Goal: Information Seeking & Learning: Compare options

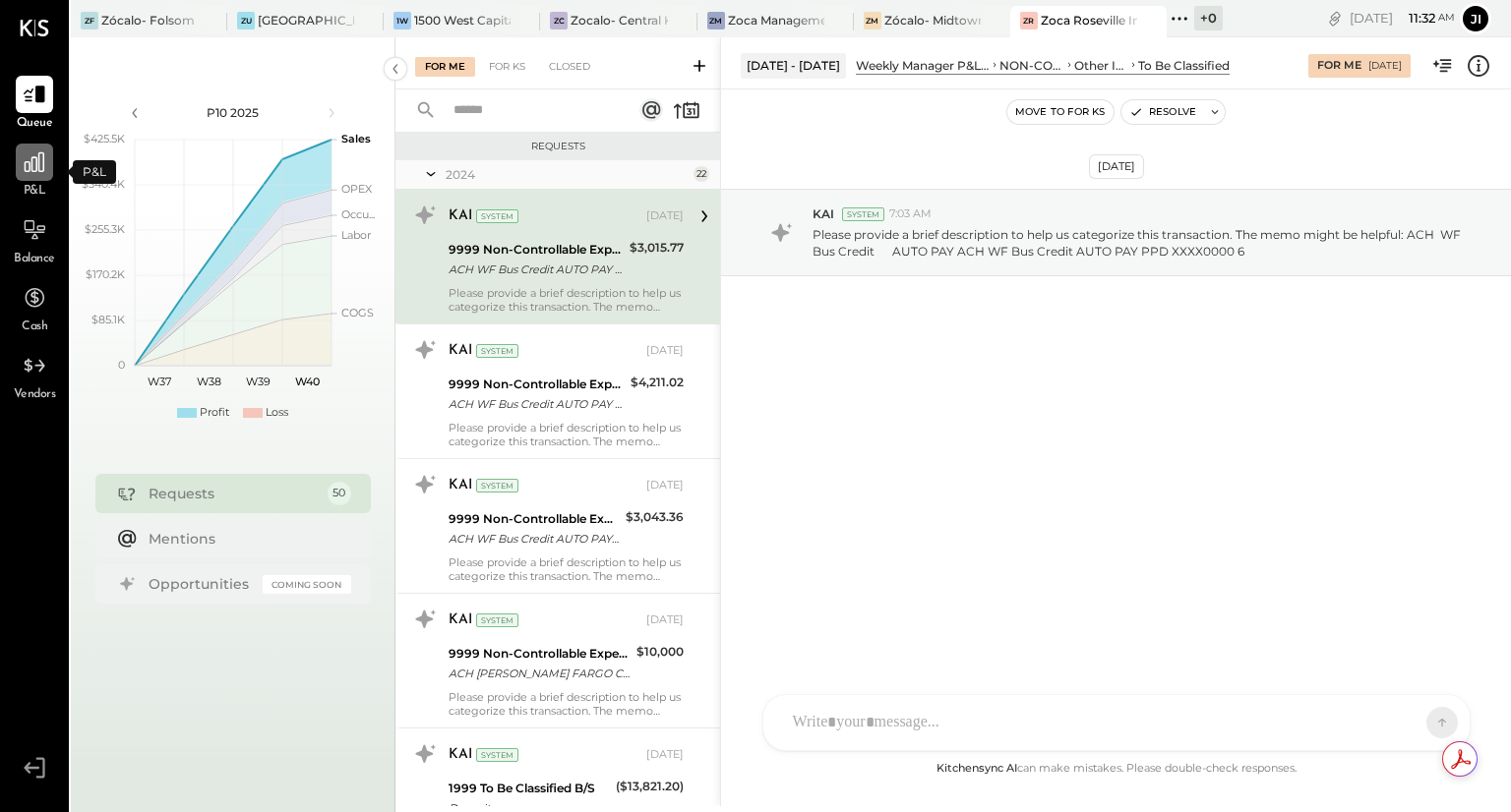
click at [45, 165] on icon at bounding box center [35, 162] width 26 height 26
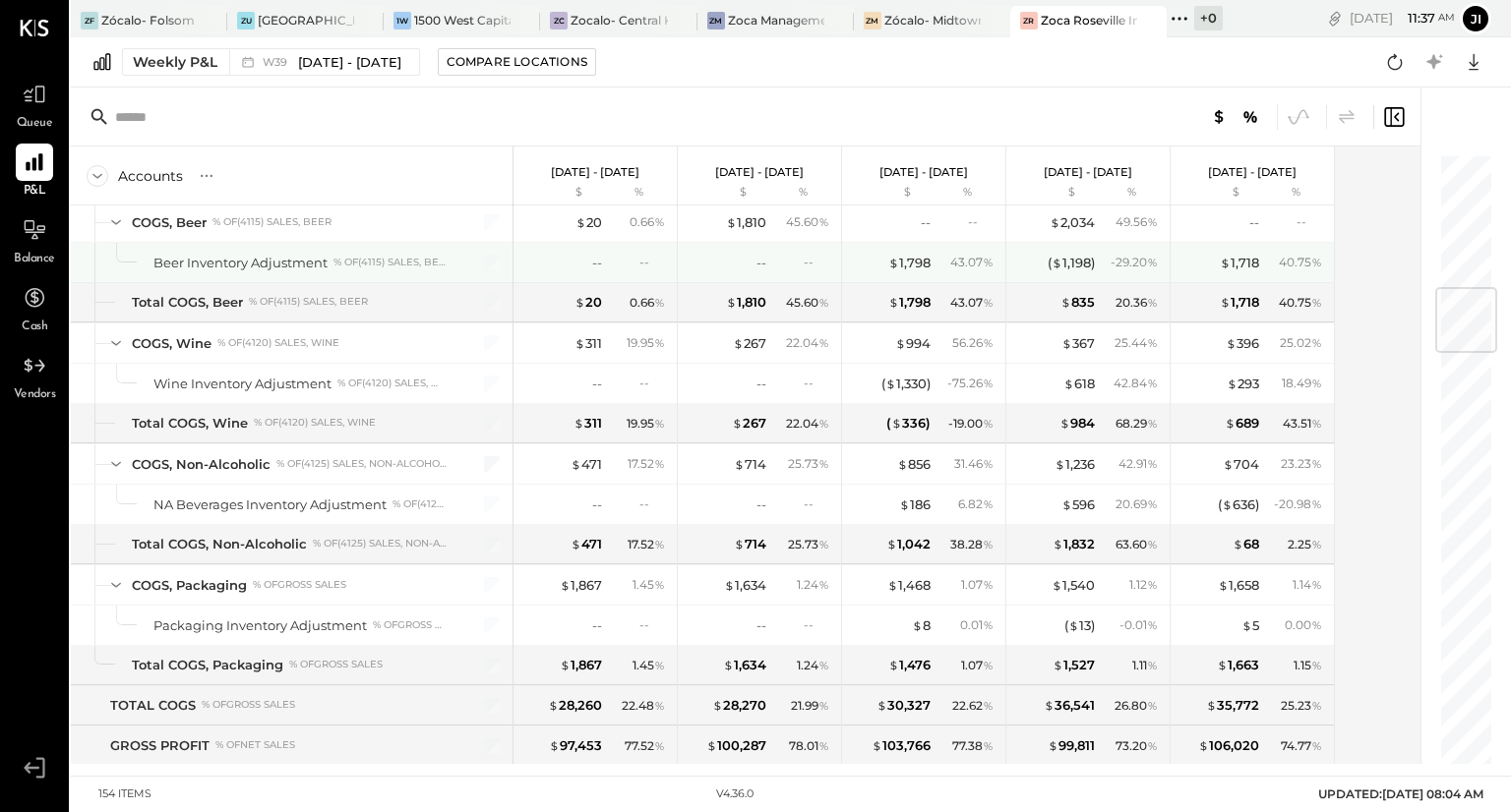
scroll to position [1129, 0]
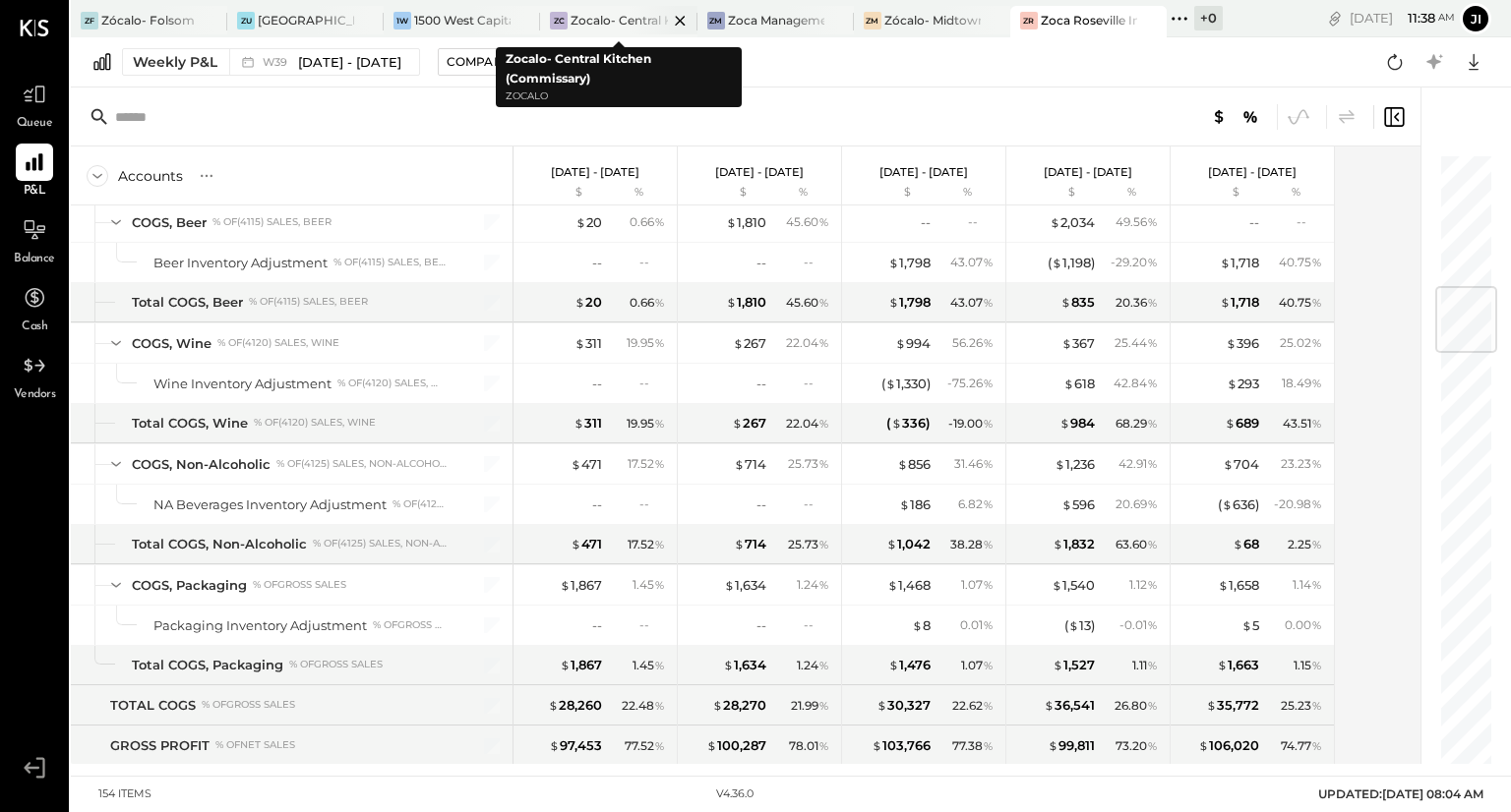
click at [621, 23] on div "Zocalo- Central Kitchen (Commissary)" at bounding box center [618, 20] width 97 height 17
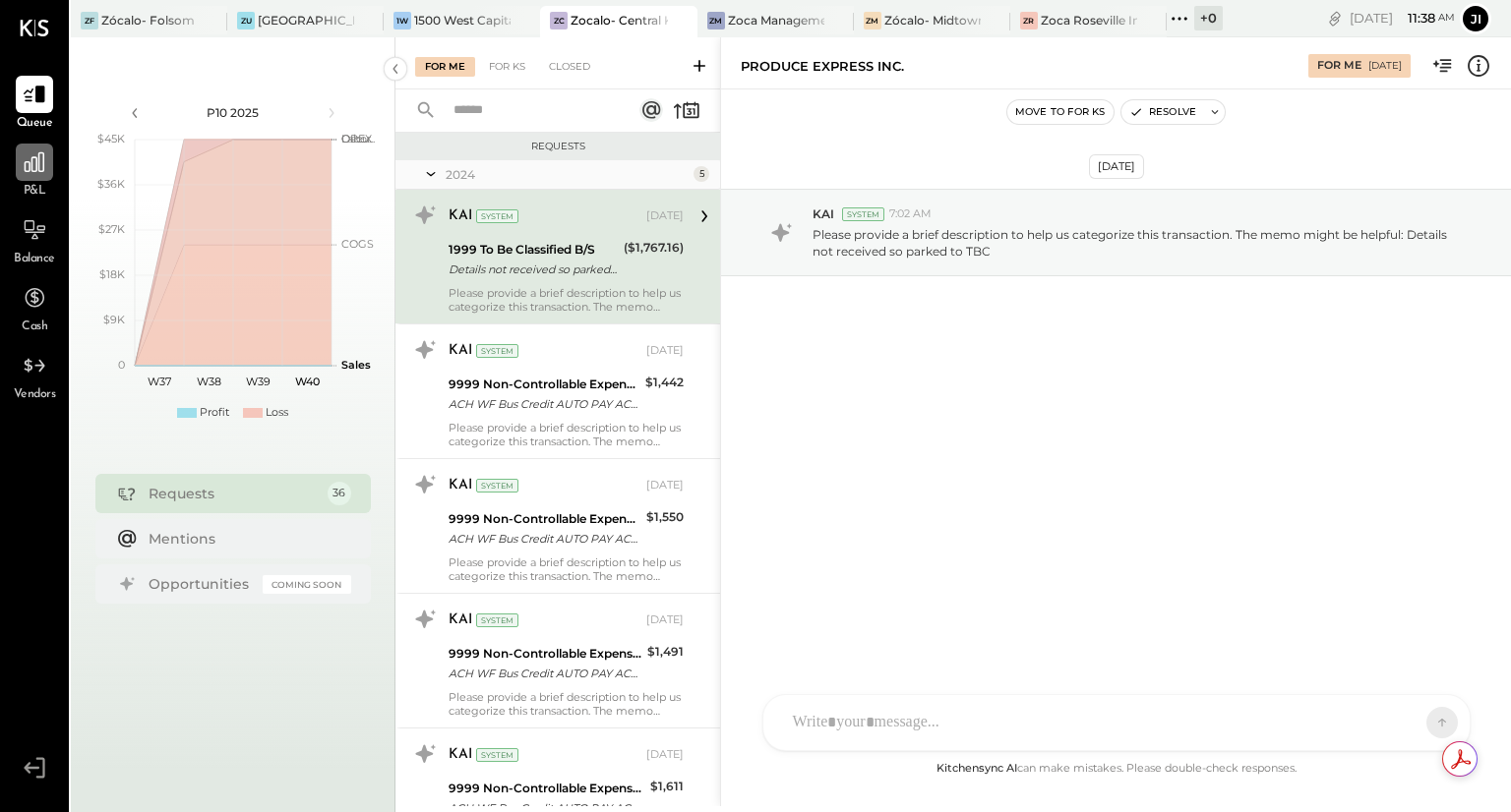
click at [47, 165] on icon at bounding box center [35, 162] width 26 height 26
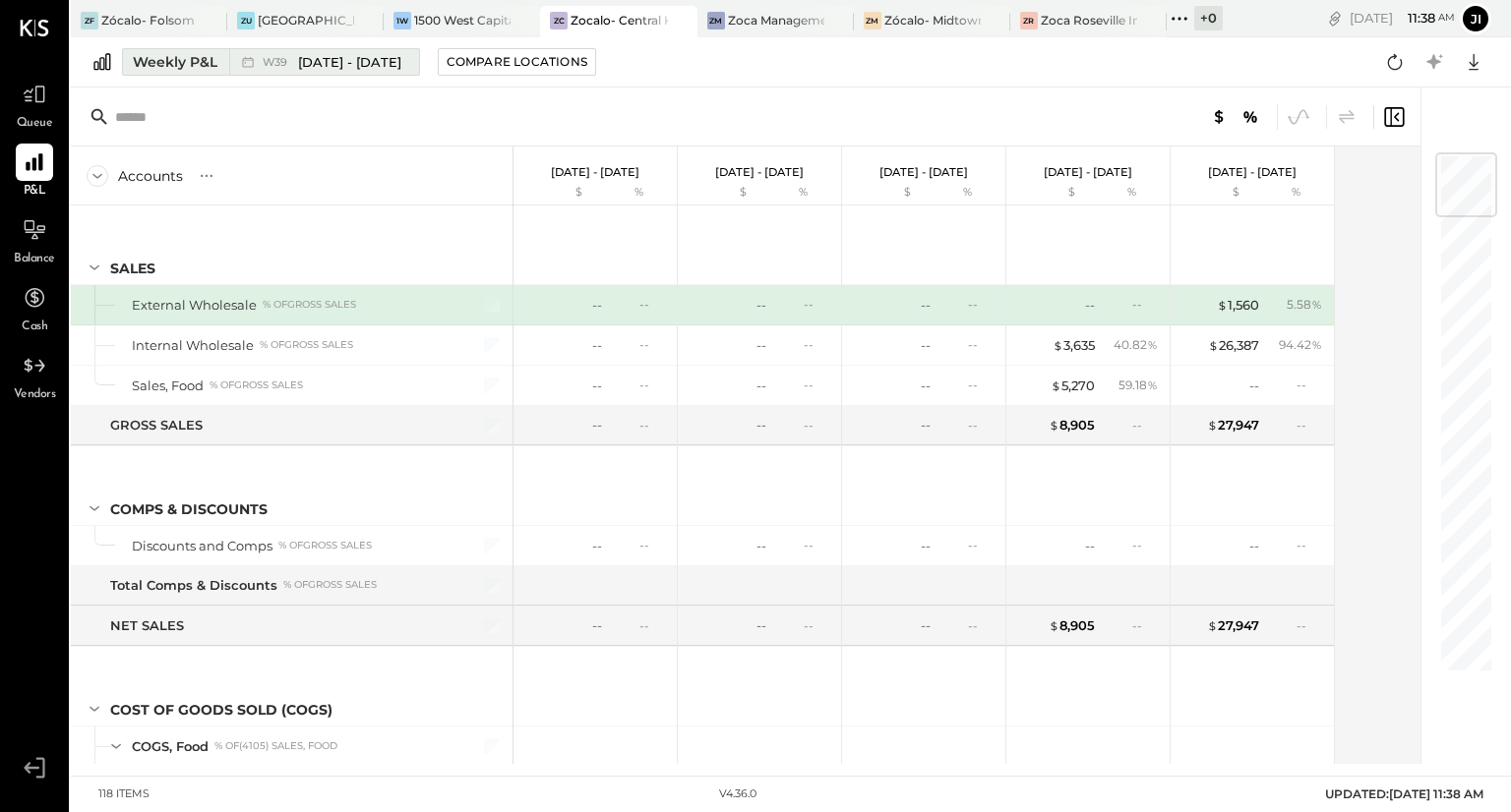
click at [185, 68] on div "Weekly P&L" at bounding box center [174, 62] width 85 height 20
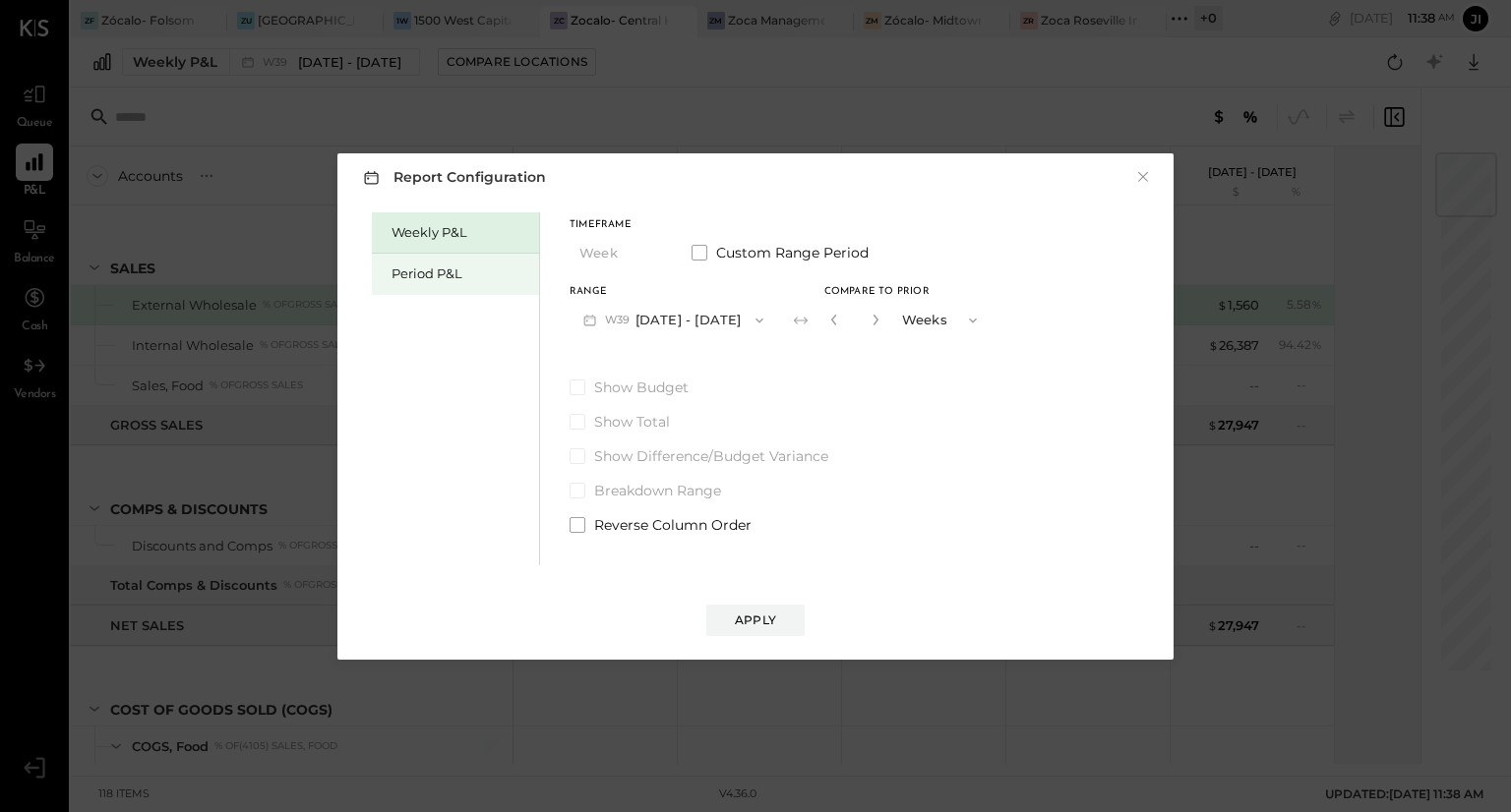
click at [459, 274] on div "Period P&L" at bounding box center [460, 274] width 137 height 19
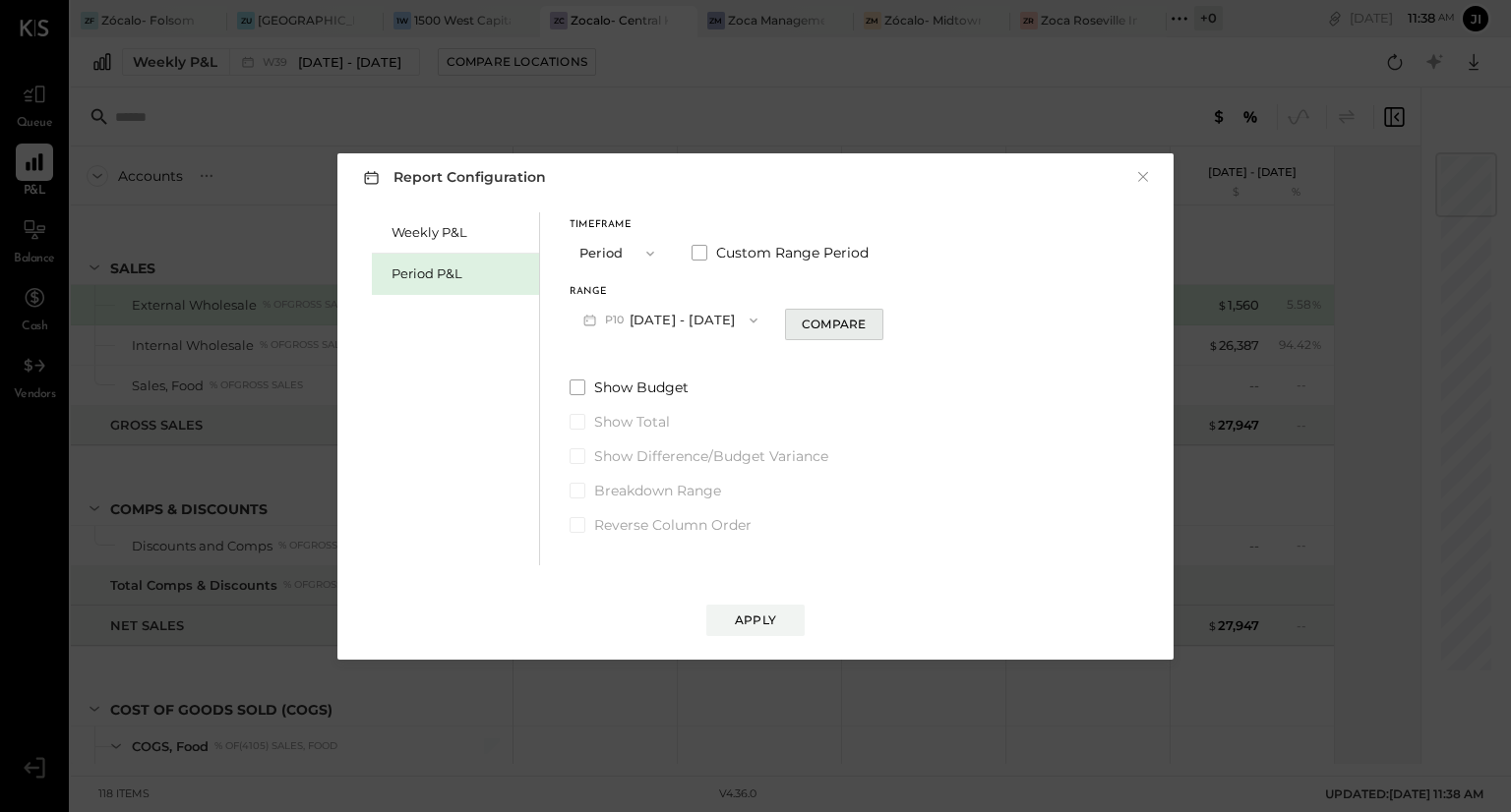
click at [825, 323] on div "Compare" at bounding box center [833, 323] width 64 height 17
click at [878, 325] on button "button" at bounding box center [870, 319] width 16 height 22
type input "*"
click at [744, 617] on div "Apply" at bounding box center [756, 620] width 42 height 17
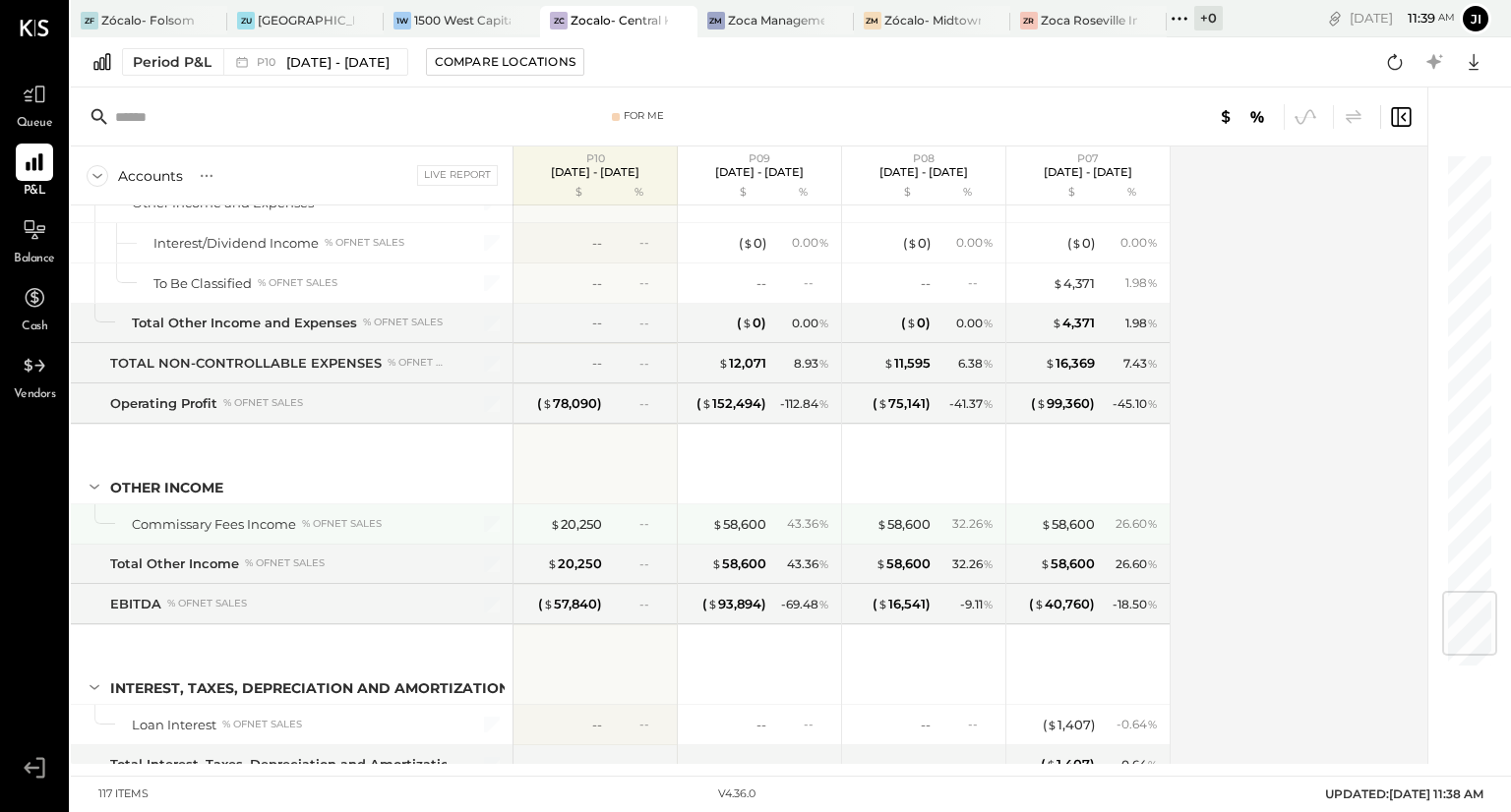
scroll to position [3766, 0]
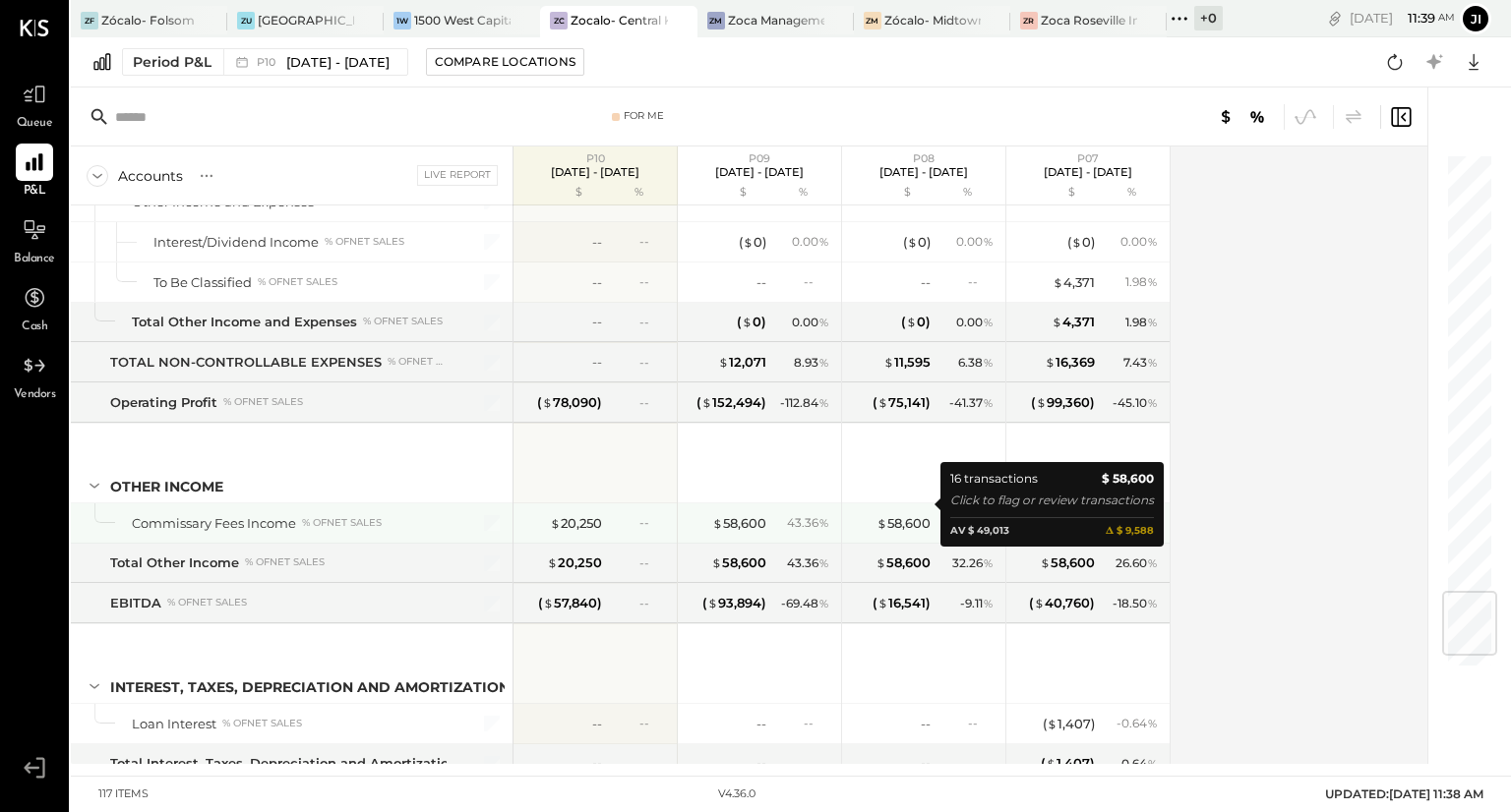
click at [867, 514] on div "$ 58,600" at bounding box center [891, 523] width 79 height 19
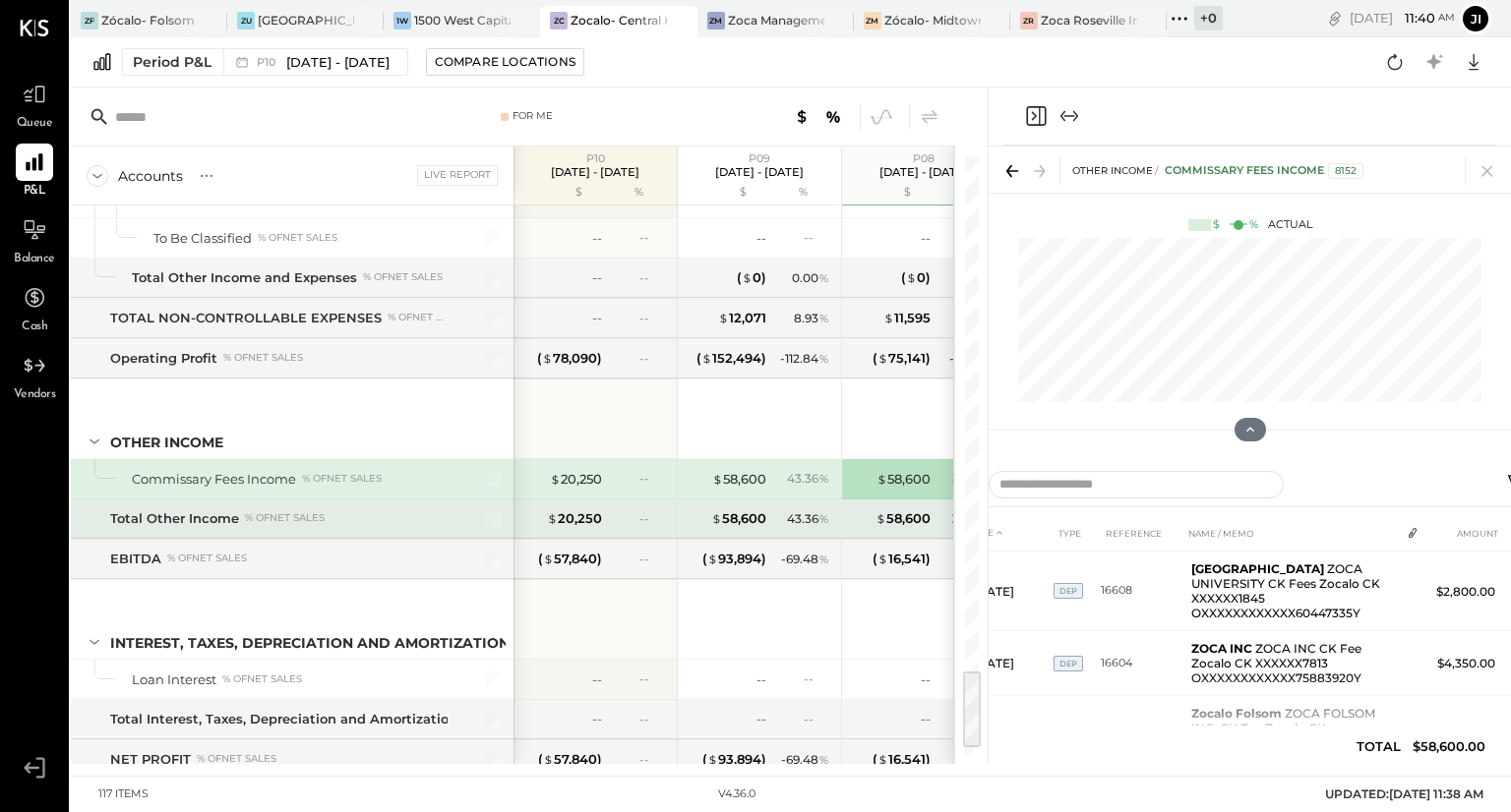
scroll to position [3808, 0]
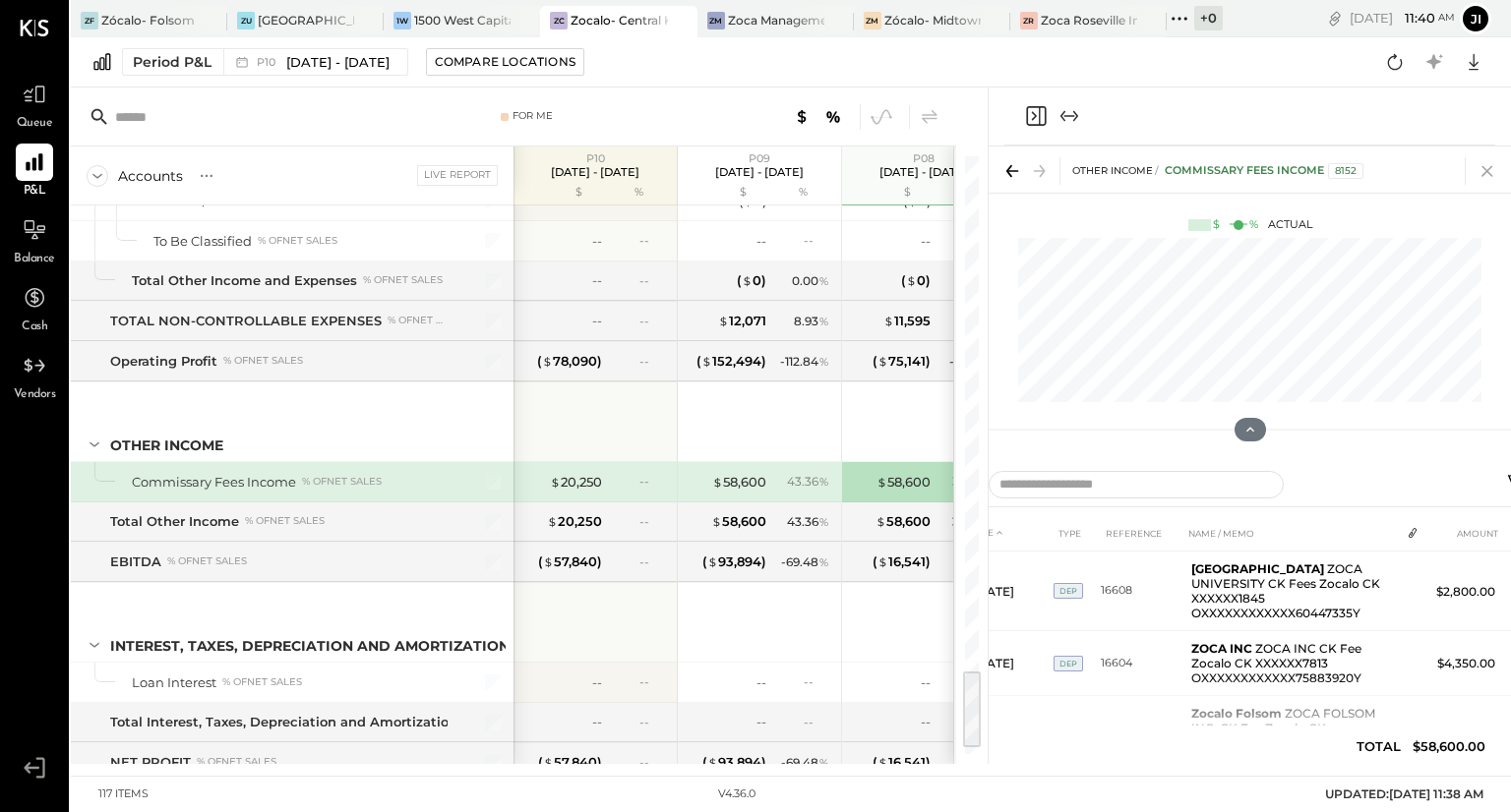
click at [1479, 171] on div "Other Income Commissary Fees Income 8152 $ % Actual" at bounding box center [1249, 293] width 523 height 293
click at [1479, 171] on icon at bounding box center [1487, 171] width 28 height 28
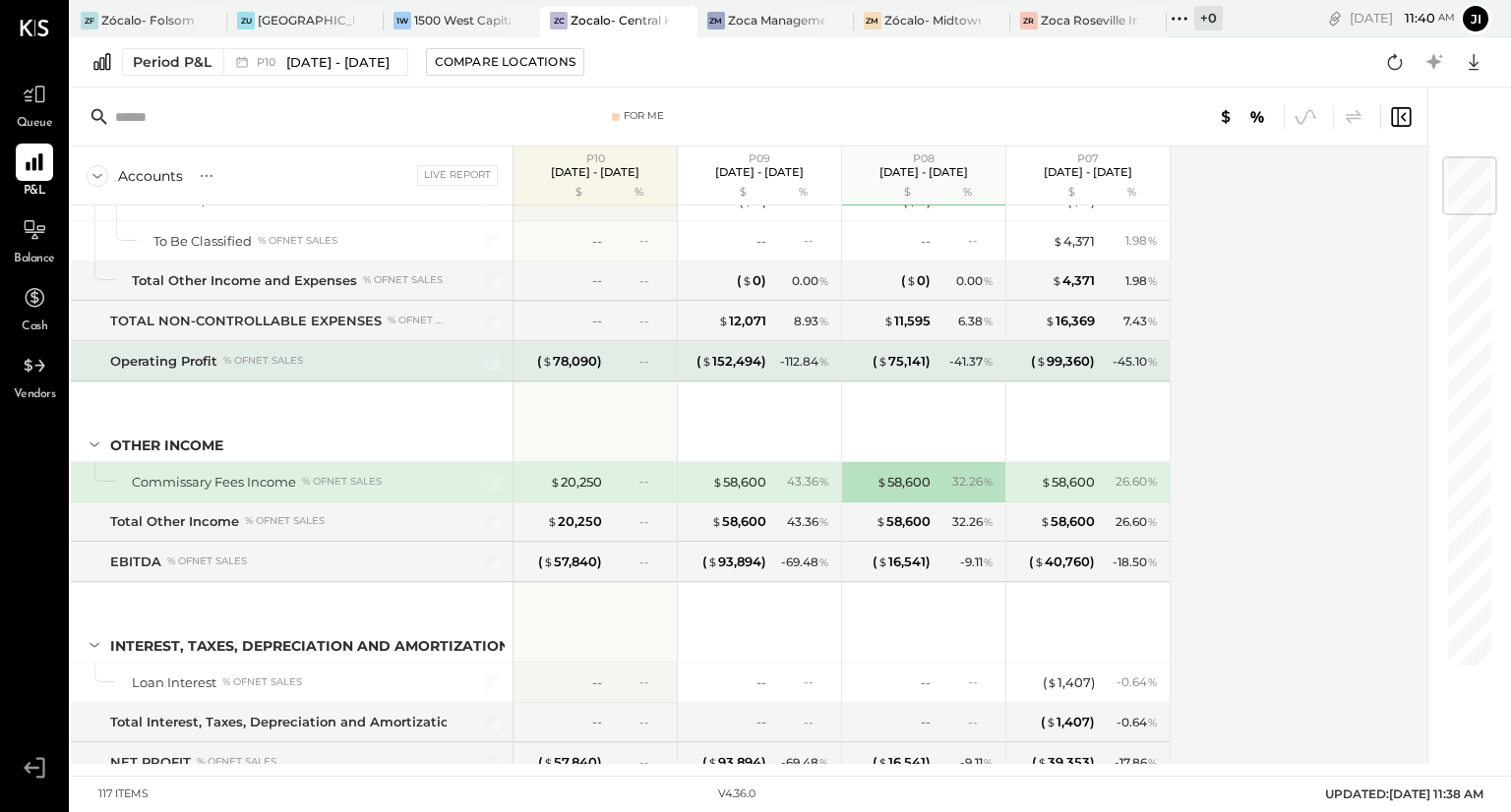
click at [1134, 353] on div "- 45.10 %" at bounding box center [1135, 362] width 45 height 18
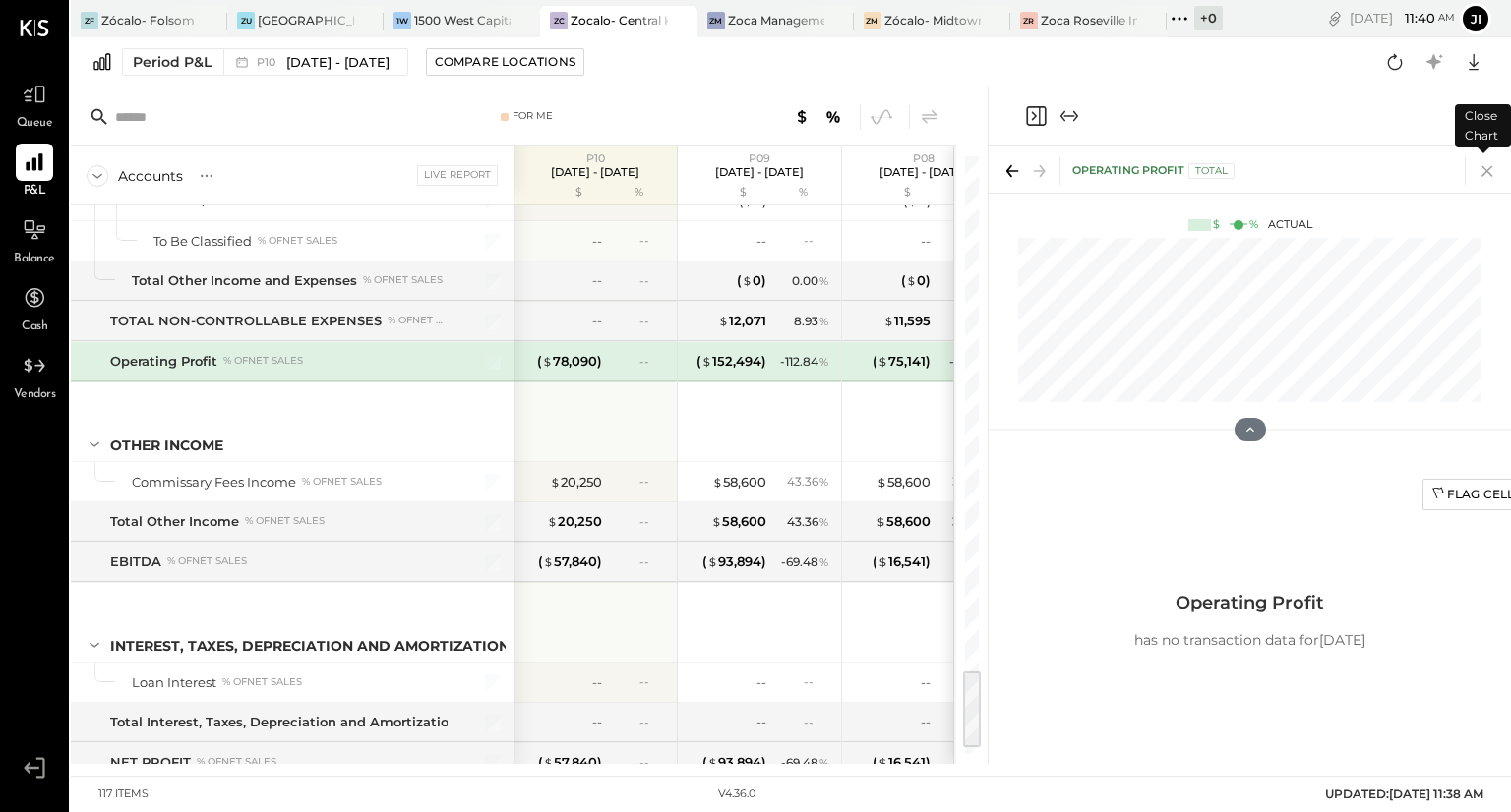
click at [1487, 174] on icon at bounding box center [1487, 171] width 28 height 28
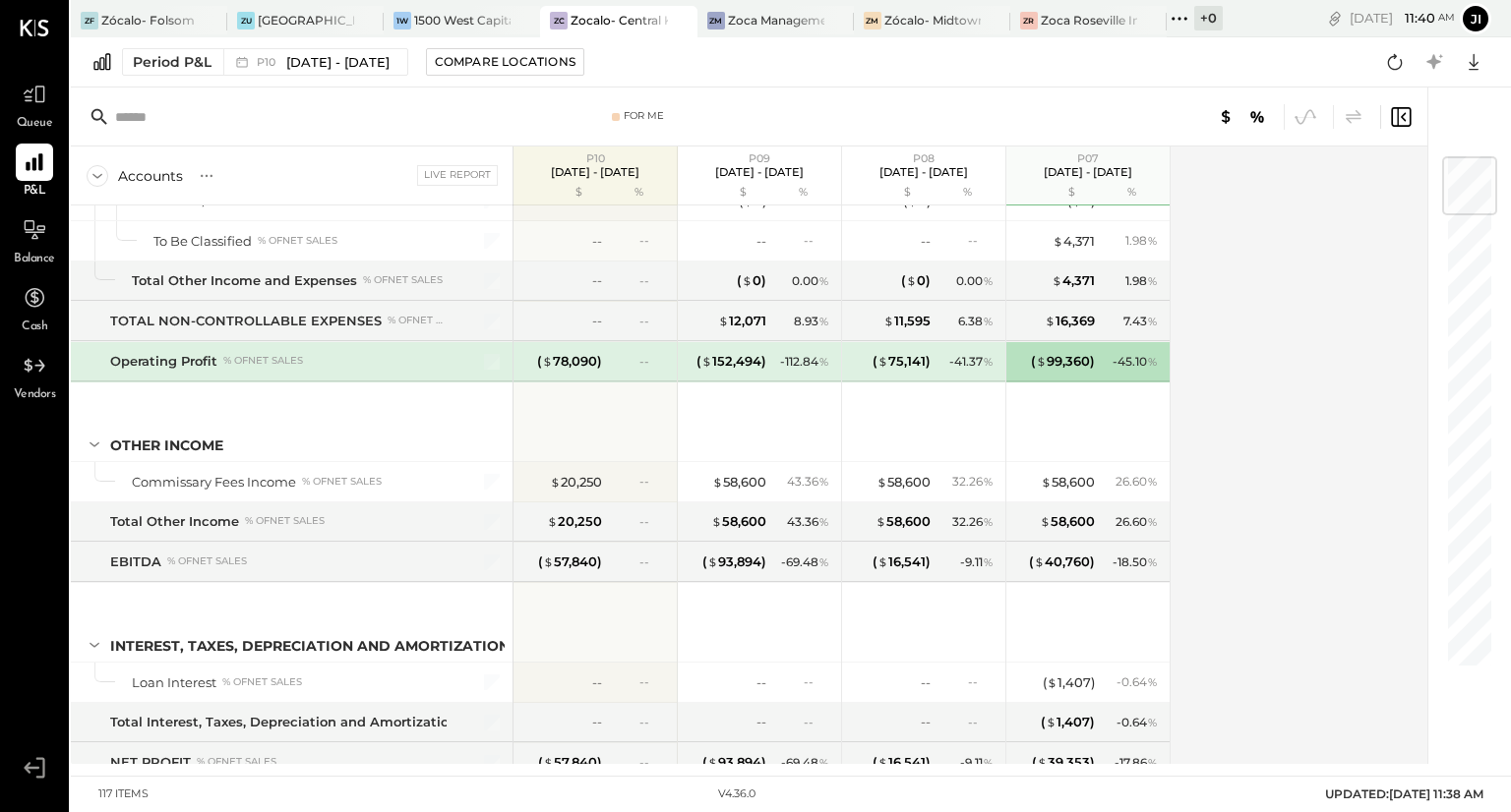
click at [1487, 174] on div at bounding box center [1469, 185] width 55 height 59
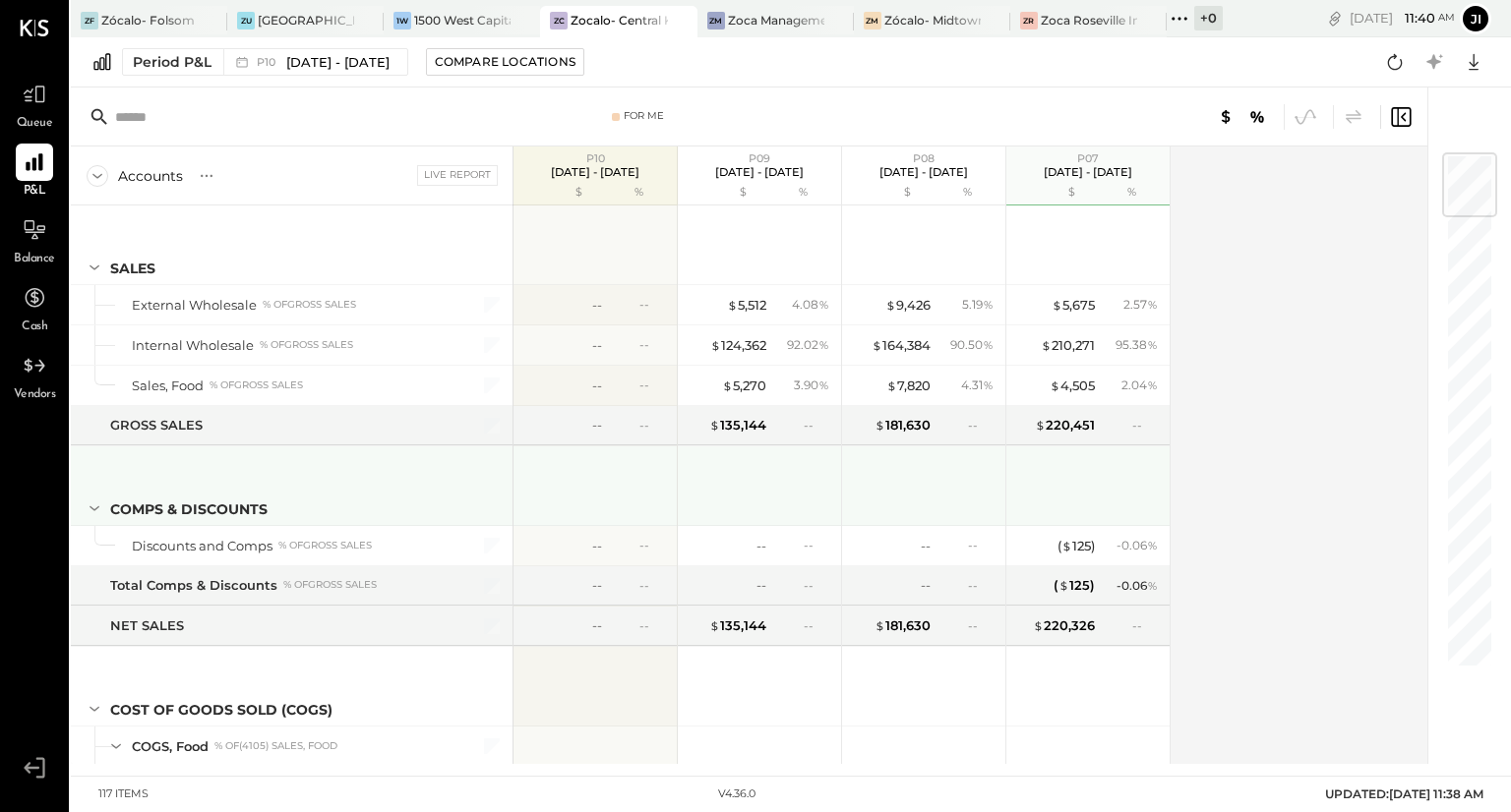
click at [991, 449] on div at bounding box center [926, 483] width 147 height 73
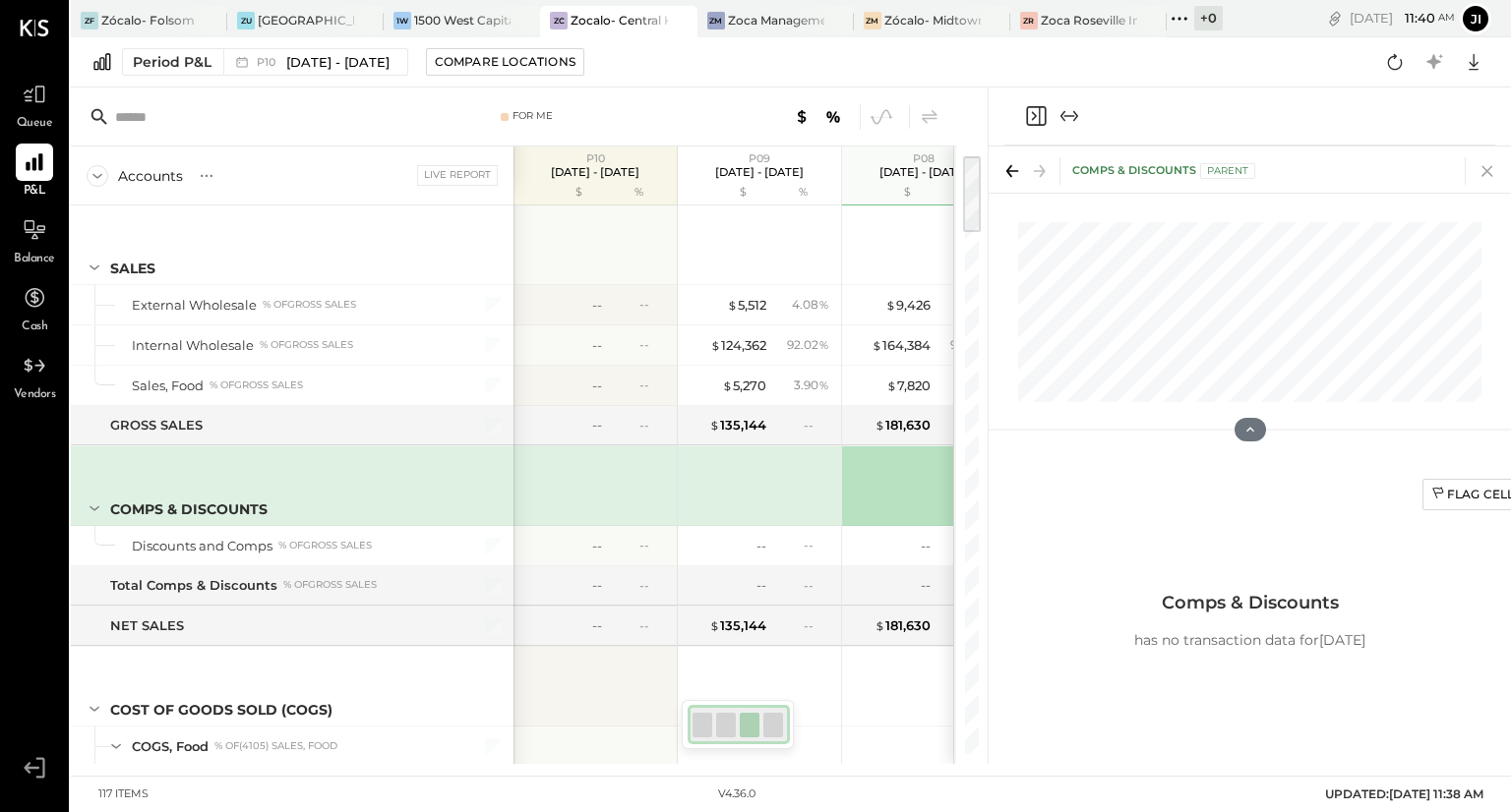
click at [1491, 170] on icon at bounding box center [1487, 171] width 28 height 28
click at [1491, 170] on div "For Me Accounts S % GL Live Report P10 [DATE] - [DATE] $ % P09 [DATE] - [DATE] …" at bounding box center [790, 426] width 1440 height 677
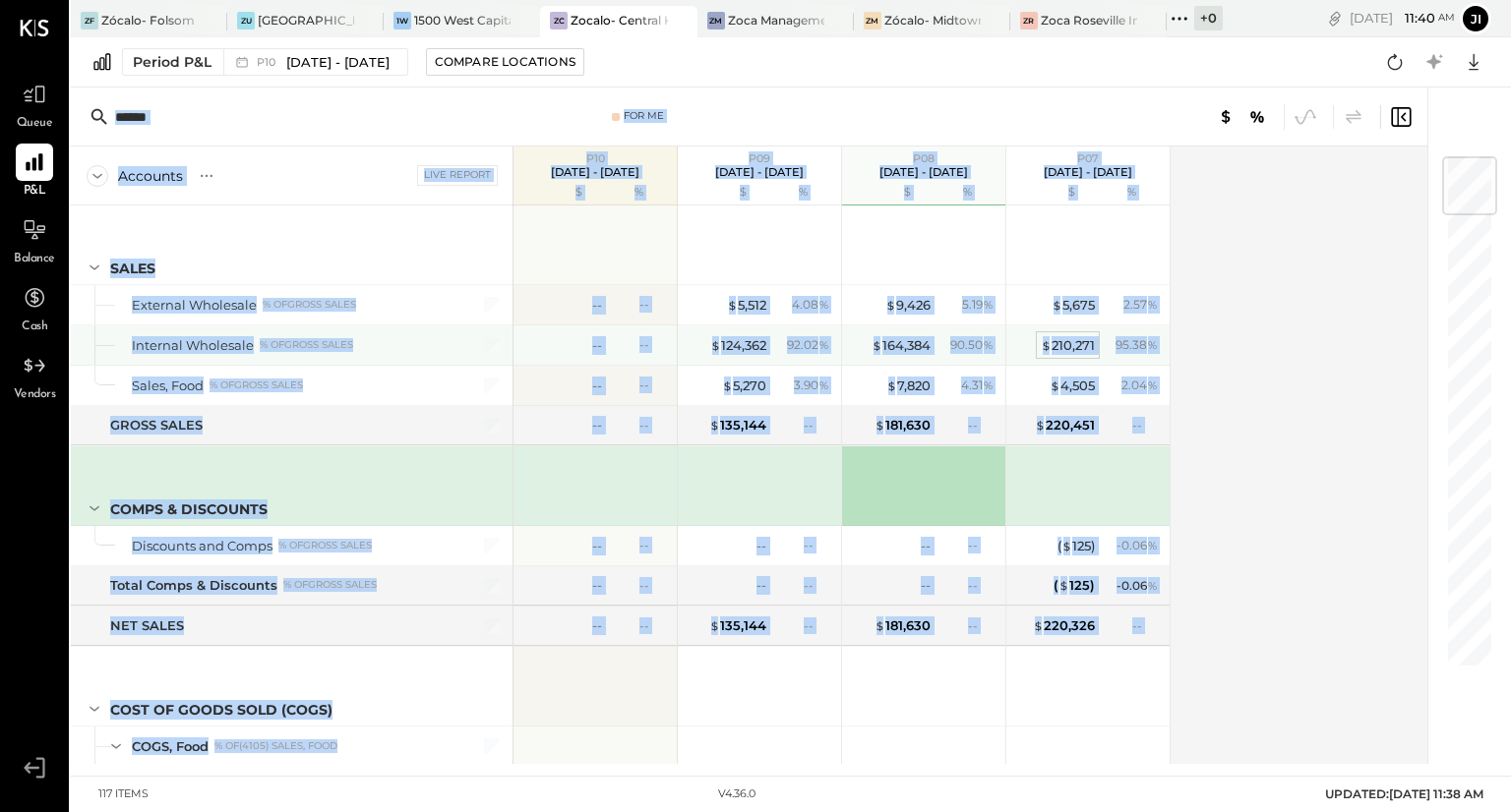
click at [1052, 353] on div "$ 210,271" at bounding box center [1068, 345] width 54 height 19
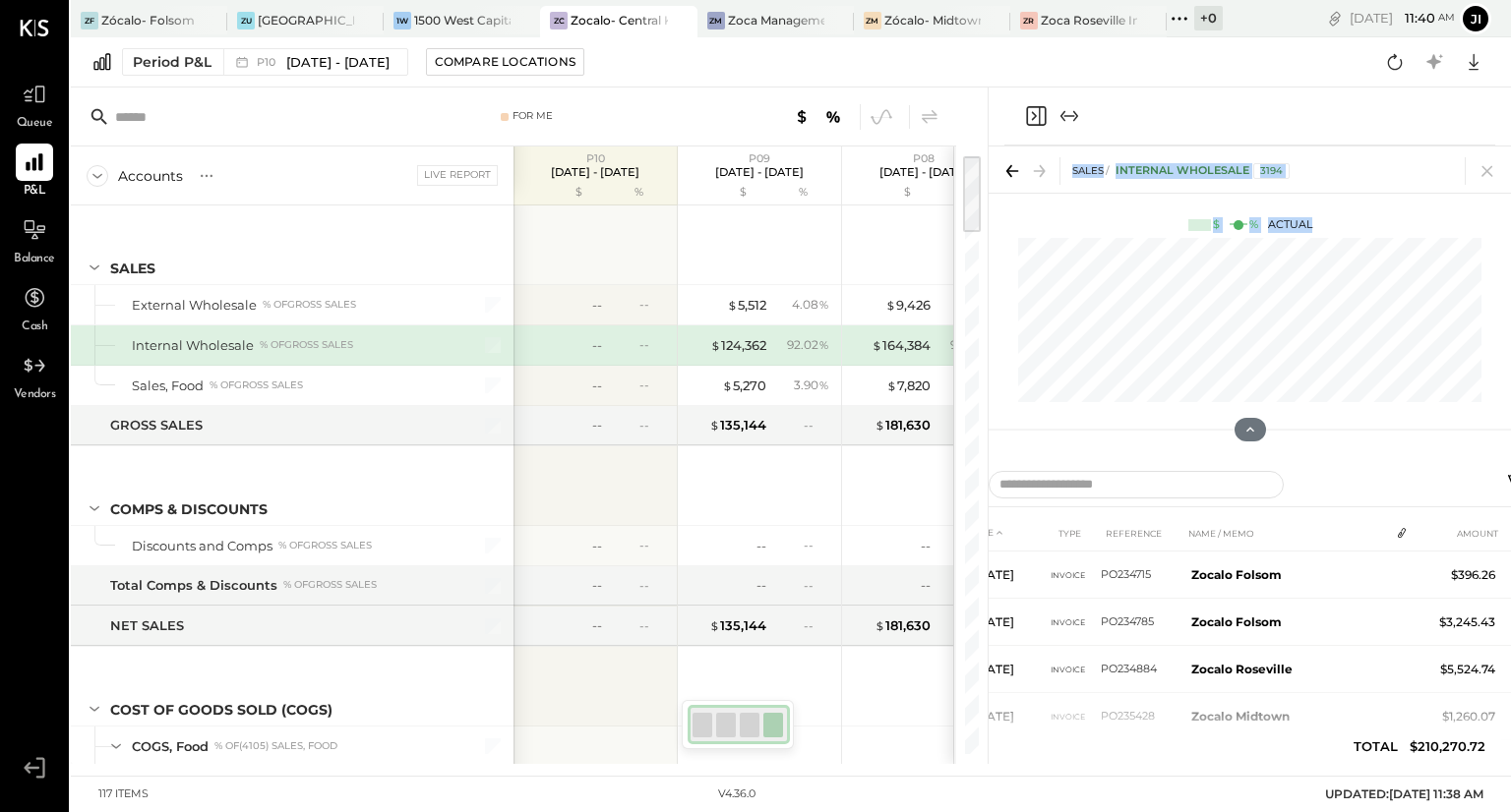
click at [1431, 134] on div "SALES Internal Wholesale 3194 $ % Actual DATE TYPE REFERENCE NAME / MEMO AMOUNT…" at bounding box center [1249, 426] width 523 height 677
click at [1431, 134] on div at bounding box center [1249, 116] width 491 height 58
drag, startPoint x: 1431, startPoint y: 134, endPoint x: 1478, endPoint y: 166, distance: 56.9
click at [1478, 166] on div "SALES Internal Wholesale 3194 $ % Actual DATE TYPE REFERENCE NAME / MEMO AMOUNT…" at bounding box center [1249, 426] width 523 height 677
click at [1478, 166] on icon at bounding box center [1487, 171] width 28 height 28
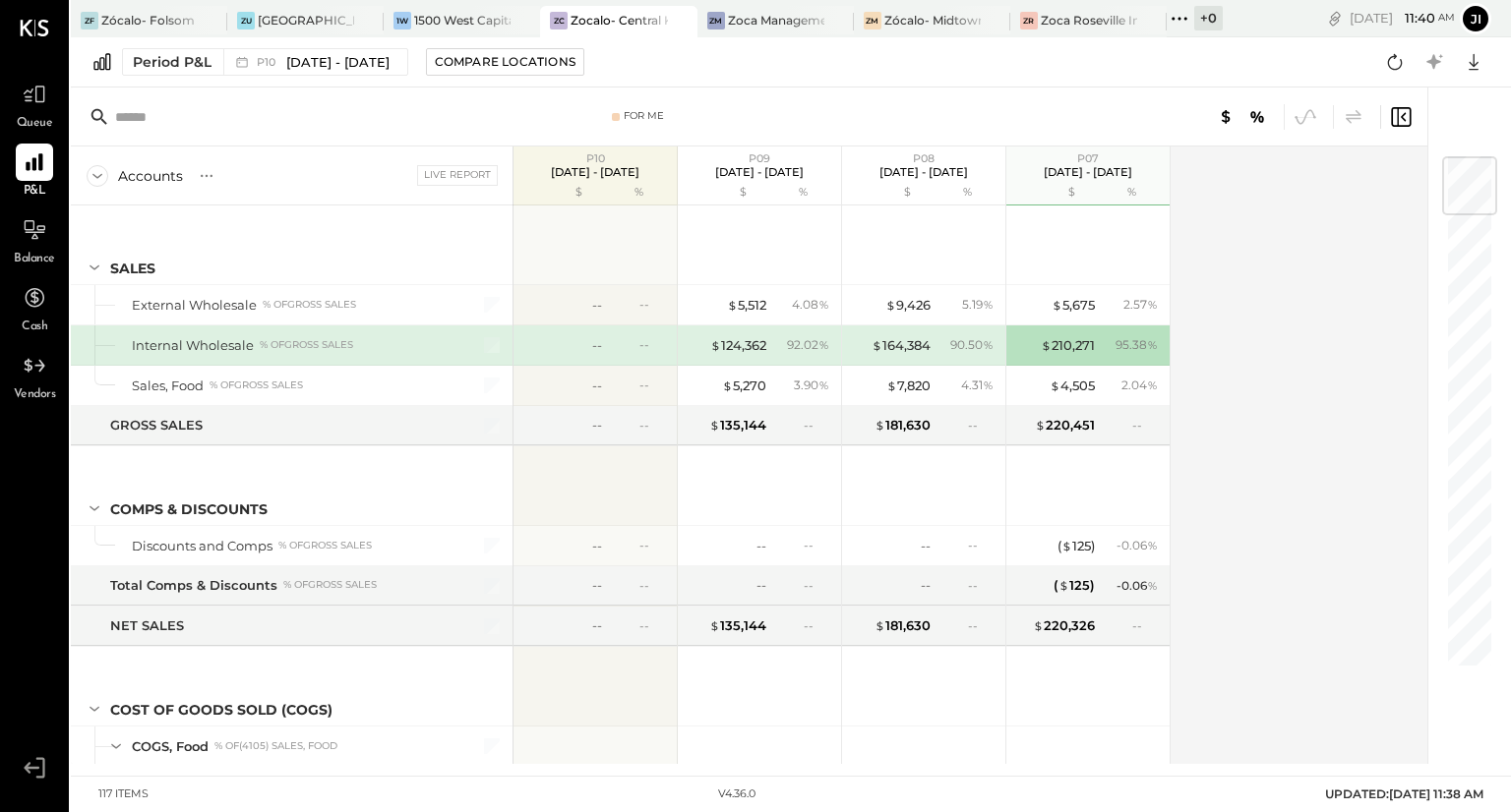
click at [1367, 240] on div "Accounts S % GL Live Report P10 [DATE] - [DATE] $ % P09 [DATE] - [DATE] $ % P08…" at bounding box center [751, 455] width 1360 height 618
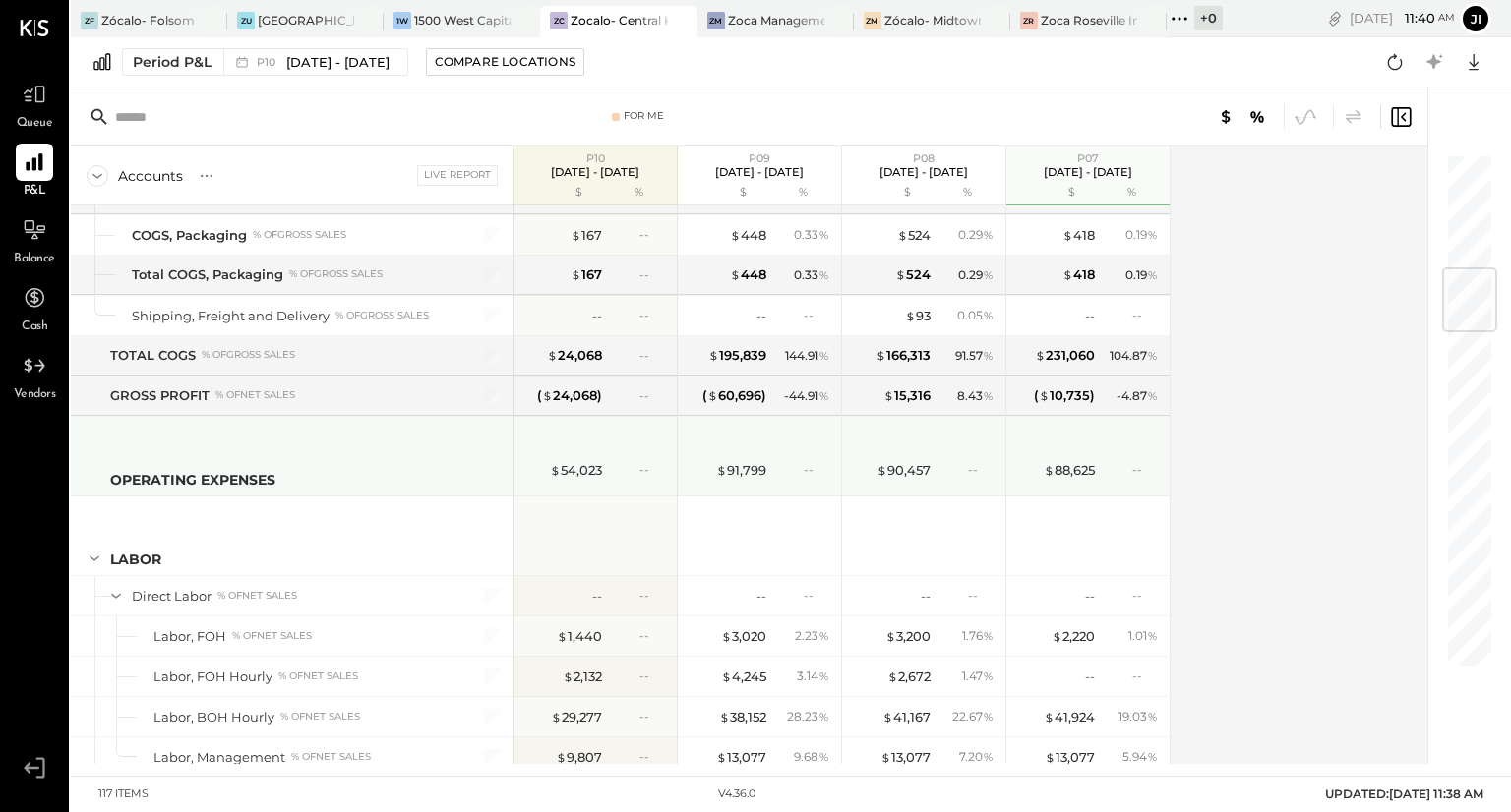
scroll to position [1145, 0]
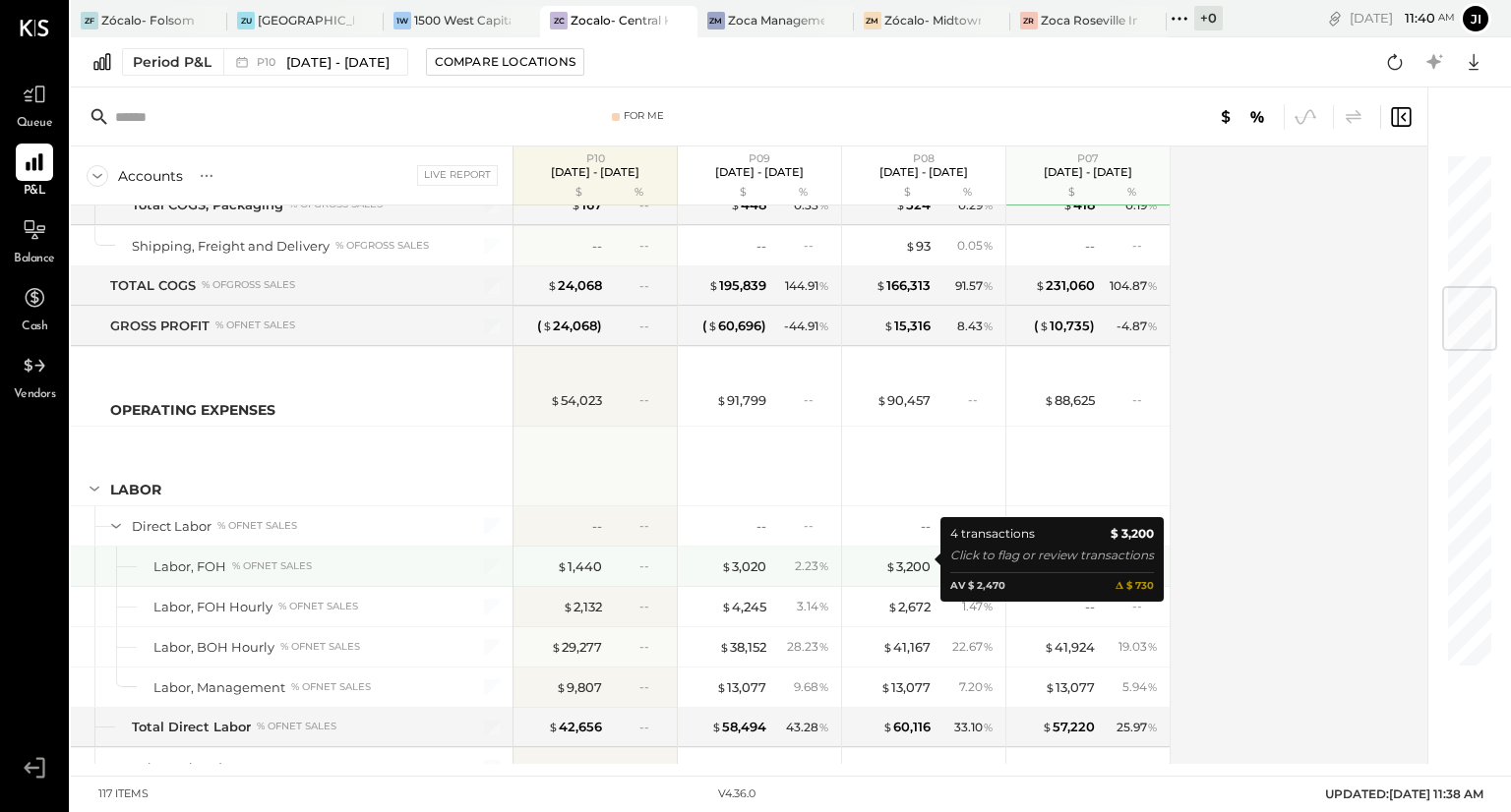
drag, startPoint x: 871, startPoint y: 565, endPoint x: 755, endPoint y: 493, distance: 136.5
click at [774, 532] on div "-- --" at bounding box center [761, 526] width 147 height 40
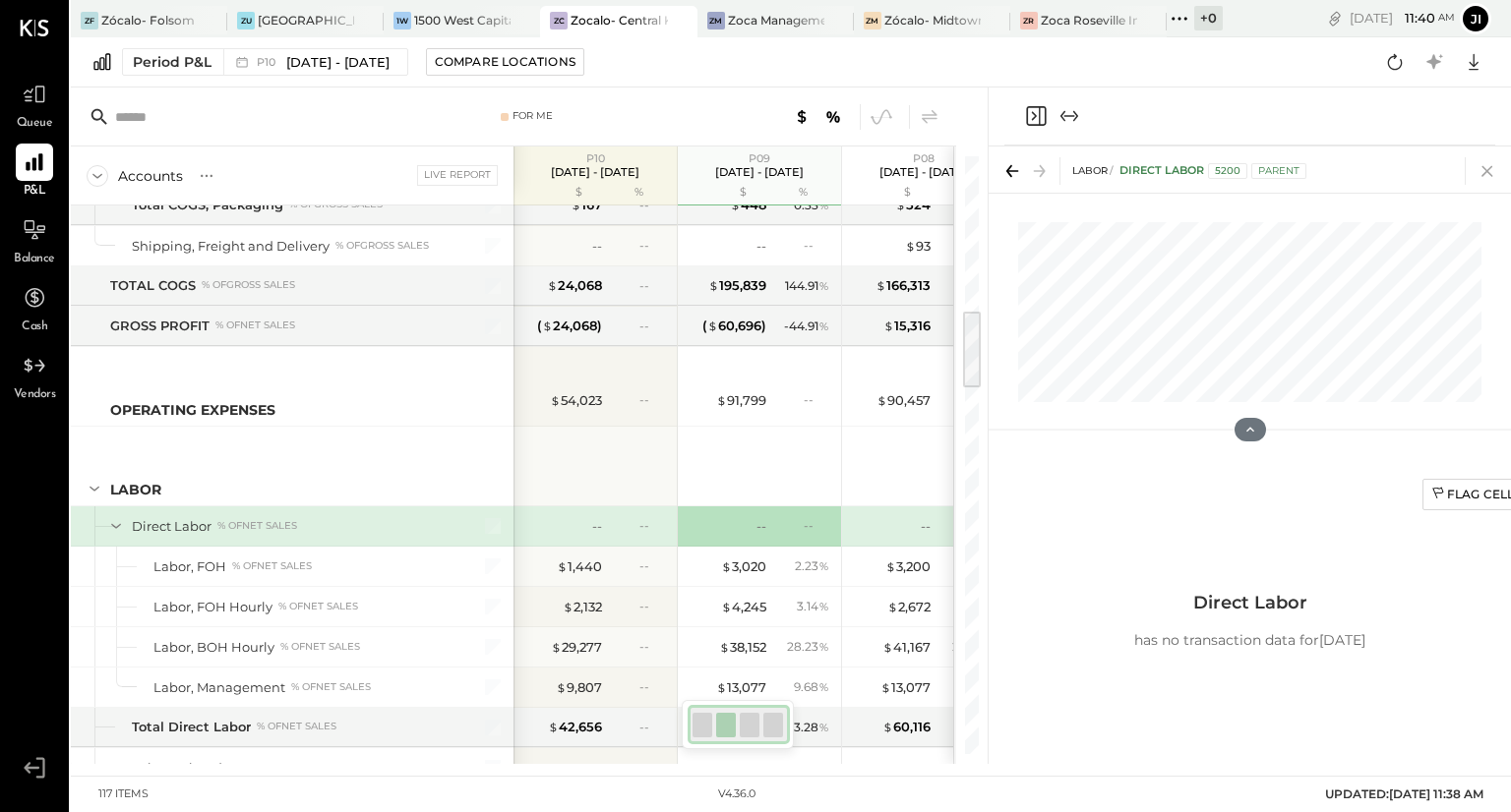
click at [1479, 167] on icon at bounding box center [1487, 171] width 28 height 28
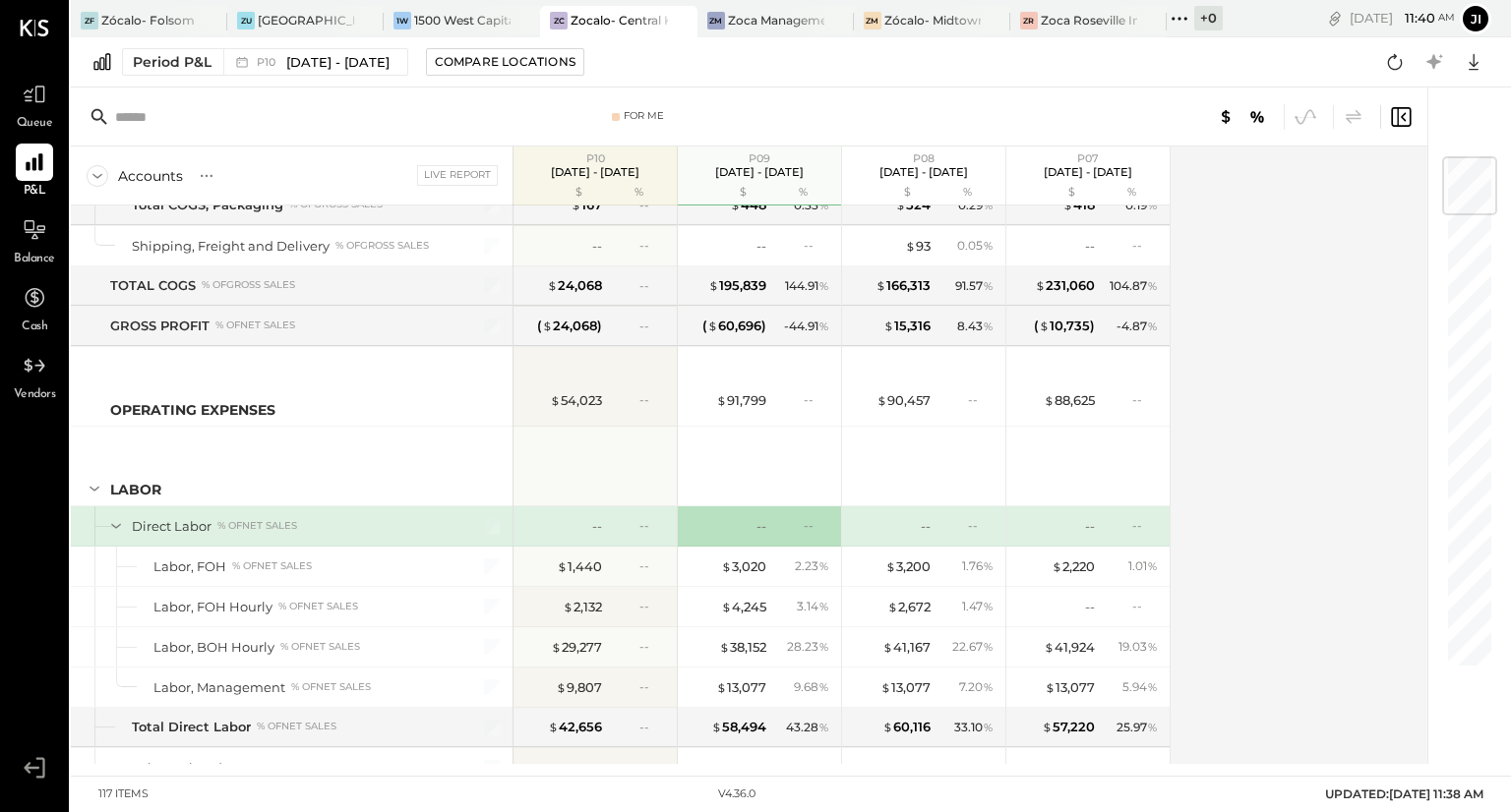
click at [1249, 228] on div "Accounts S % GL Live Report P10 [DATE] - [DATE] $ % P09 [DATE] - [DATE] $ % P08…" at bounding box center [751, 455] width 1360 height 618
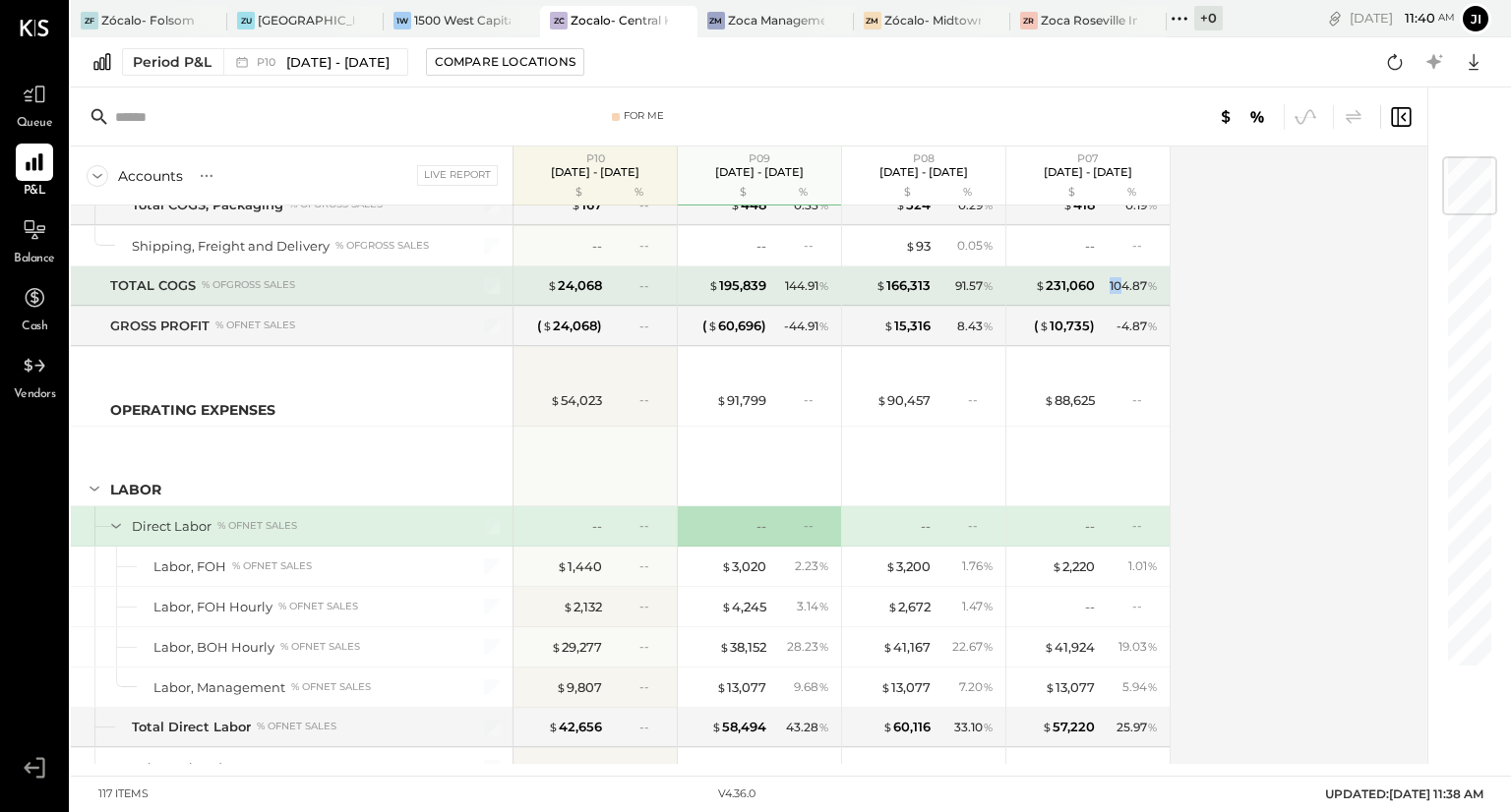
drag, startPoint x: 1121, startPoint y: 274, endPoint x: 1108, endPoint y: 274, distance: 13.0
click at [1110, 278] on div "104.87 %" at bounding box center [1134, 287] width 48 height 18
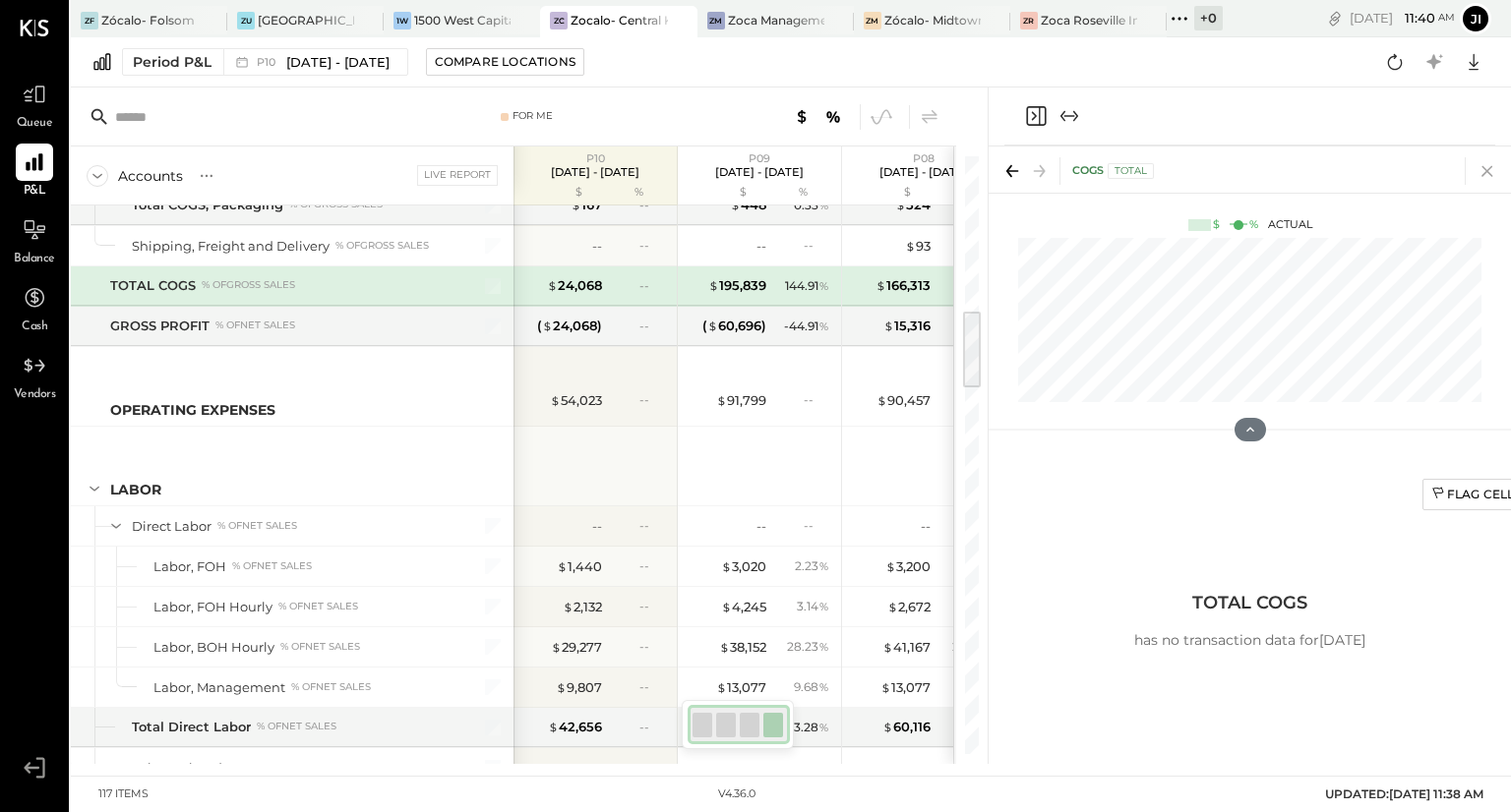
click at [1487, 170] on icon at bounding box center [1486, 171] width 11 height 11
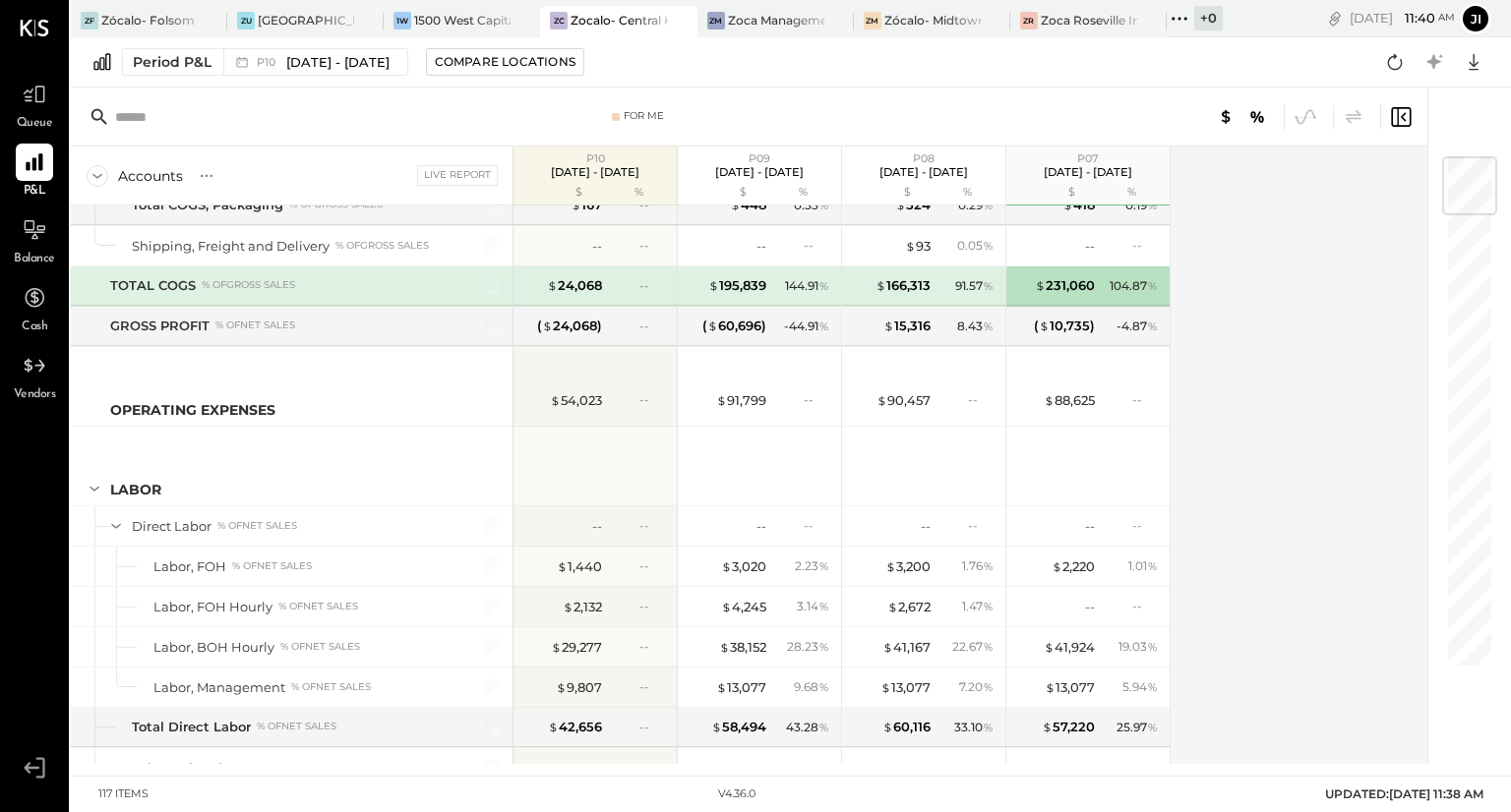
click at [1354, 342] on div "Accounts S % GL Live Report P10 [DATE] - [DATE] $ % P09 [DATE] - [DATE] $ % P08…" at bounding box center [751, 455] width 1360 height 618
click at [1330, 347] on div "Accounts S % GL Live Report P10 [DATE] - [DATE] $ % P09 [DATE] - [DATE] $ % P08…" at bounding box center [751, 455] width 1360 height 618
click at [1236, 430] on div "Accounts S % GL Live Report P10 [DATE] - [DATE] $ % P09 [DATE] - [DATE] $ % P08…" at bounding box center [751, 455] width 1360 height 618
click at [1237, 431] on div "Accounts S % GL Live Report P10 [DATE] - [DATE] $ % P09 [DATE] - [DATE] $ % P08…" at bounding box center [751, 455] width 1360 height 618
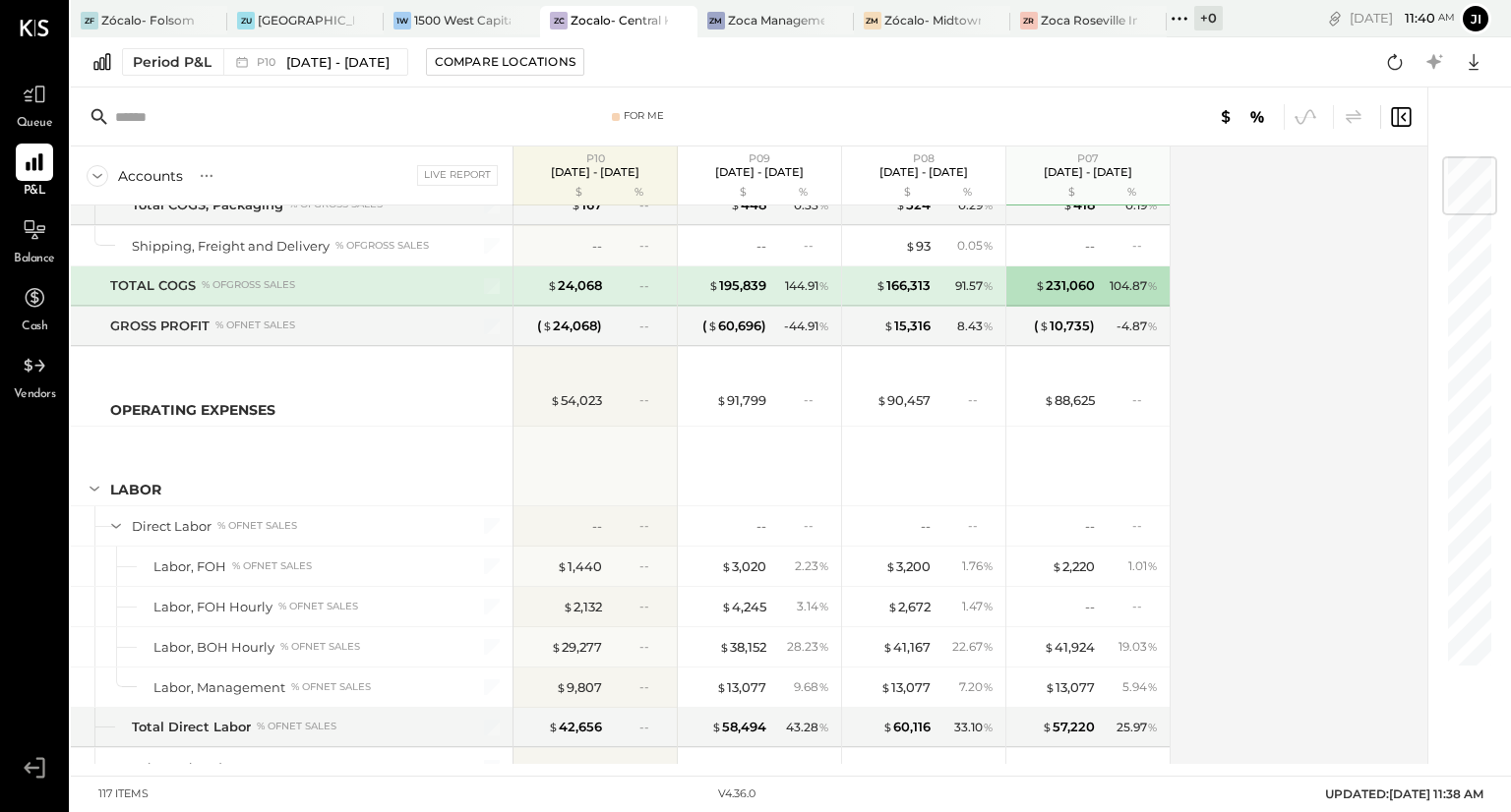
drag, startPoint x: 1237, startPoint y: 431, endPoint x: 1228, endPoint y: 464, distance: 34.2
click at [1228, 464] on div "Accounts S % GL Live Report P10 [DATE] - [DATE] $ % P09 [DATE] - [DATE] $ % P08…" at bounding box center [751, 455] width 1360 height 618
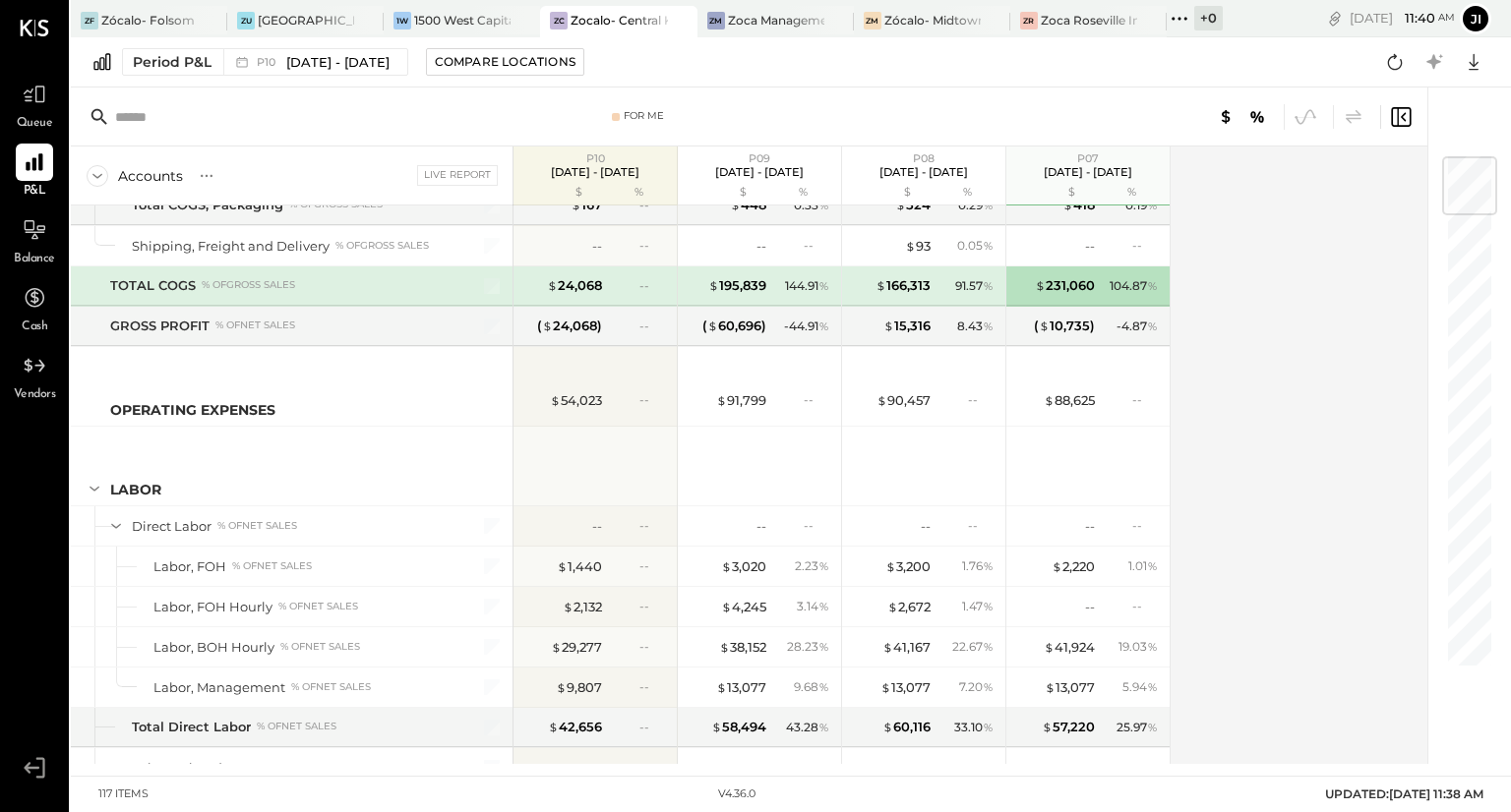
click at [1228, 464] on div "Accounts S % GL Live Report P10 [DATE] - [DATE] $ % P09 [DATE] - [DATE] $ % P08…" at bounding box center [751, 455] width 1360 height 618
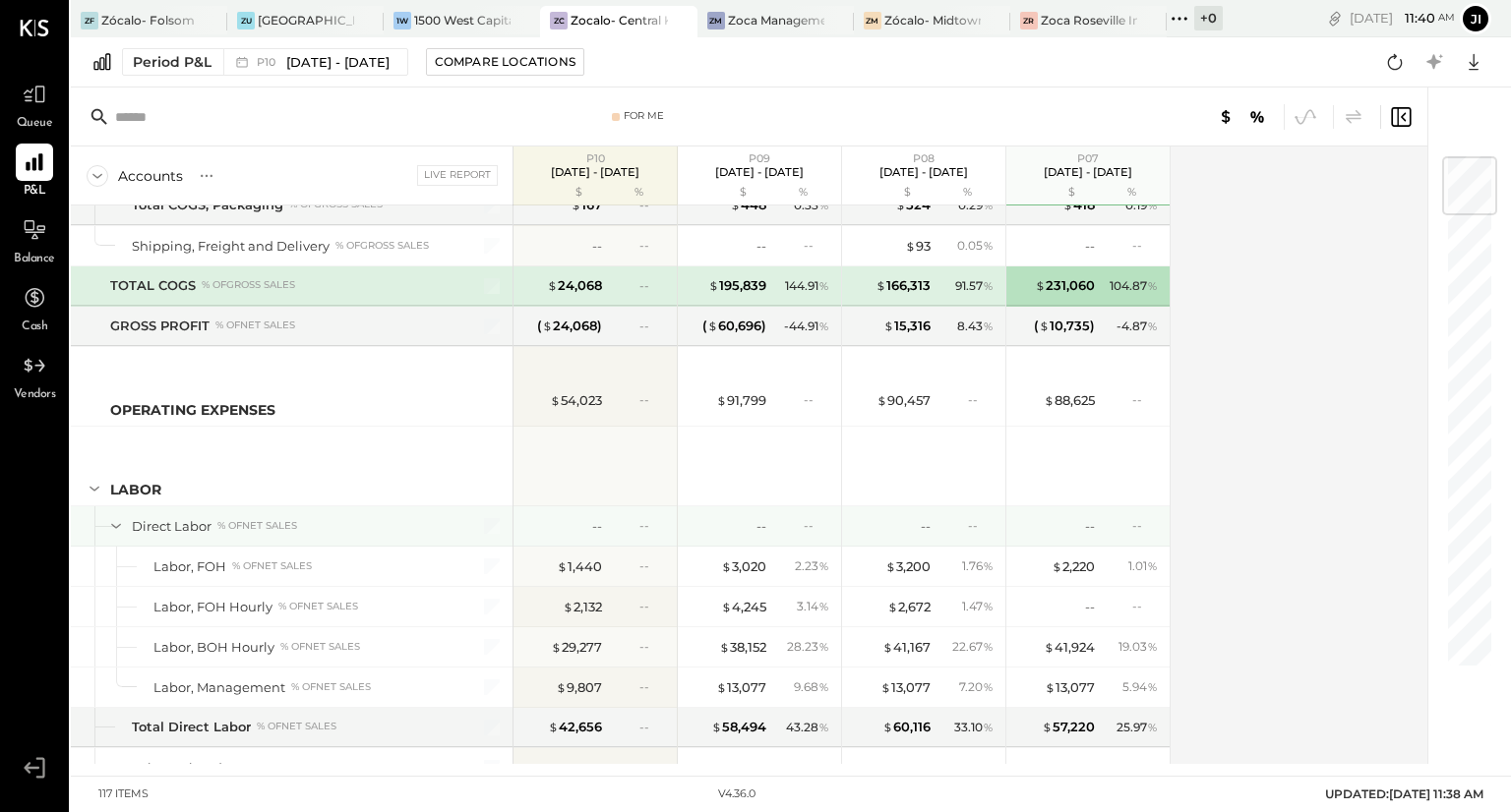
click at [1063, 519] on div "--" at bounding box center [1055, 526] width 79 height 19
click at [1063, 519] on div "For Me Accounts S % GL Live Report P10 [DATE] - [DATE] $ % P09 [DATE] - [DATE] …" at bounding box center [790, 426] width 1440 height 677
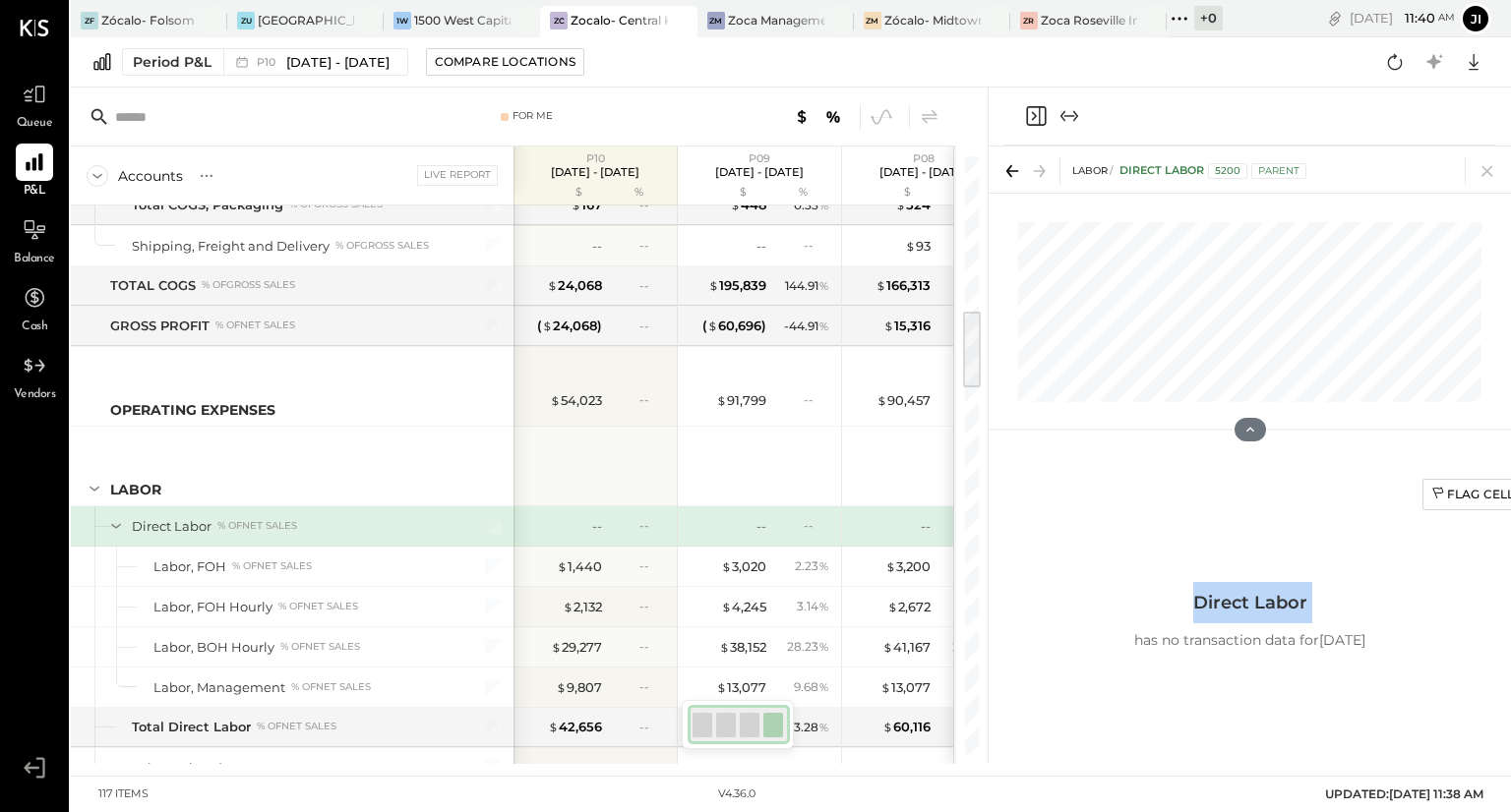
click at [1063, 519] on div "Flag Cell Direct Labor has no transaction data for [DATE]" at bounding box center [1250, 620] width 570 height 306
click at [1494, 162] on icon at bounding box center [1487, 171] width 28 height 28
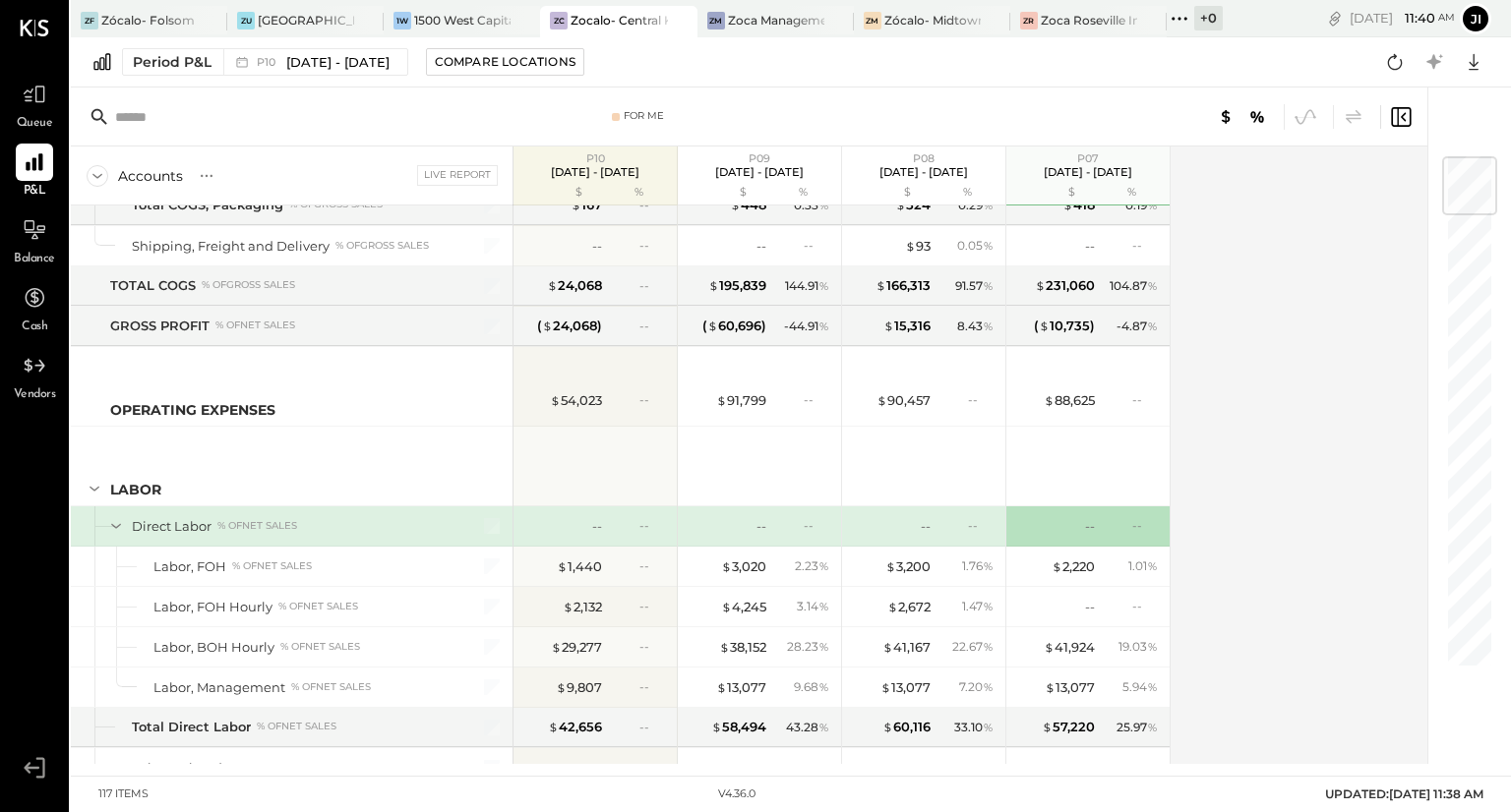
click at [1494, 162] on div "For Me Accounts S % GL Live Report P10 [DATE] - [DATE] $ % P09 [DATE] - [DATE] …" at bounding box center [790, 426] width 1440 height 677
click at [1494, 163] on div at bounding box center [1469, 185] width 55 height 59
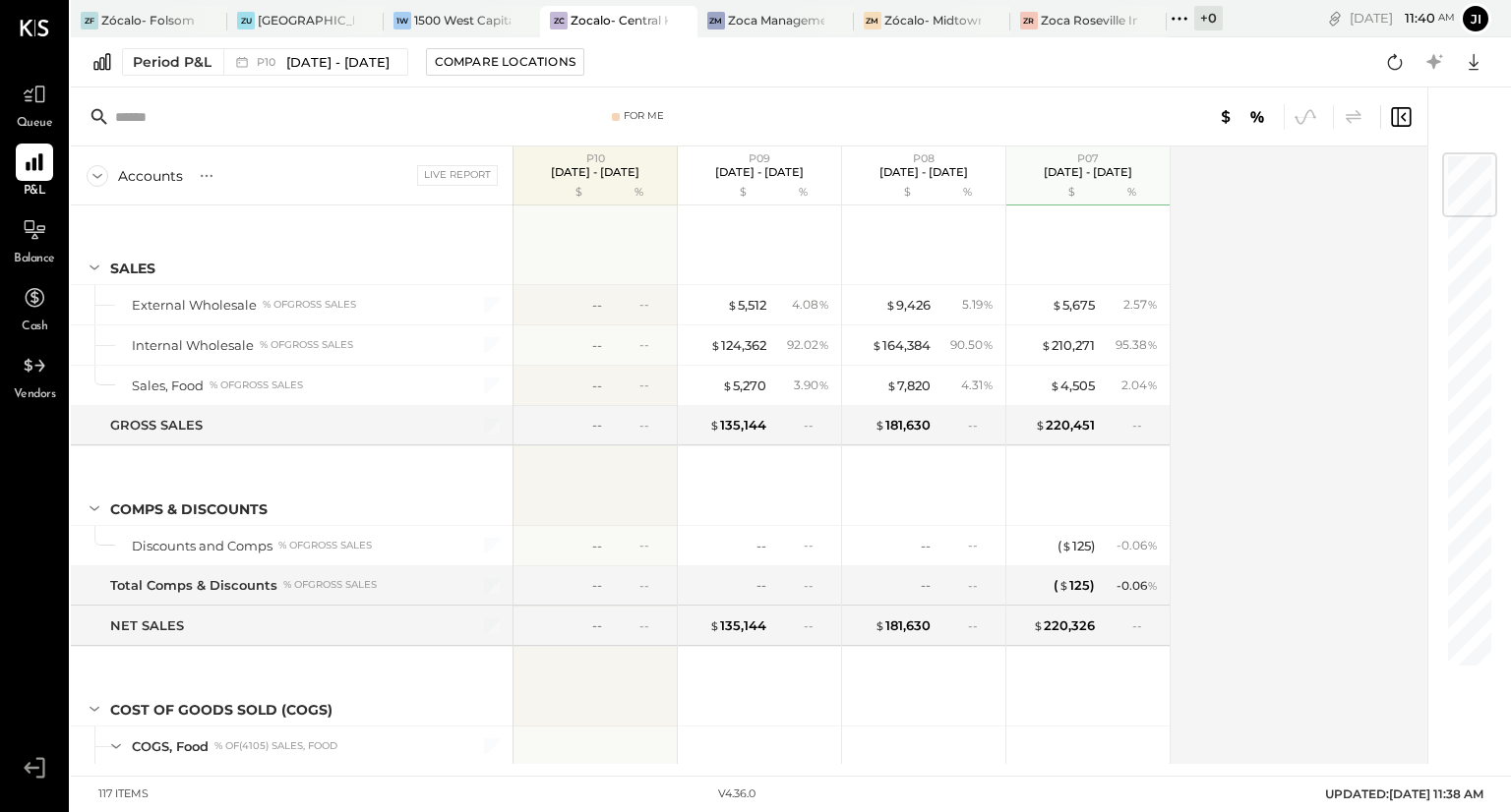
click at [1370, 249] on div "Accounts S % GL Live Report P10 [DATE] - [DATE] $ % P09 [DATE] - [DATE] $ % P08…" at bounding box center [751, 455] width 1360 height 618
drag, startPoint x: 1370, startPoint y: 249, endPoint x: 1252, endPoint y: 316, distance: 135.7
click at [1252, 316] on div "Accounts S % GL Live Report P10 [DATE] - [DATE] $ % P09 [DATE] - [DATE] $ % P08…" at bounding box center [751, 455] width 1360 height 618
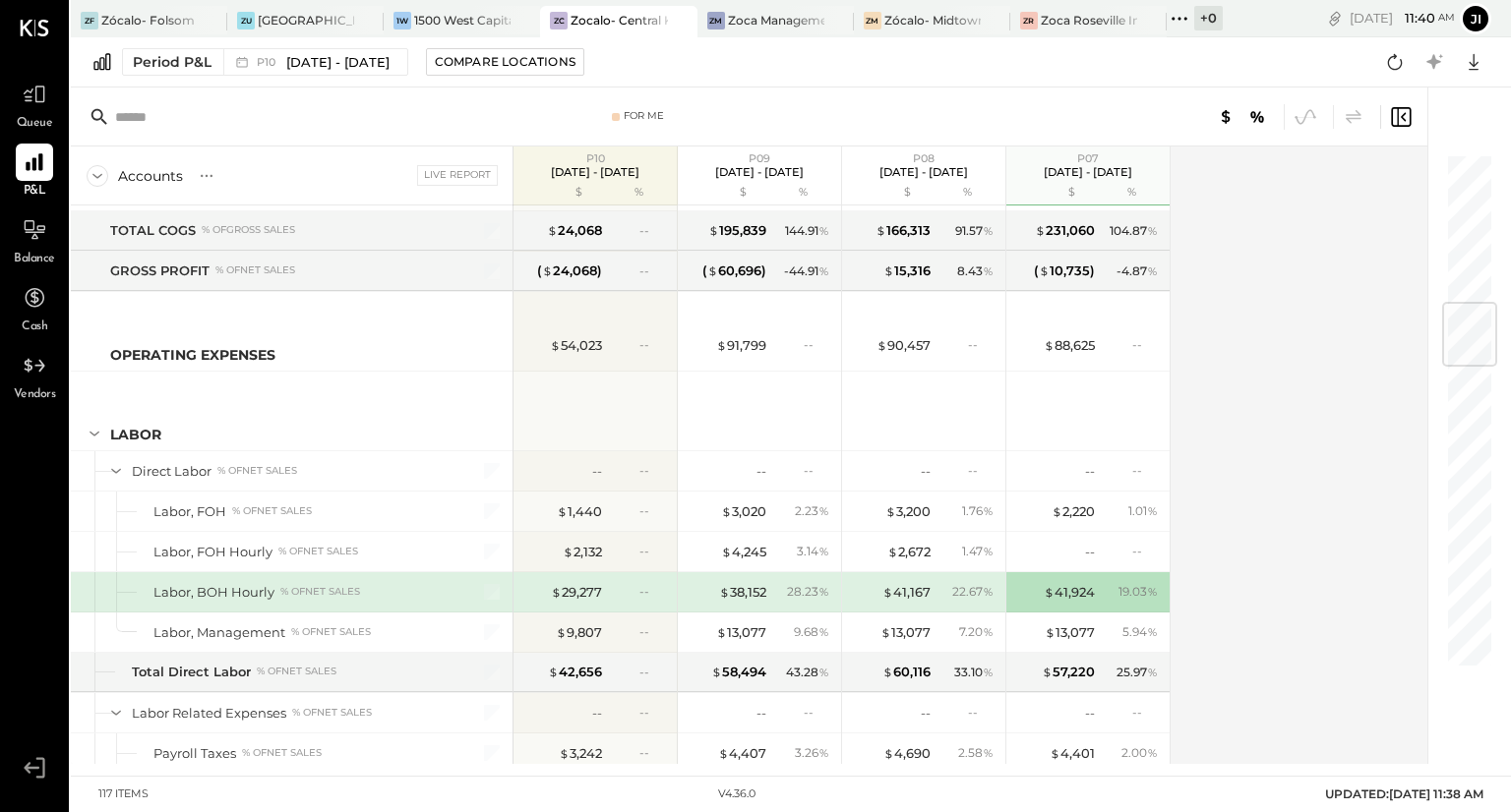
scroll to position [1442, 0]
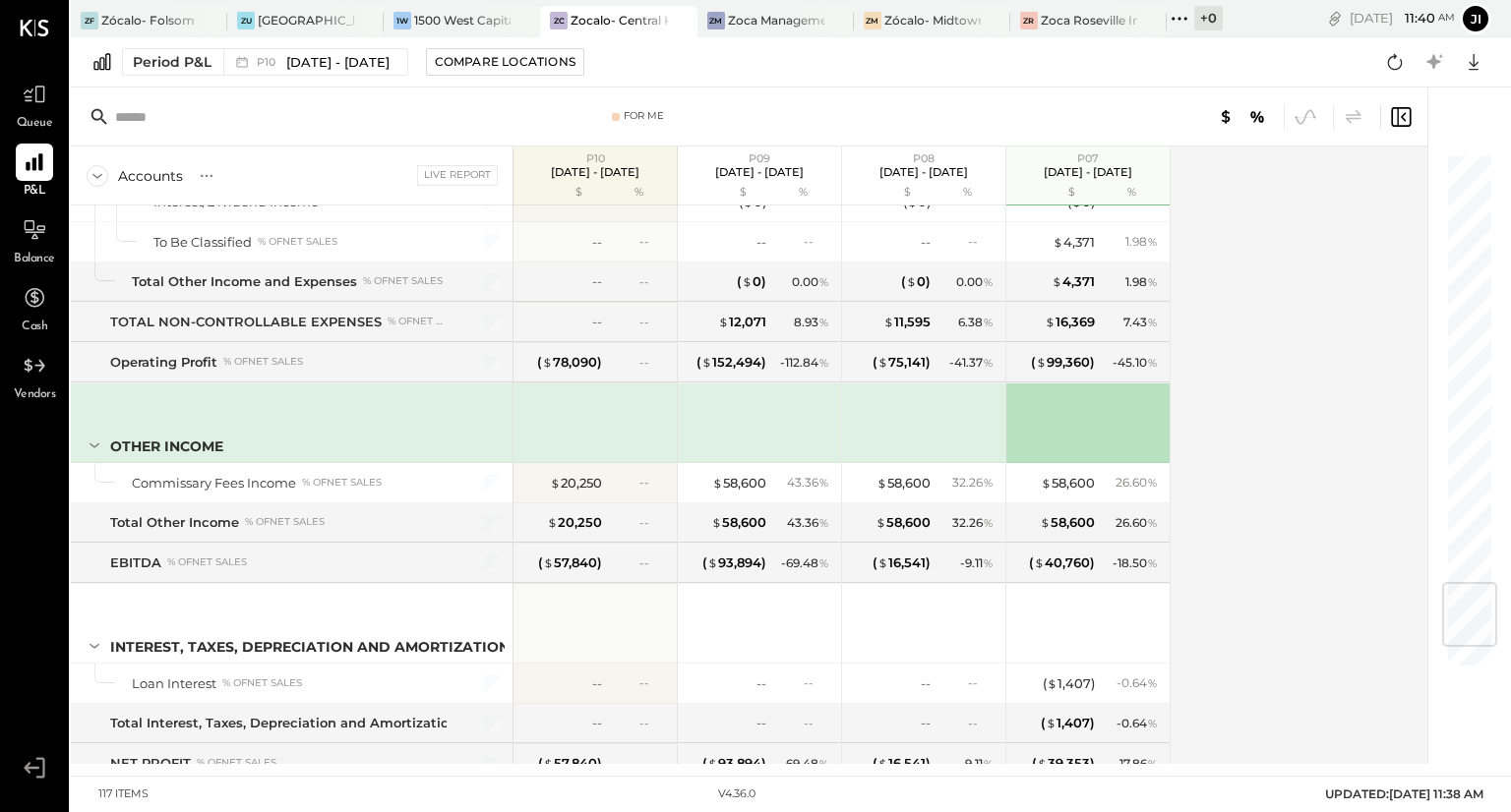
scroll to position [3857, 0]
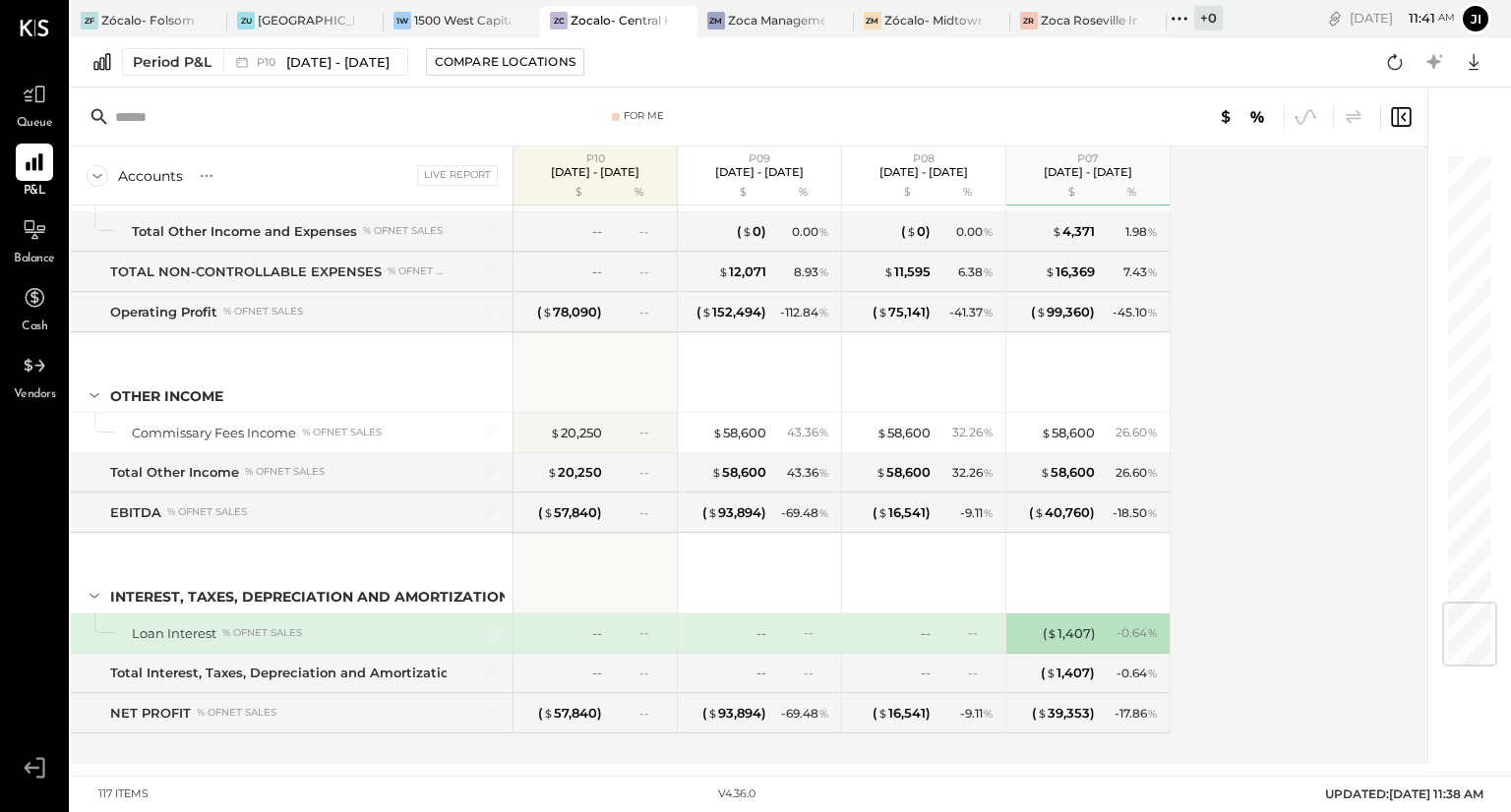
drag, startPoint x: 1252, startPoint y: 316, endPoint x: 1353, endPoint y: 321, distance: 101.1
click at [1353, 321] on div "For Me Accounts S % GL Live Report P10 [DATE] - [DATE] $ % P09 [DATE] - [DATE] …" at bounding box center [780, 426] width 1420 height 677
click at [1353, 321] on div "Accounts S % GL Live Report P10 [DATE] - [DATE] $ % P09 [DATE] - [DATE] $ % P08…" at bounding box center [751, 455] width 1360 height 618
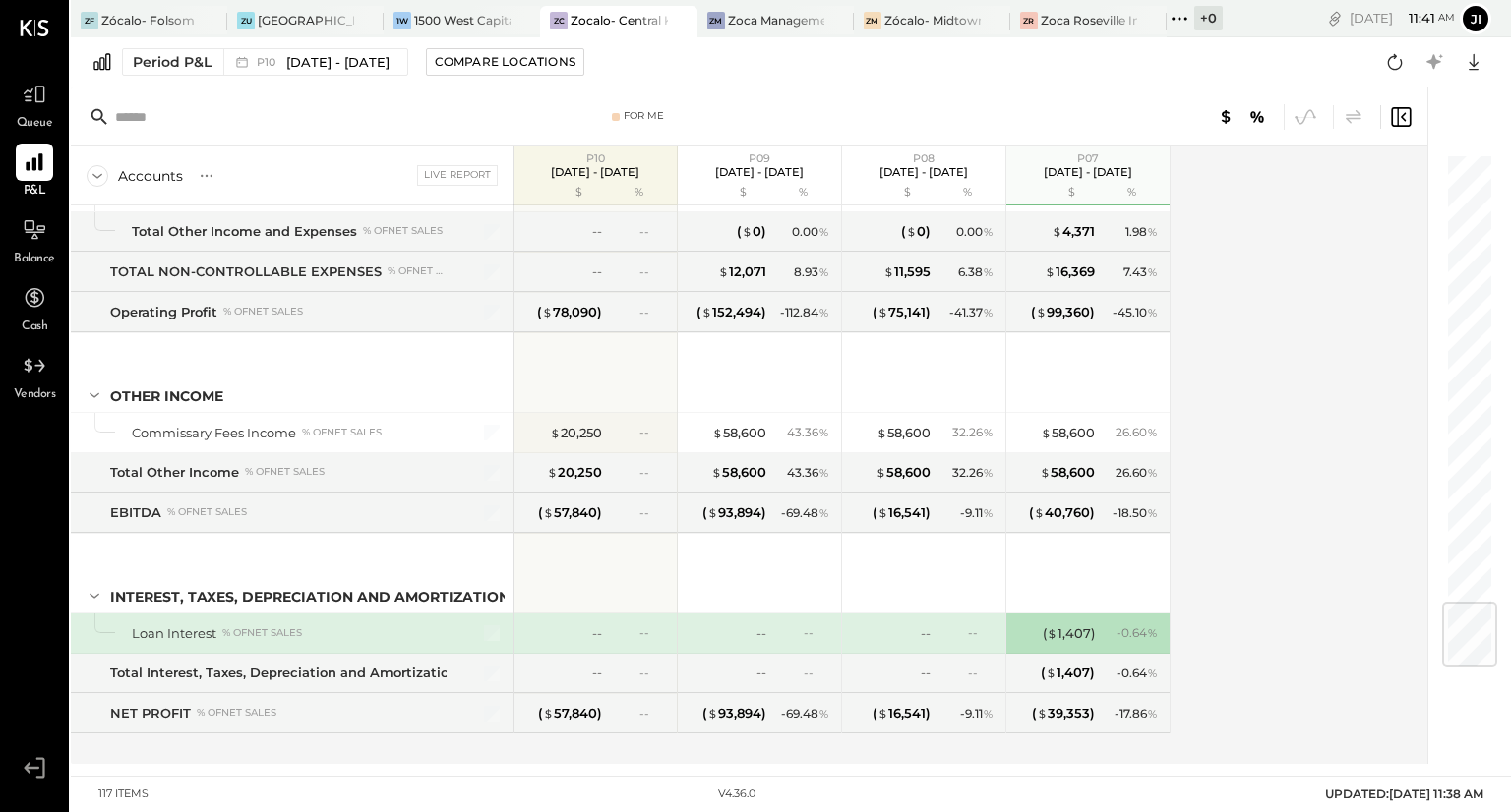
click at [1353, 321] on div "Accounts S % GL Live Report P10 [DATE] - [DATE] $ % P09 [DATE] - [DATE] $ % P08…" at bounding box center [751, 455] width 1360 height 618
click at [1352, 322] on div "Accounts S % GL Live Report P10 [DATE] - [DATE] $ % P09 [DATE] - [DATE] $ % P08…" at bounding box center [751, 455] width 1360 height 618
click at [1286, 387] on div "Accounts S % GL Live Report P10 [DATE] - [DATE] $ % P09 [DATE] - [DATE] $ % P08…" at bounding box center [751, 455] width 1360 height 618
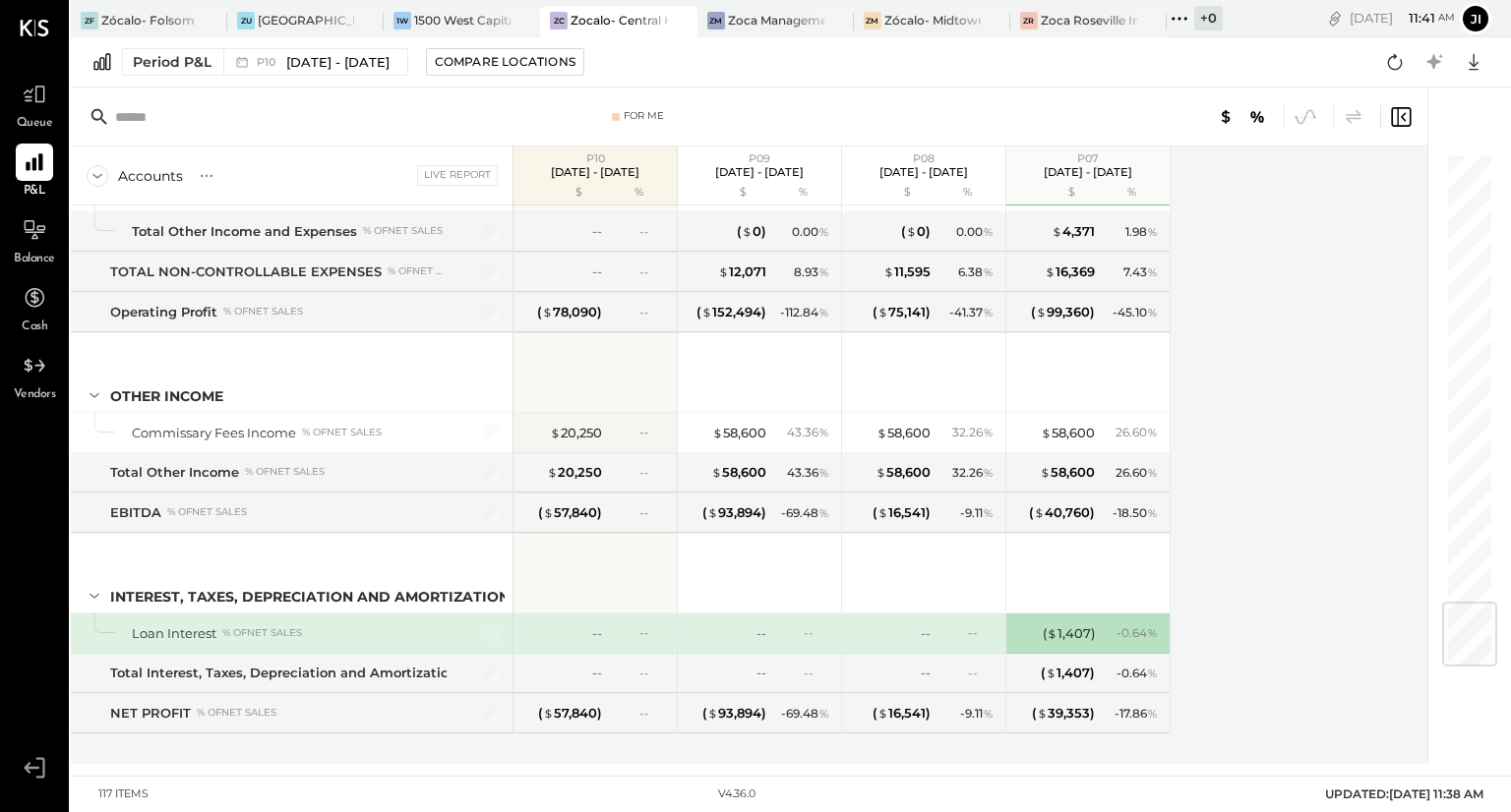
click at [1286, 387] on div "Accounts S % GL Live Report P10 [DATE] - [DATE] $ % P09 [DATE] - [DATE] $ % P08…" at bounding box center [751, 455] width 1360 height 618
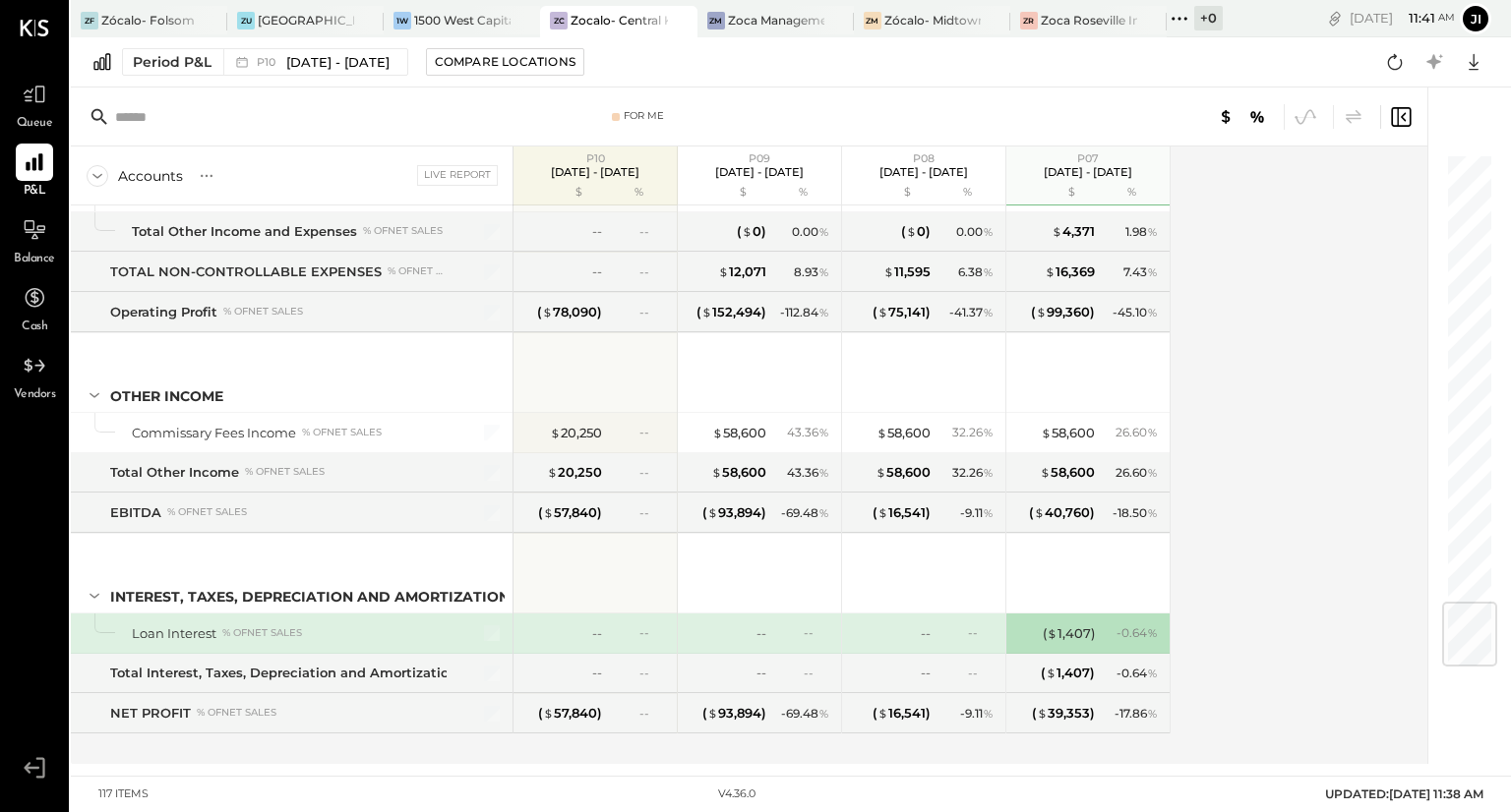
click at [1286, 387] on div "Accounts S % GL Live Report P10 [DATE] - [DATE] $ % P09 [DATE] - [DATE] $ % P08…" at bounding box center [751, 455] width 1360 height 618
drag, startPoint x: 1286, startPoint y: 387, endPoint x: 1204, endPoint y: 351, distance: 89.6
click at [1204, 351] on div "Accounts S % GL Live Report P10 [DATE] - [DATE] $ % P09 [DATE] - [DATE] $ % P08…" at bounding box center [751, 455] width 1360 height 618
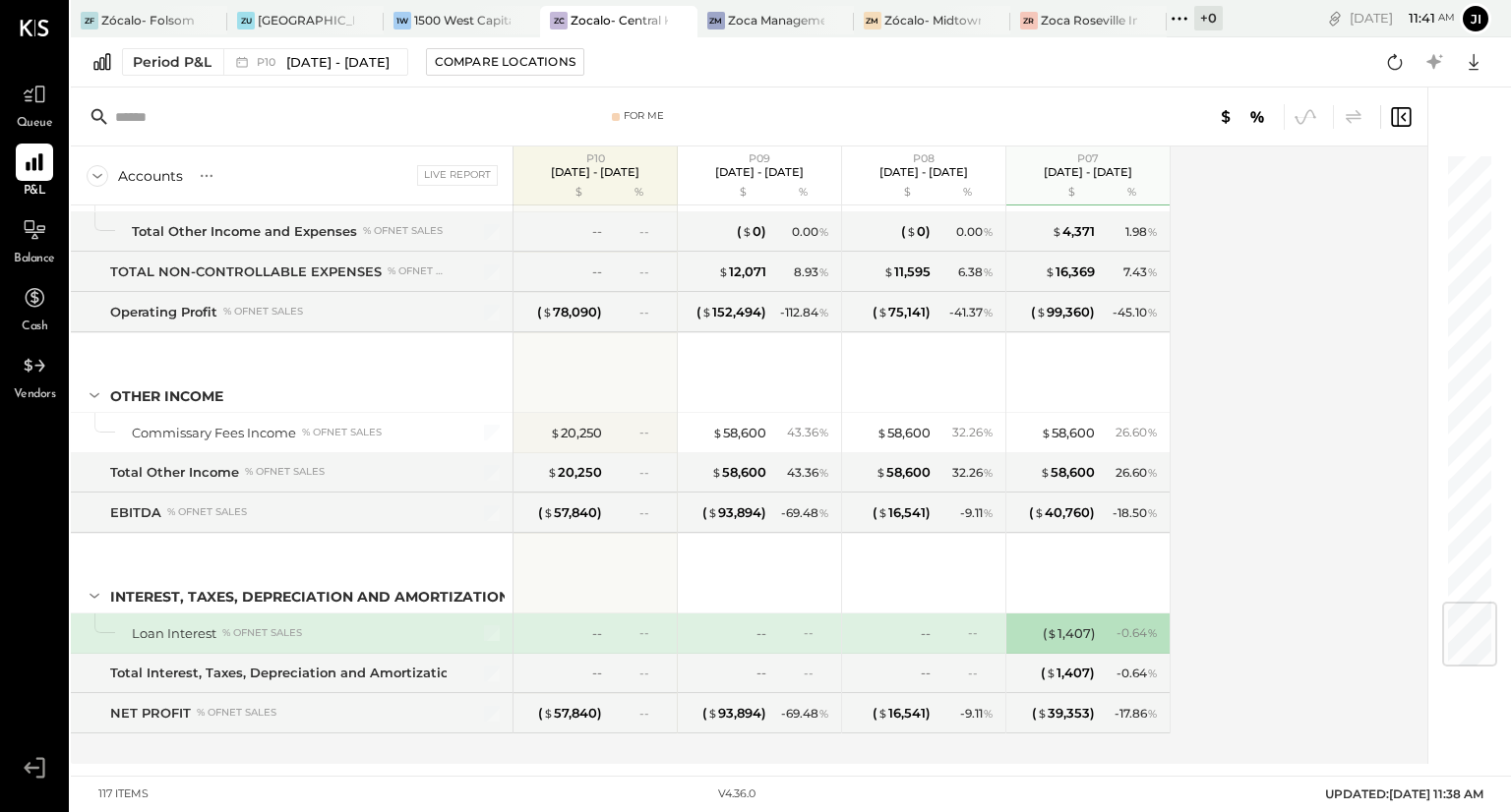
click at [1204, 351] on div "Accounts S % GL Live Report P10 [DATE] - [DATE] $ % P09 [DATE] - [DATE] $ % P08…" at bounding box center [751, 455] width 1360 height 618
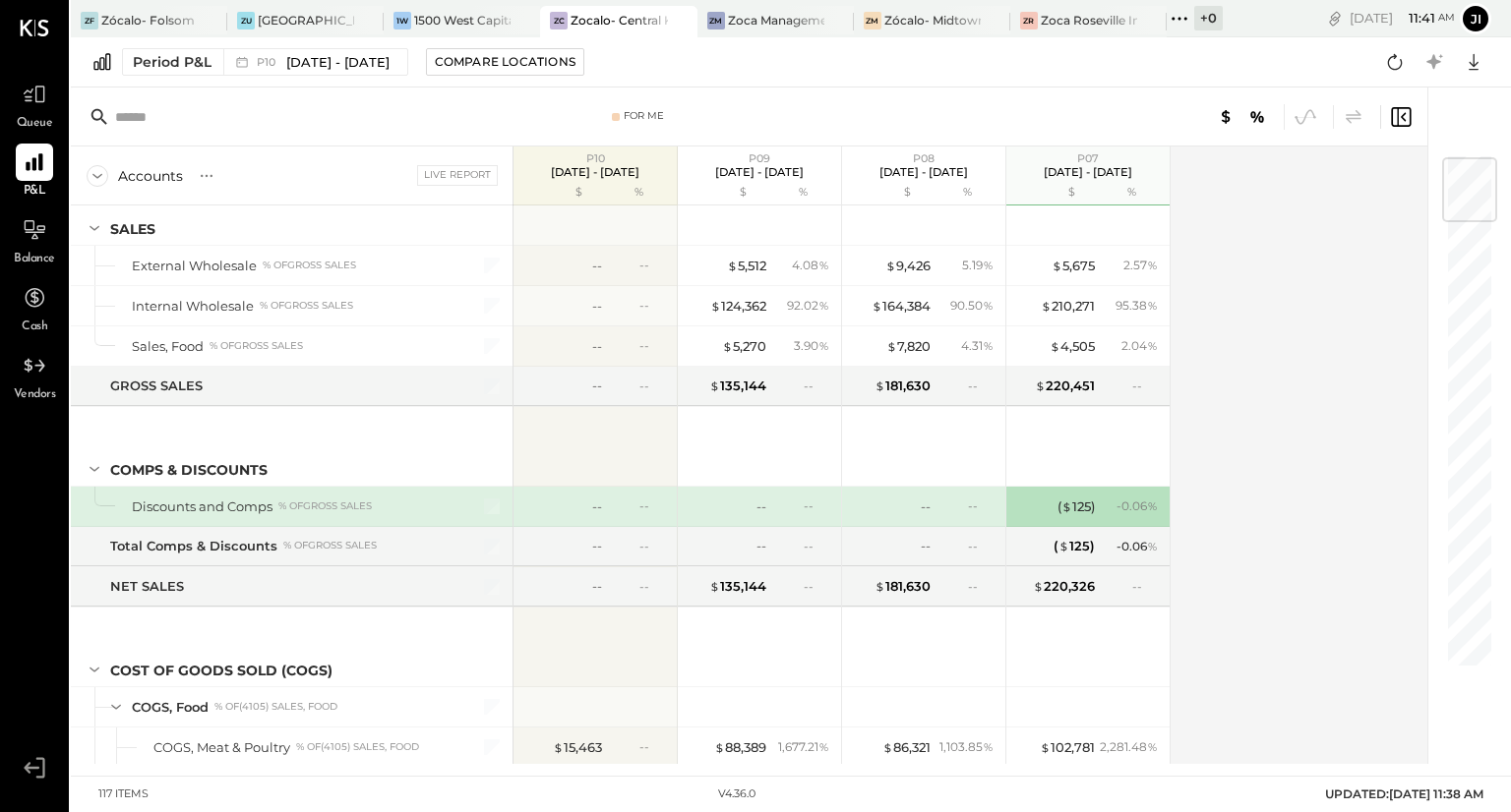
scroll to position [80, 0]
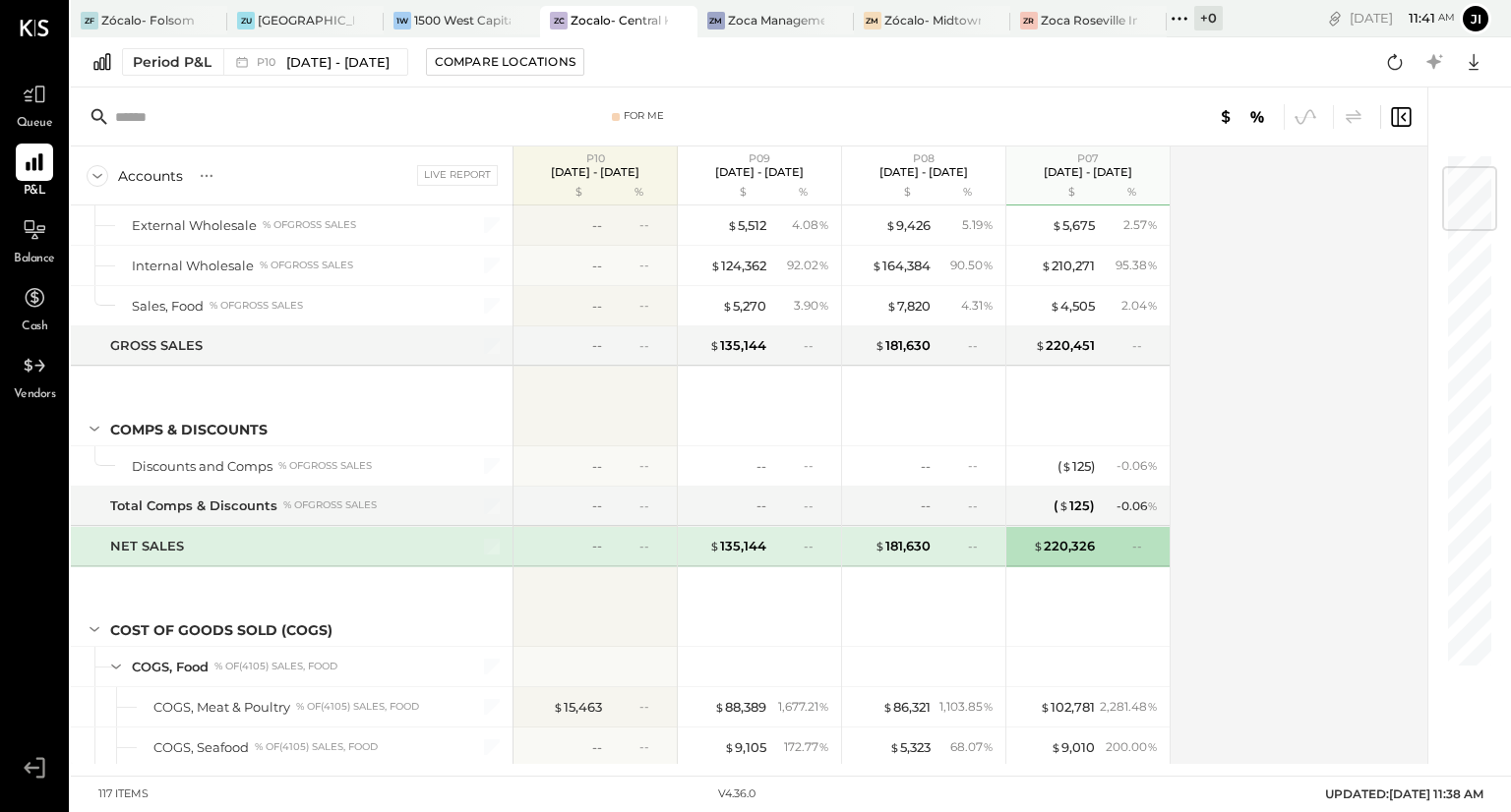
scroll to position [120, 0]
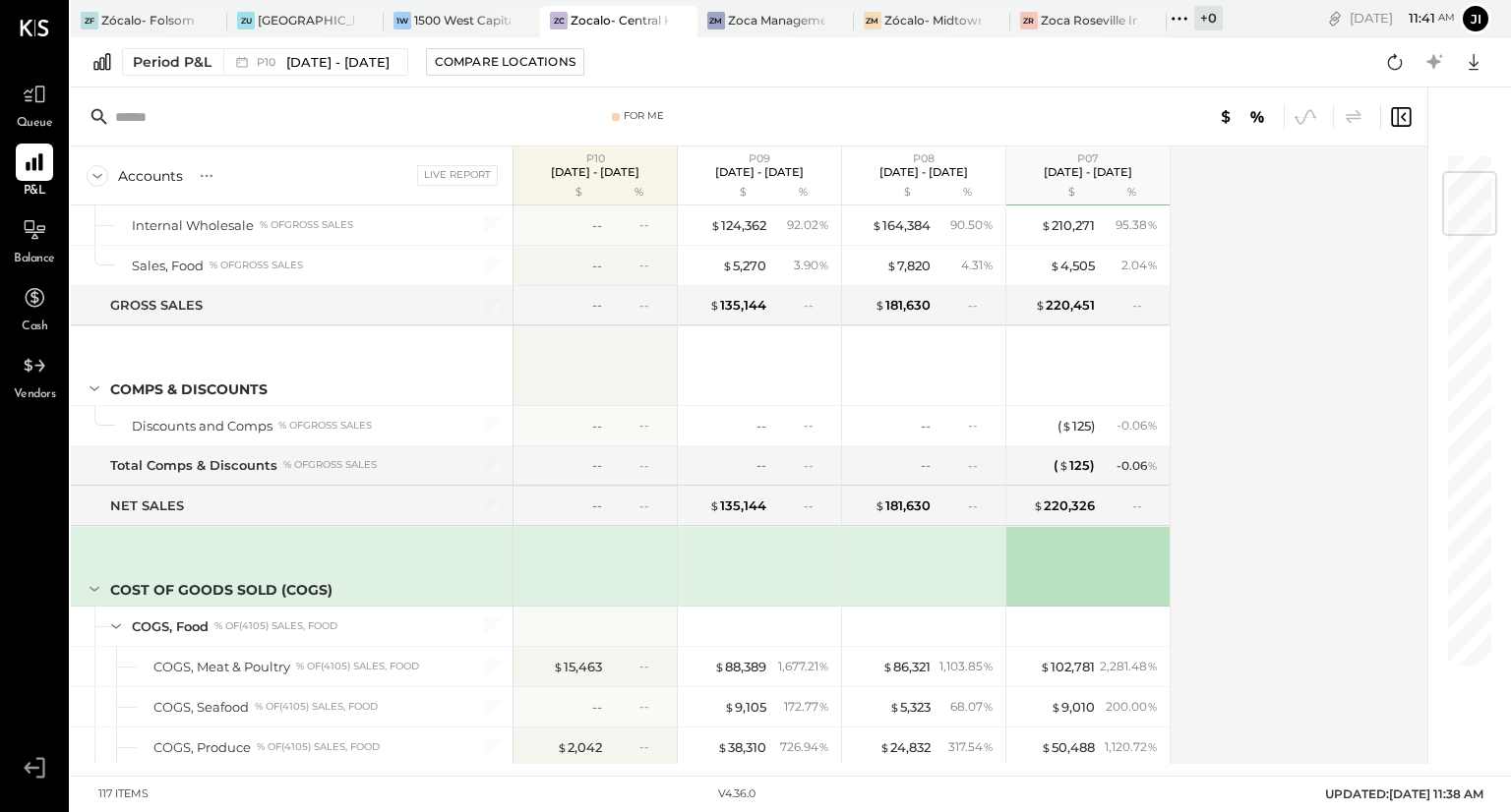
scroll to position [160, 0]
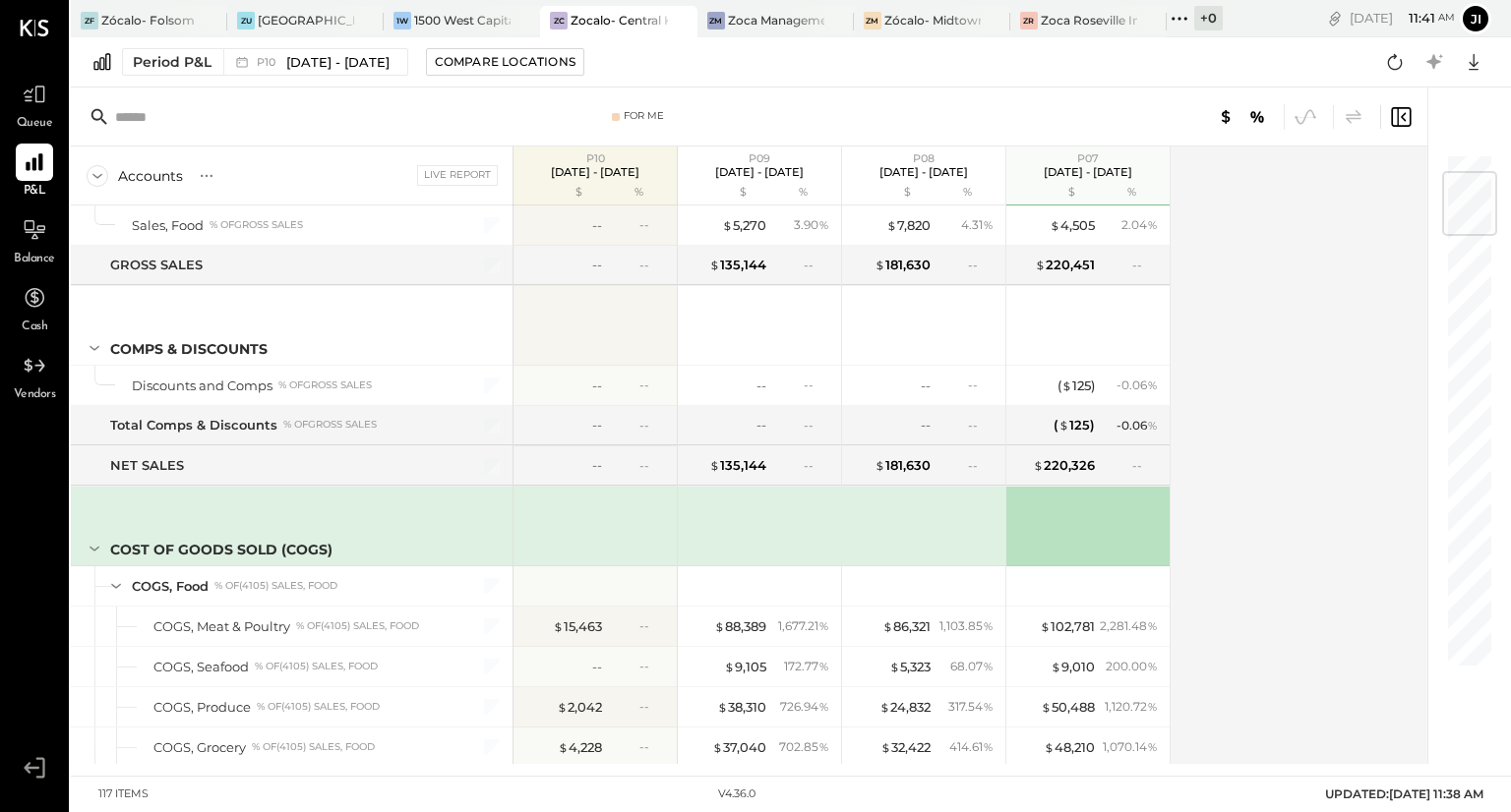
scroll to position [240, 0]
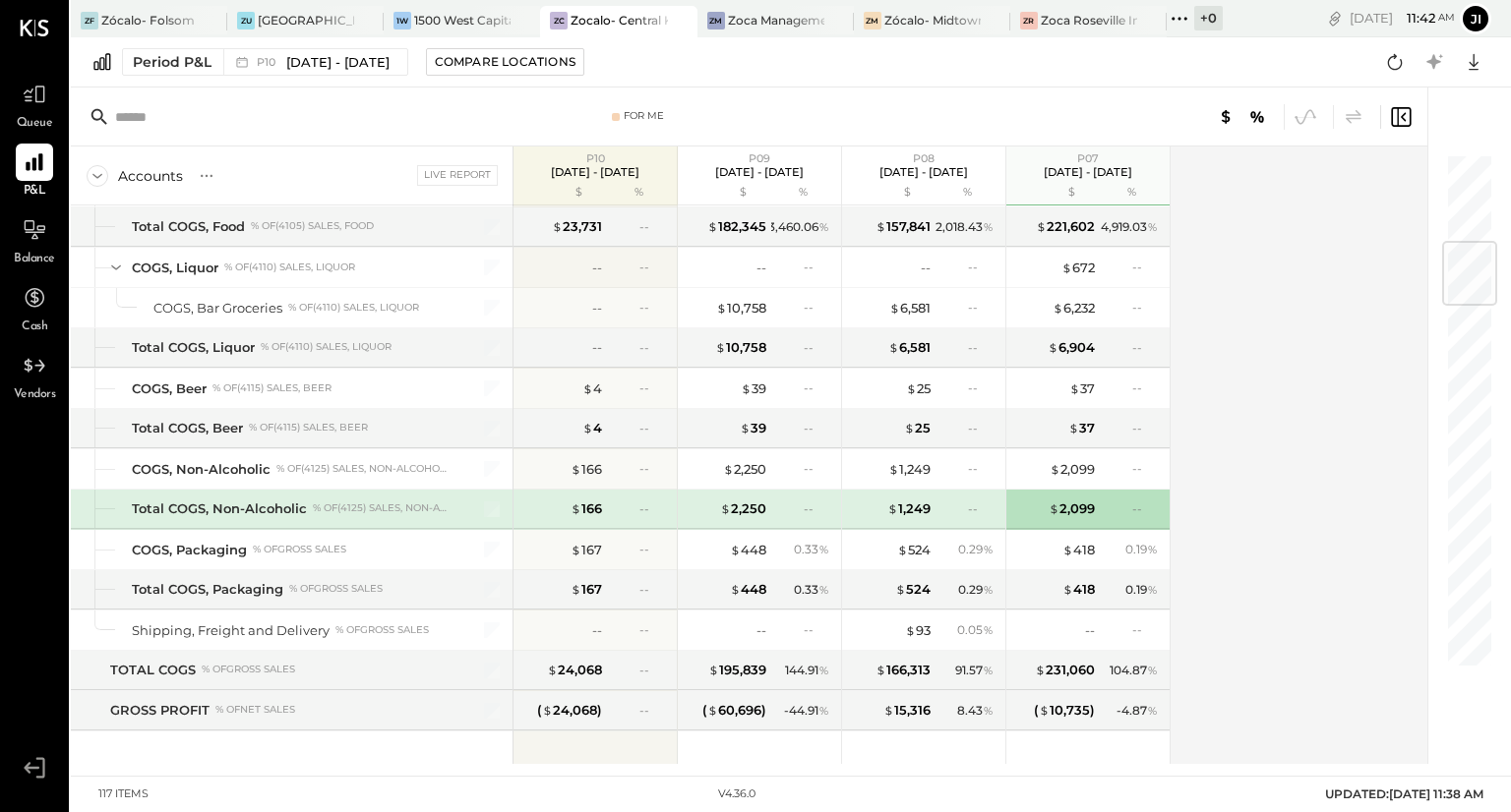
scroll to position [801, 0]
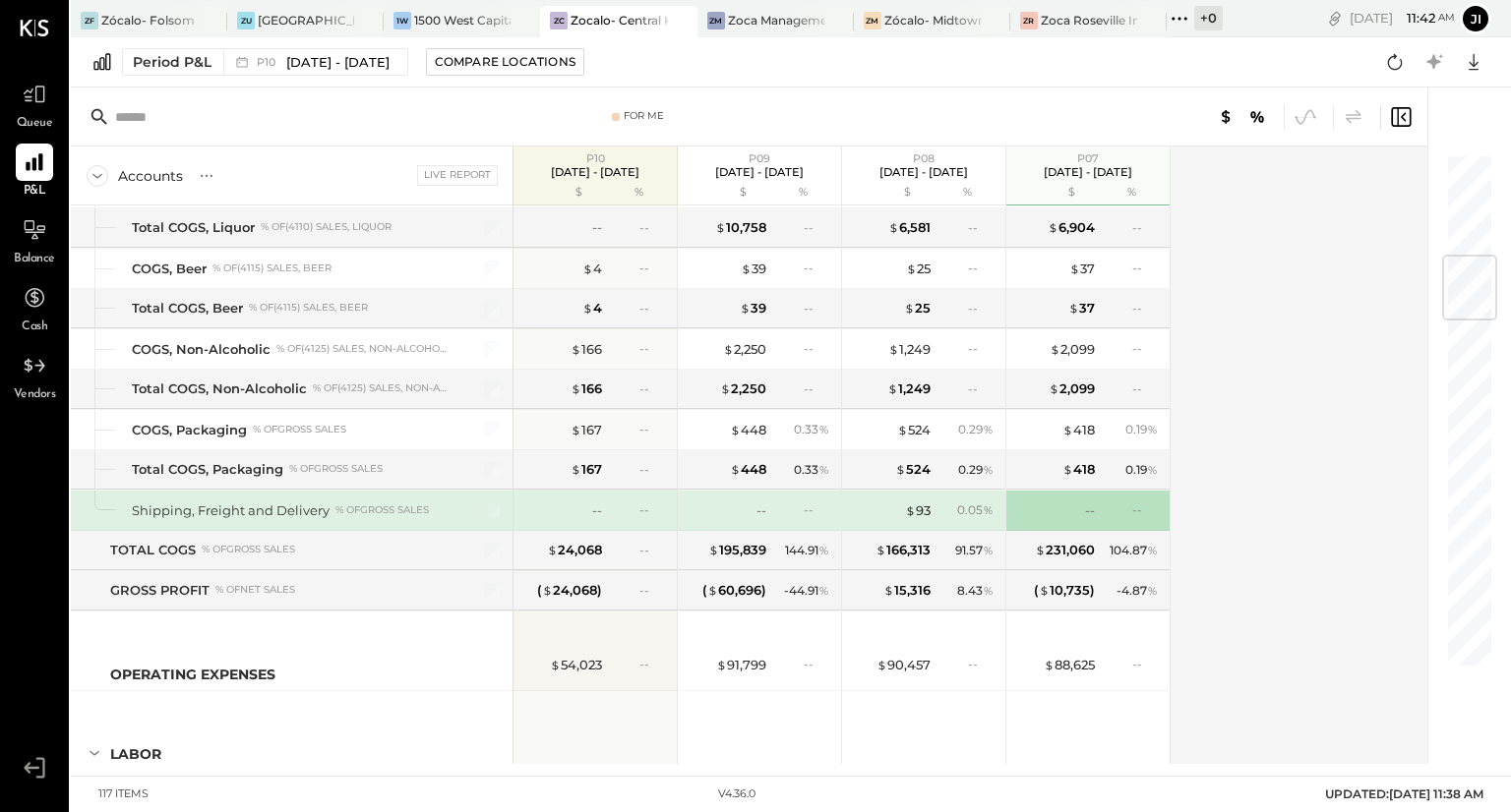
scroll to position [921, 0]
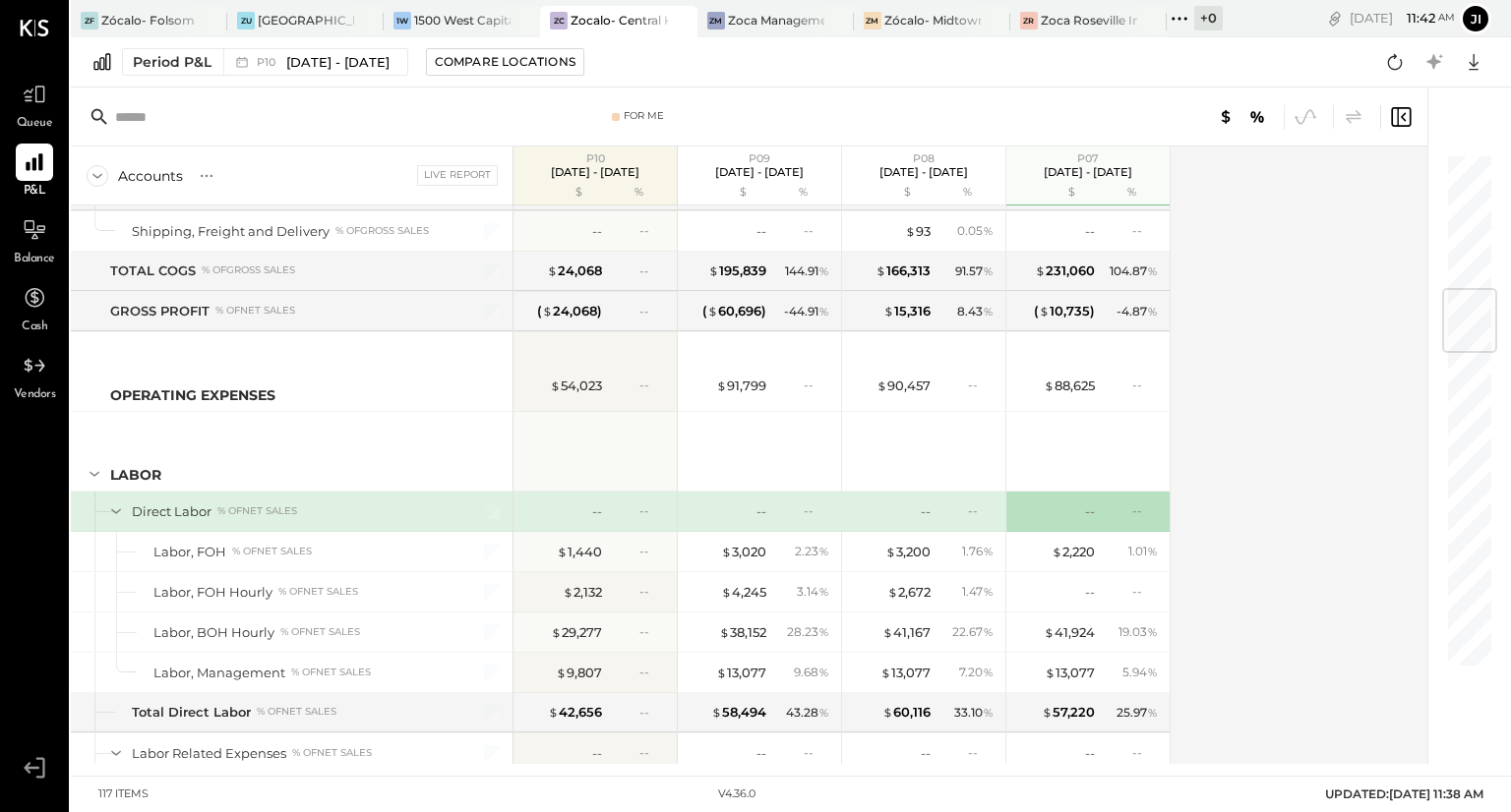
scroll to position [1201, 0]
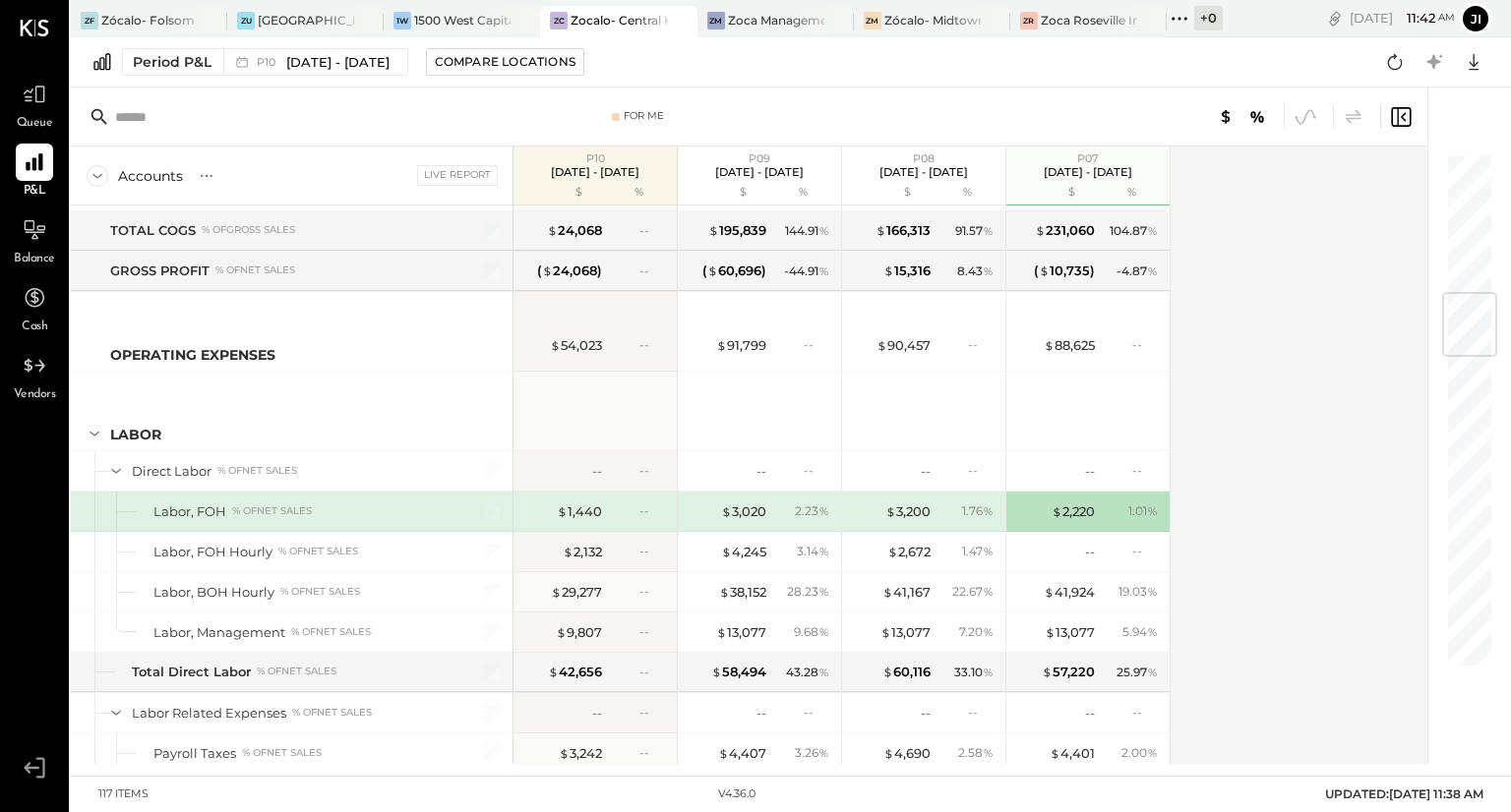
scroll to position [1241, 0]
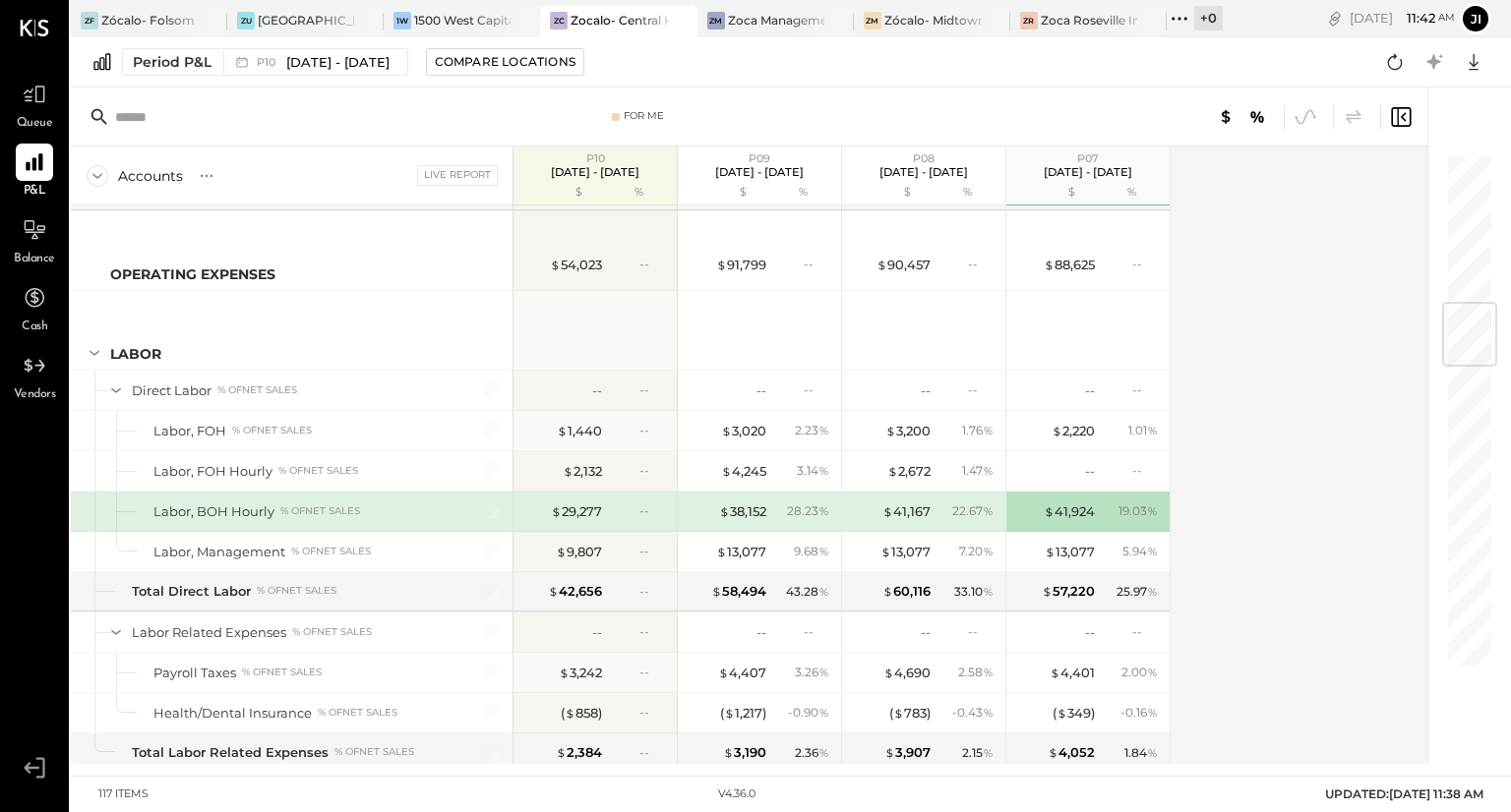
scroll to position [1321, 0]
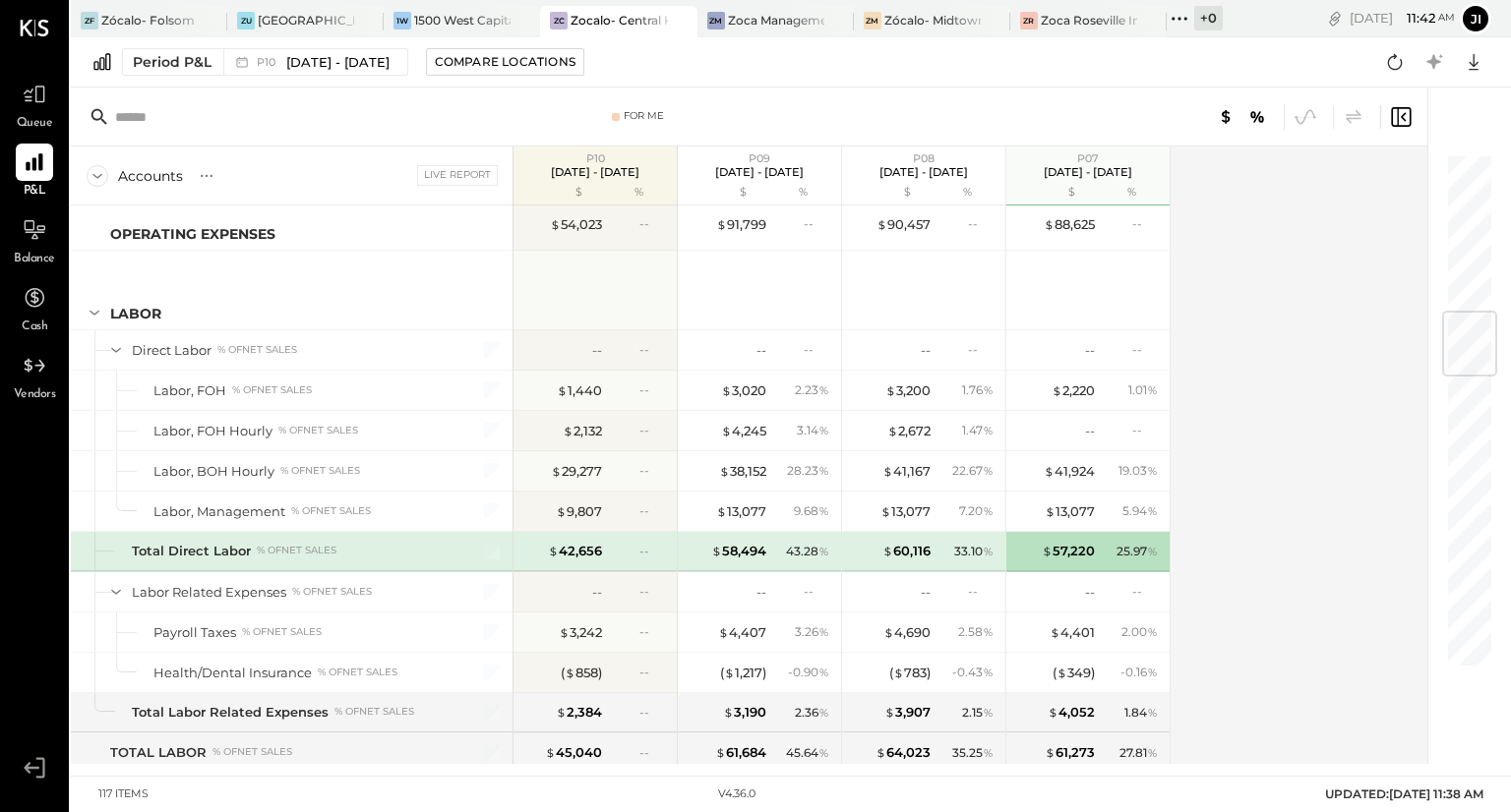
scroll to position [1361, 0]
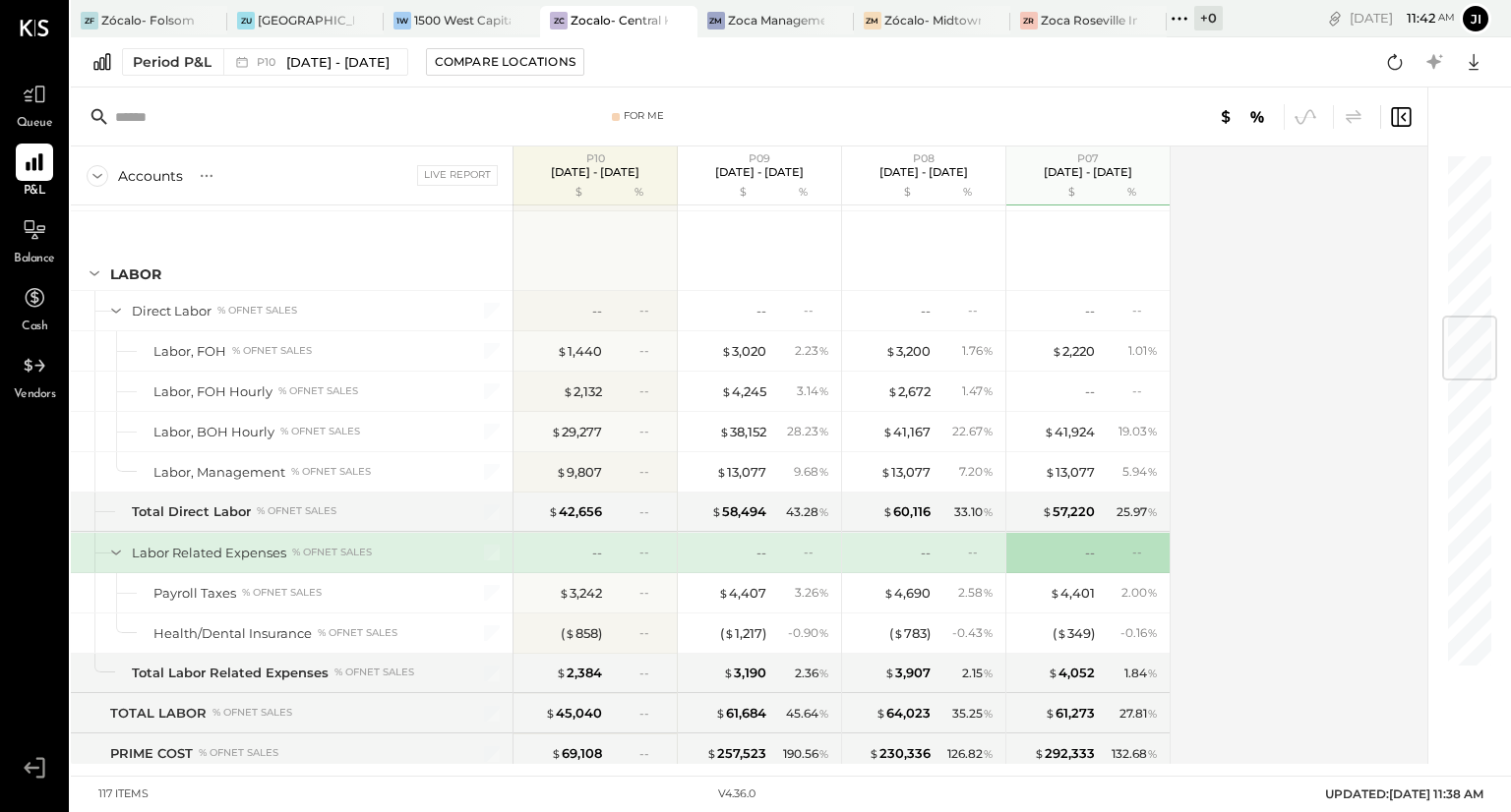
scroll to position [1401, 0]
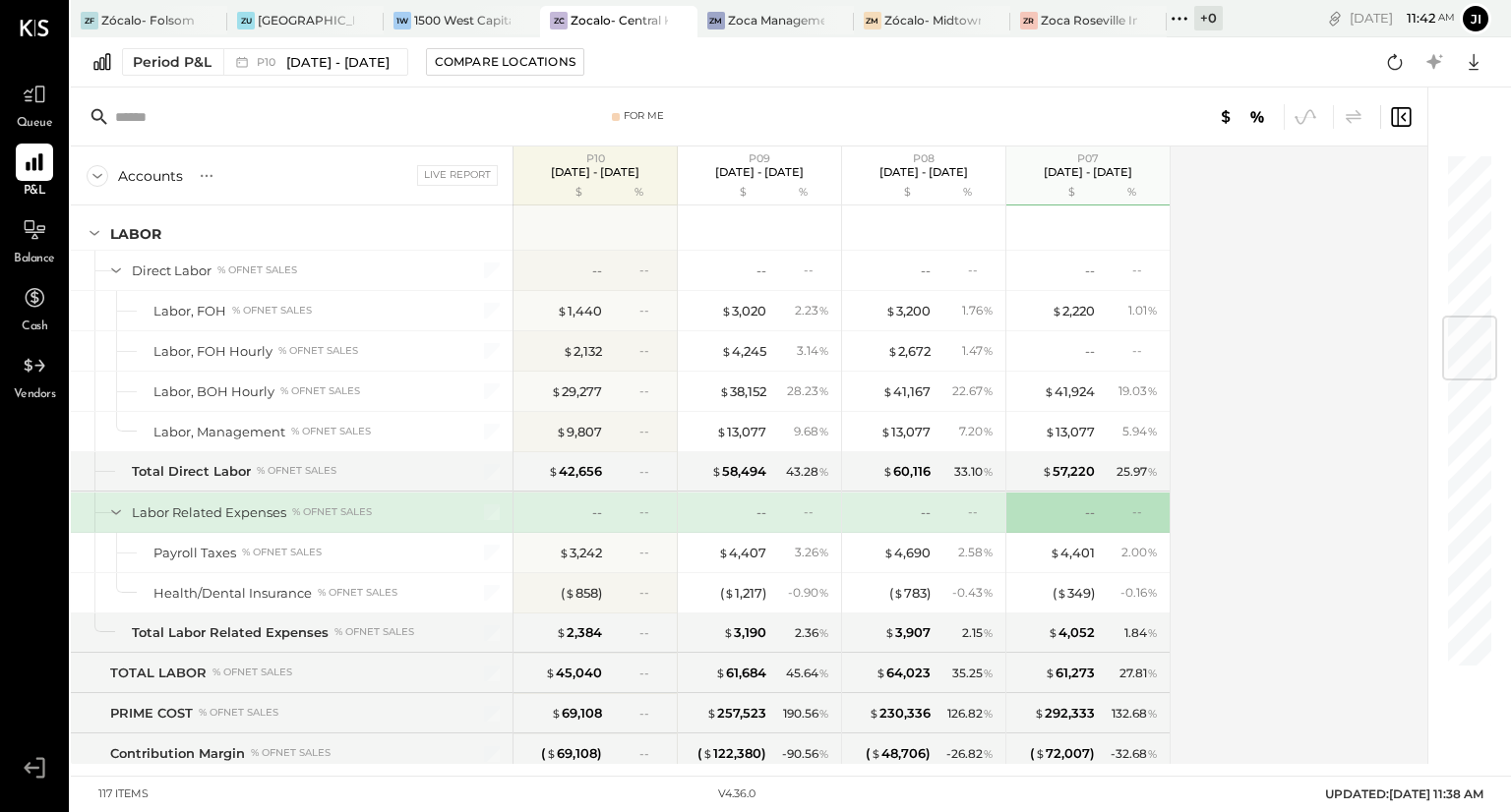
scroll to position [1442, 0]
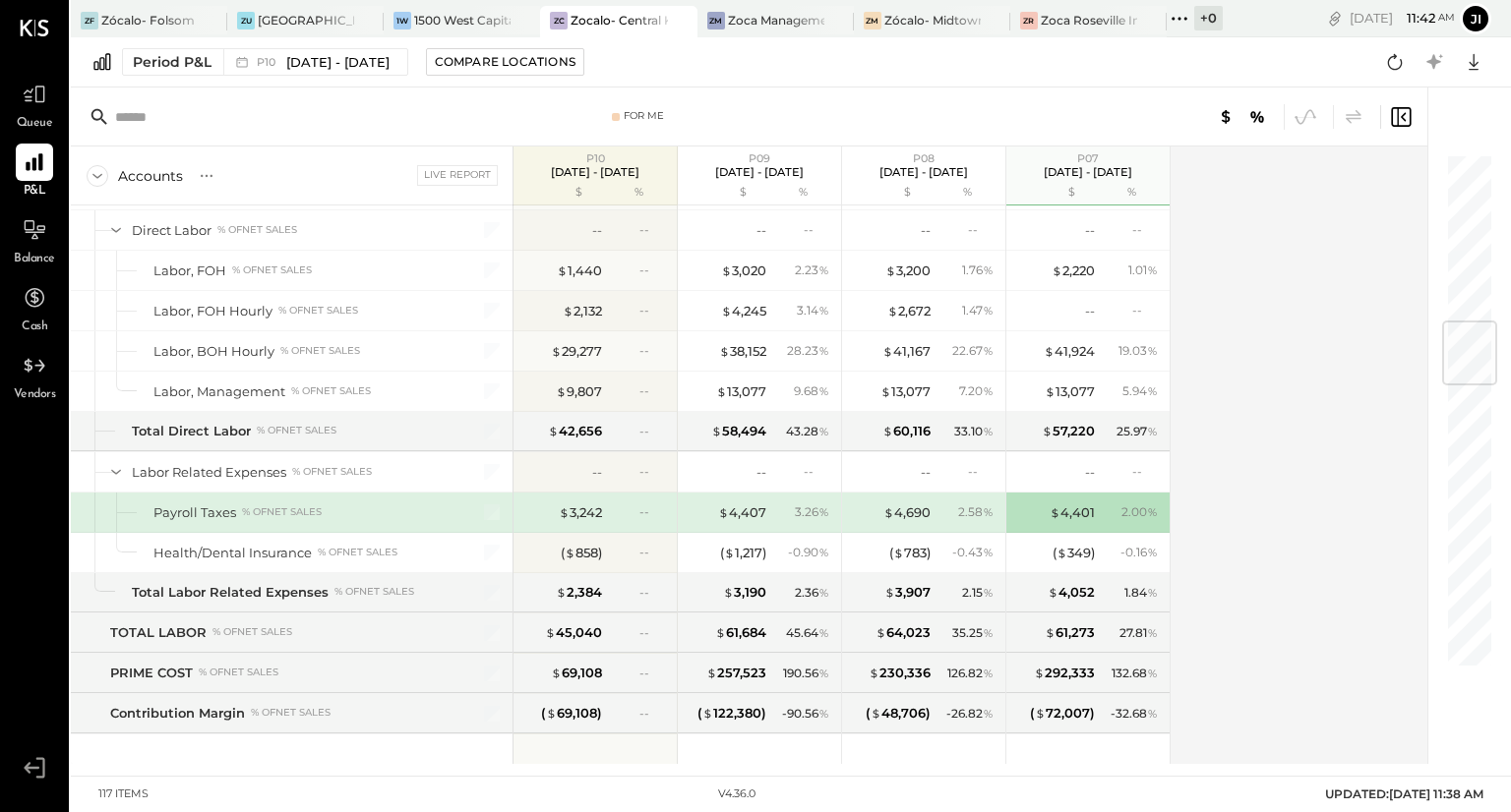
scroll to position [1482, 0]
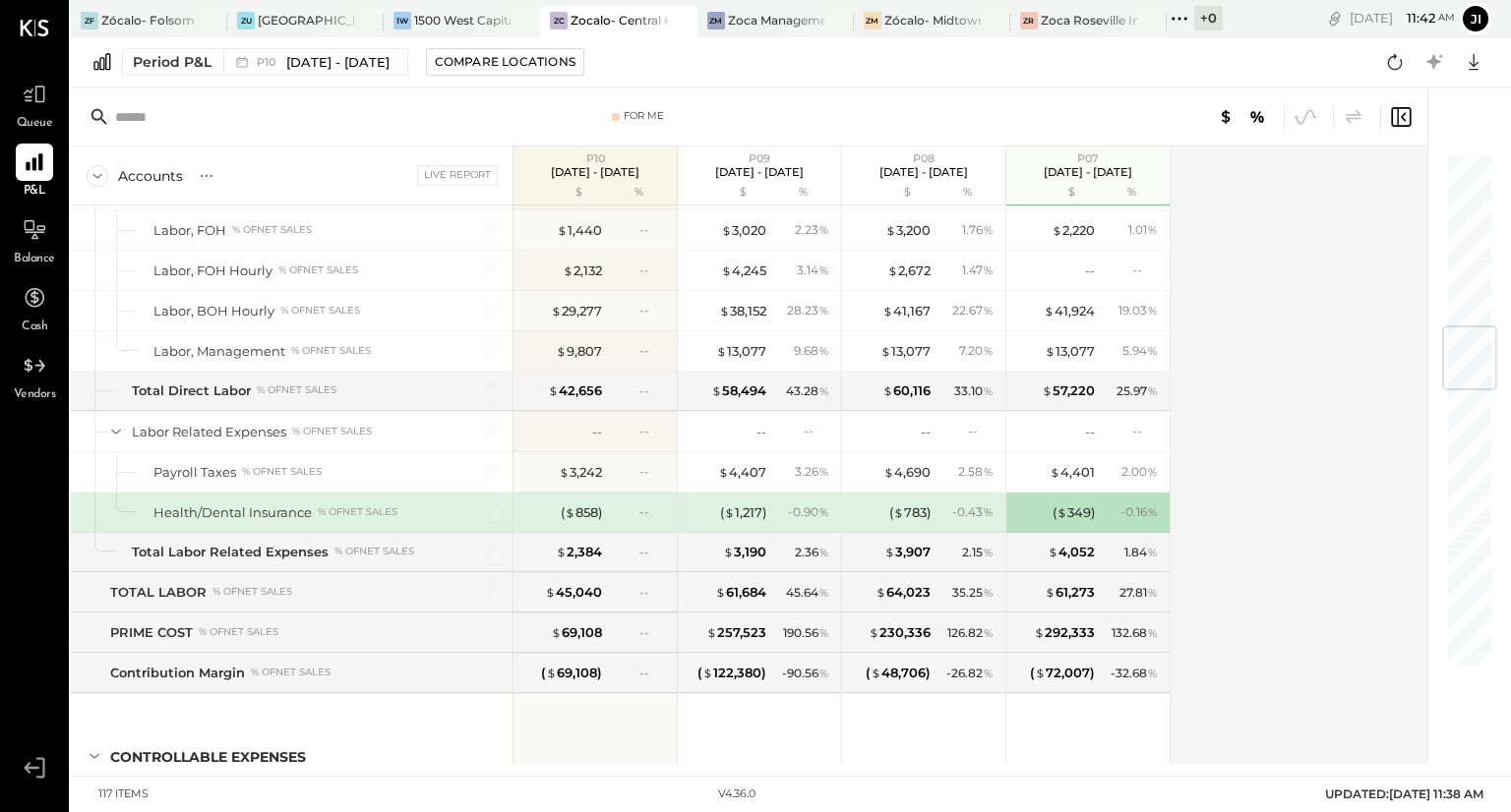
scroll to position [1522, 0]
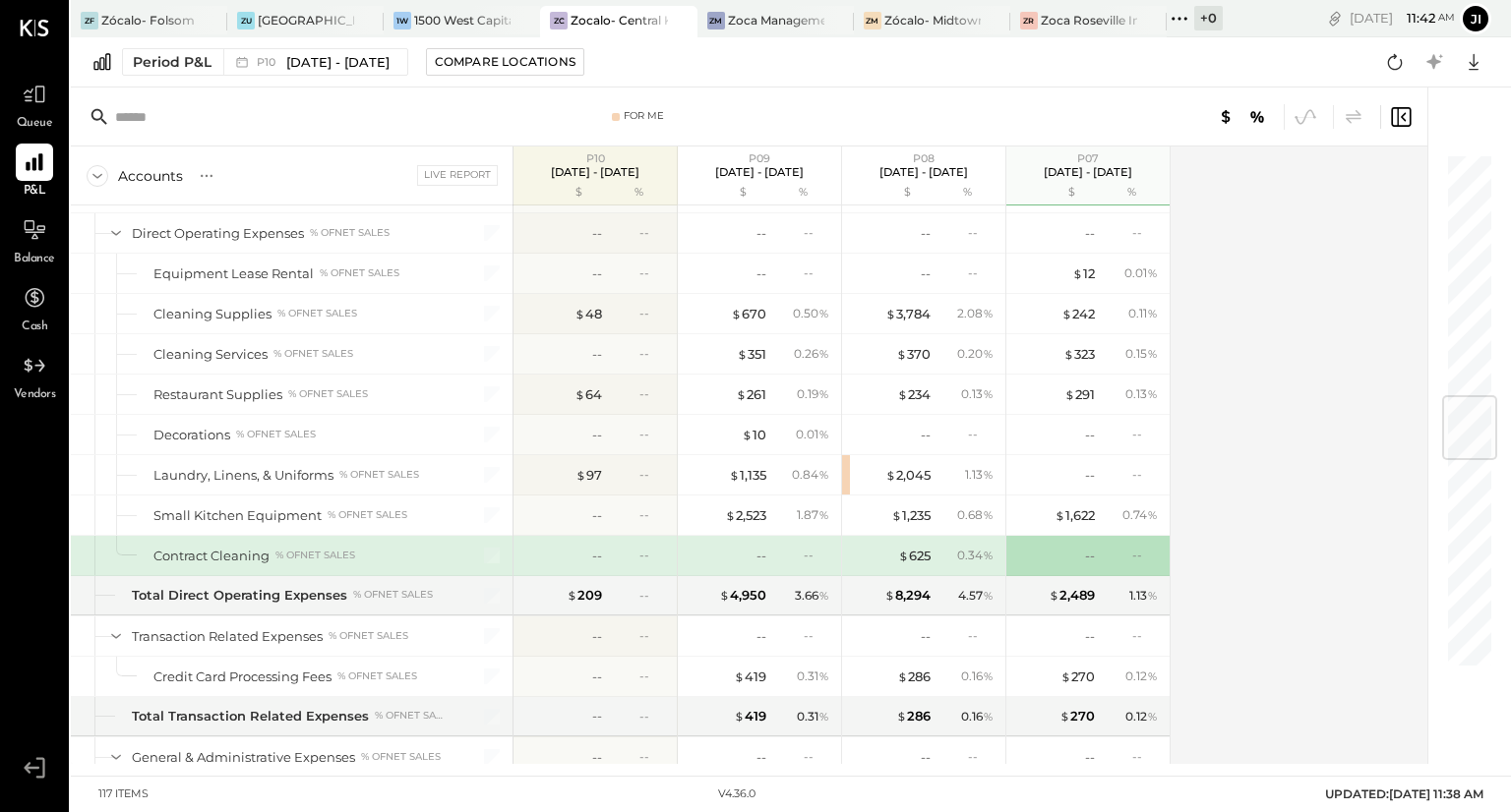
scroll to position [2083, 0]
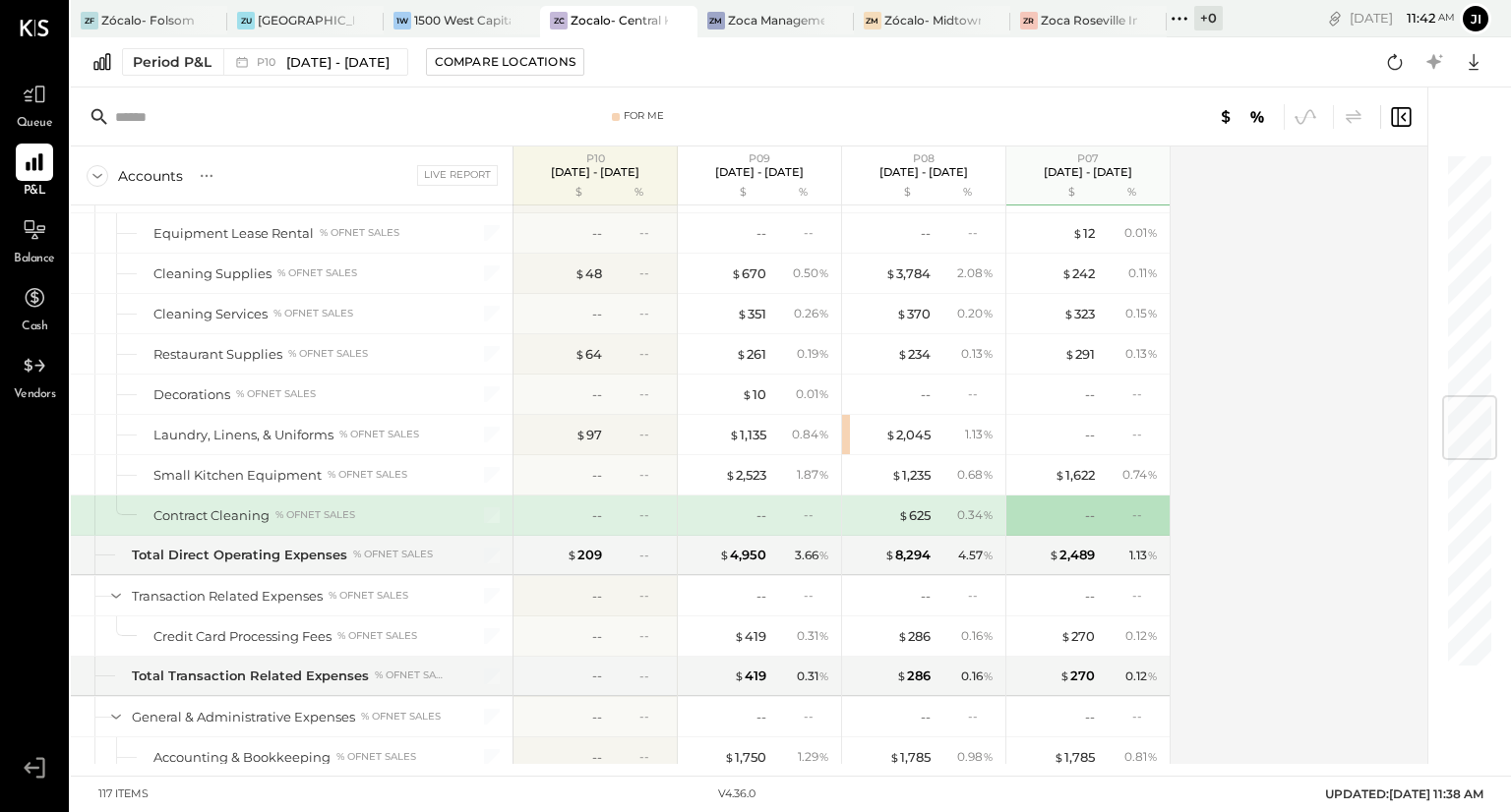
scroll to position [2124, 0]
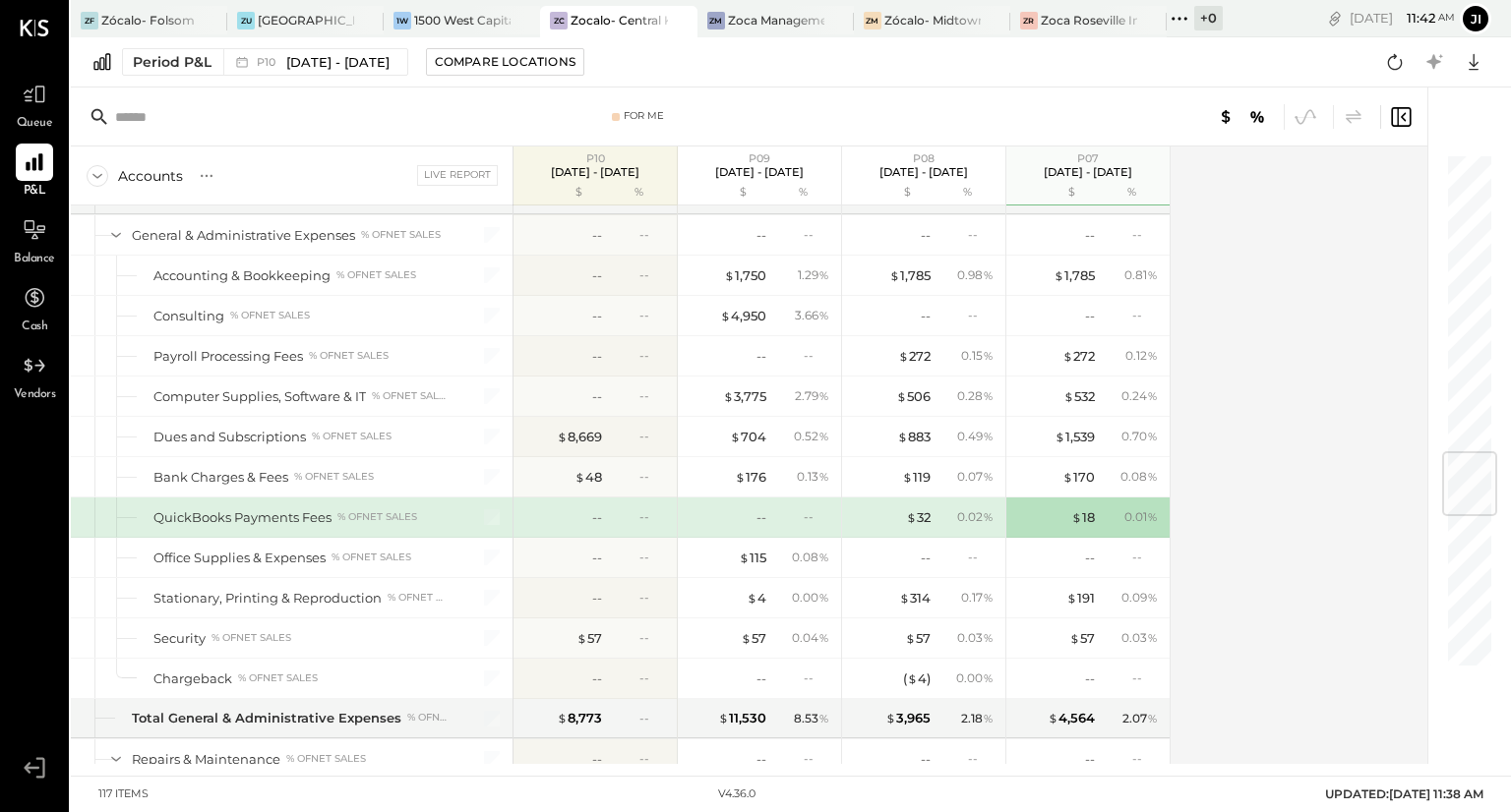
scroll to position [2604, 0]
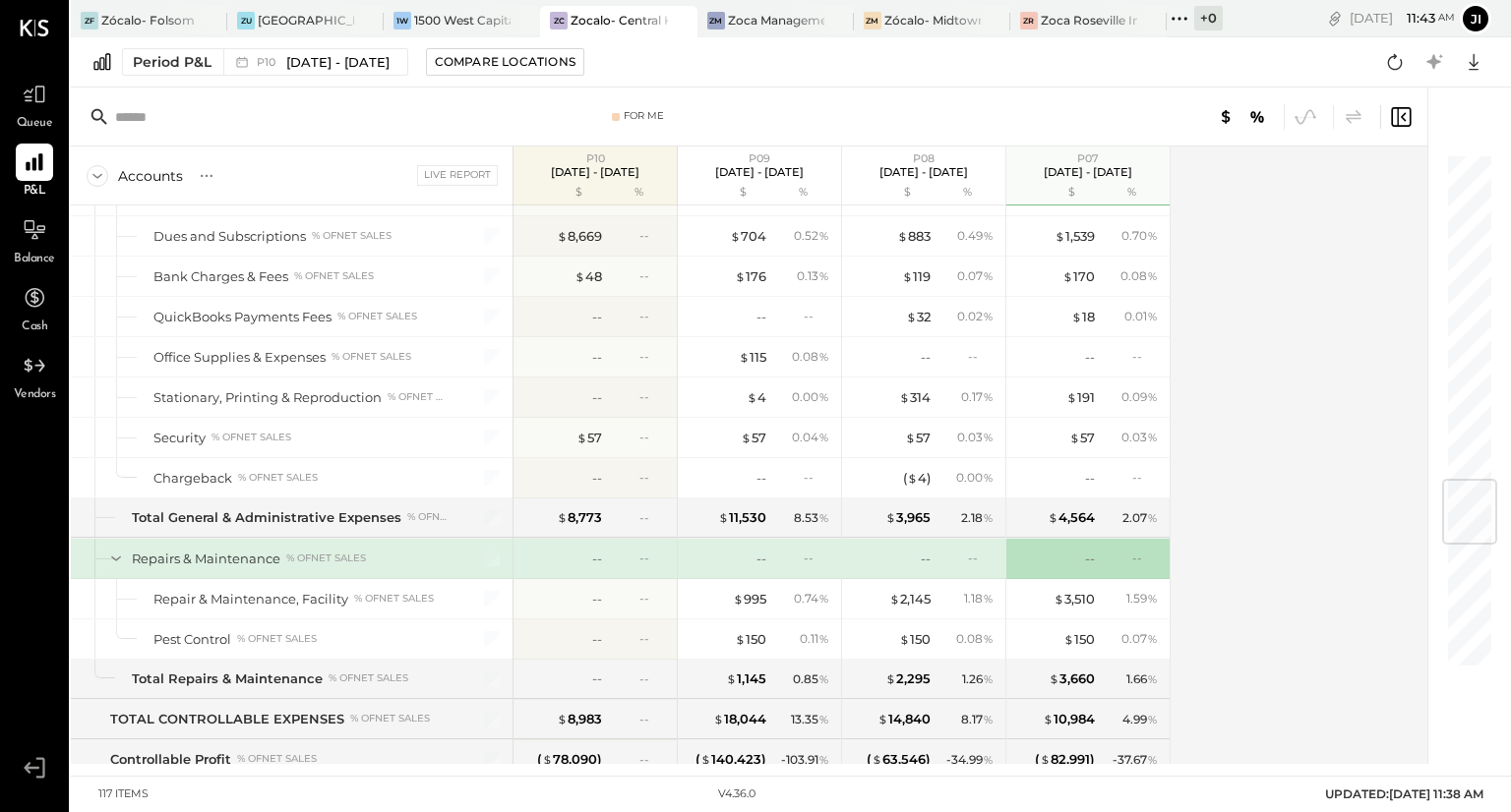
scroll to position [2805, 0]
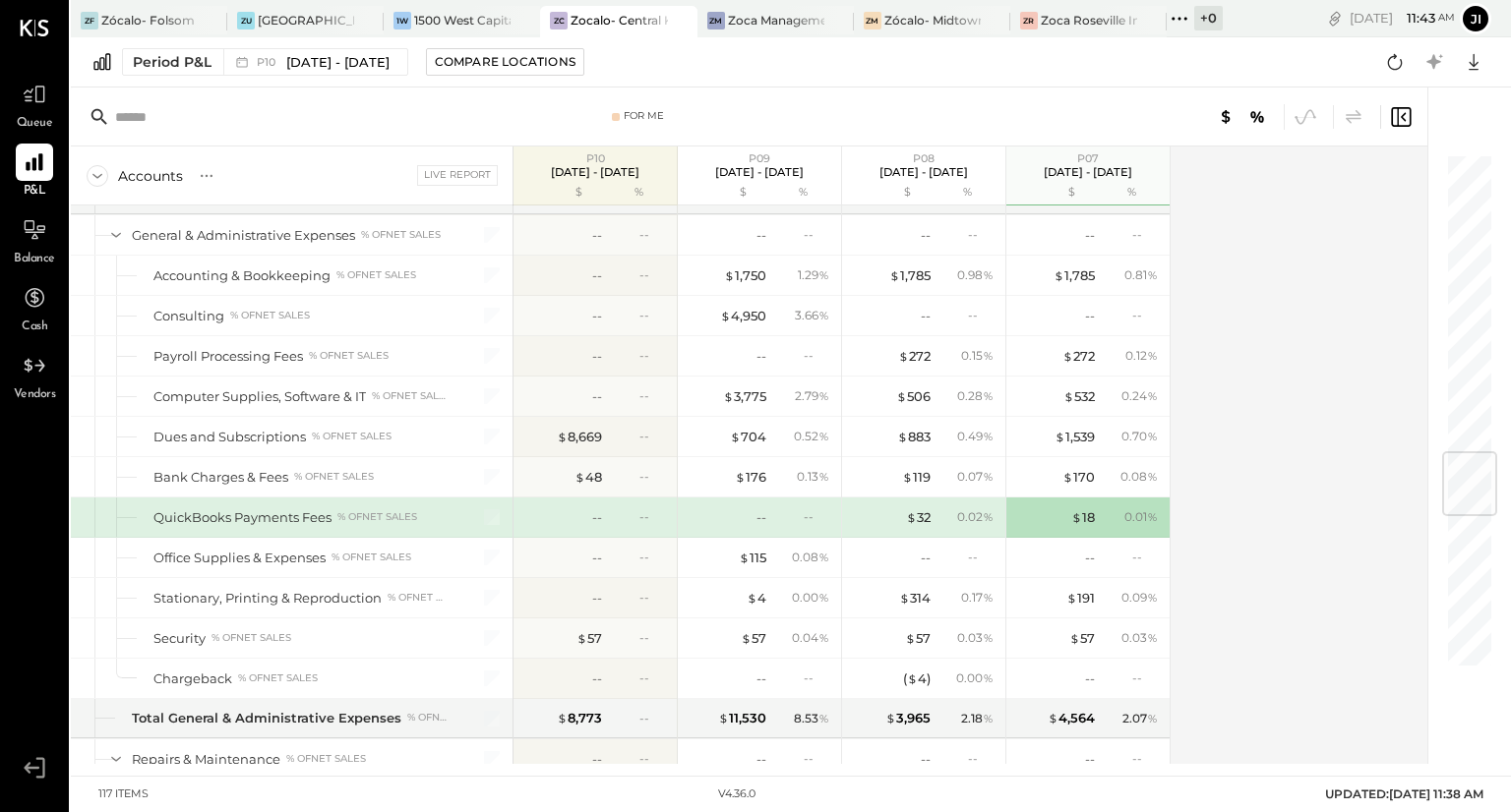
scroll to position [2525, 0]
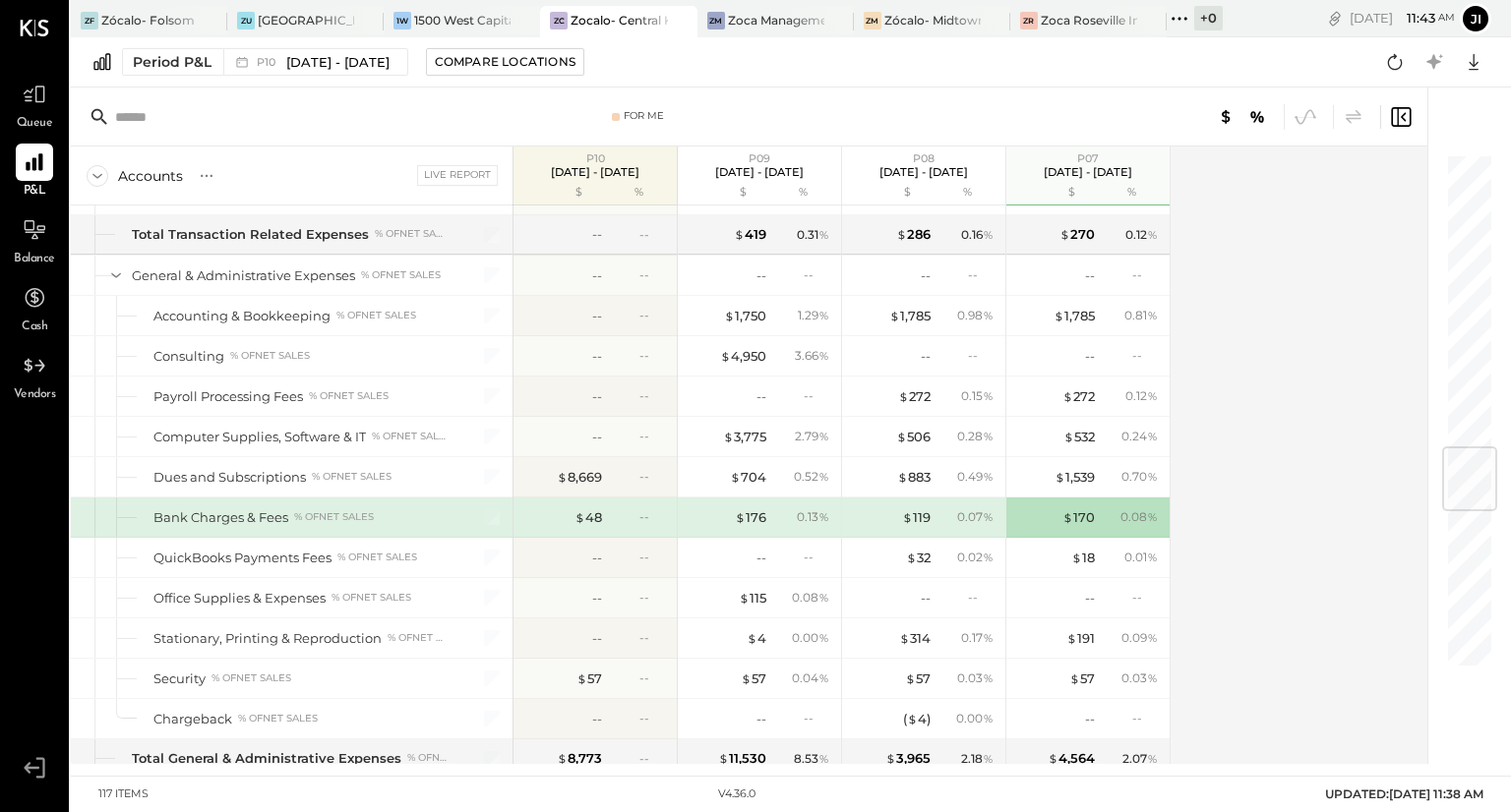
click at [1243, 345] on div "Accounts S % GL Live Report P10 [DATE] - [DATE] $ % P09 [DATE] - [DATE] $ % P08…" at bounding box center [751, 455] width 1360 height 618
drag, startPoint x: 1243, startPoint y: 345, endPoint x: 1304, endPoint y: 275, distance: 92.8
click at [1304, 275] on div "Accounts S % GL Live Report P10 [DATE] - [DATE] $ % P09 [DATE] - [DATE] $ % P08…" at bounding box center [751, 455] width 1360 height 618
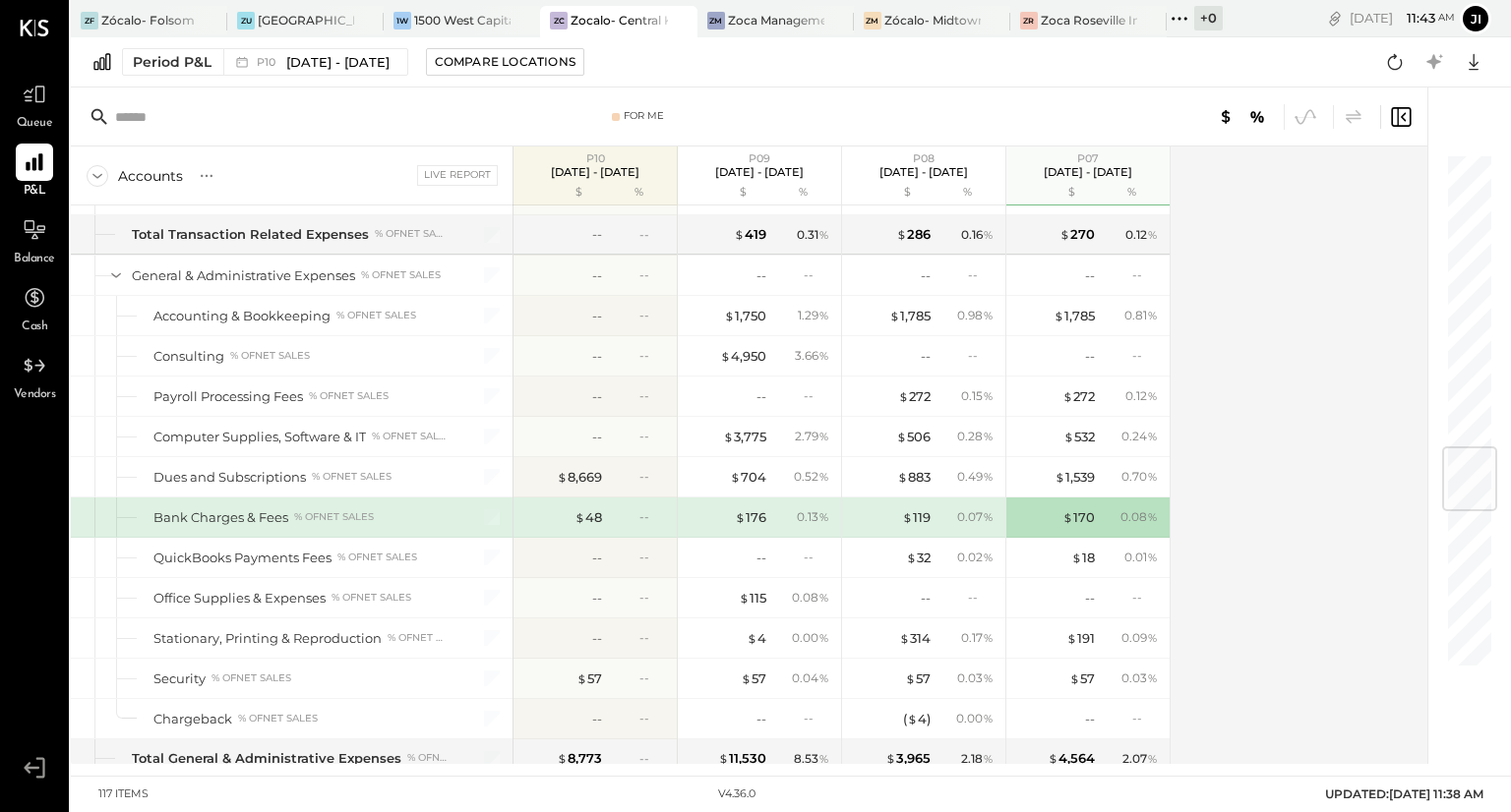
click at [1304, 275] on div "Accounts S % GL Live Report P10 [DATE] - [DATE] $ % P09 [DATE] - [DATE] $ % P08…" at bounding box center [751, 455] width 1360 height 618
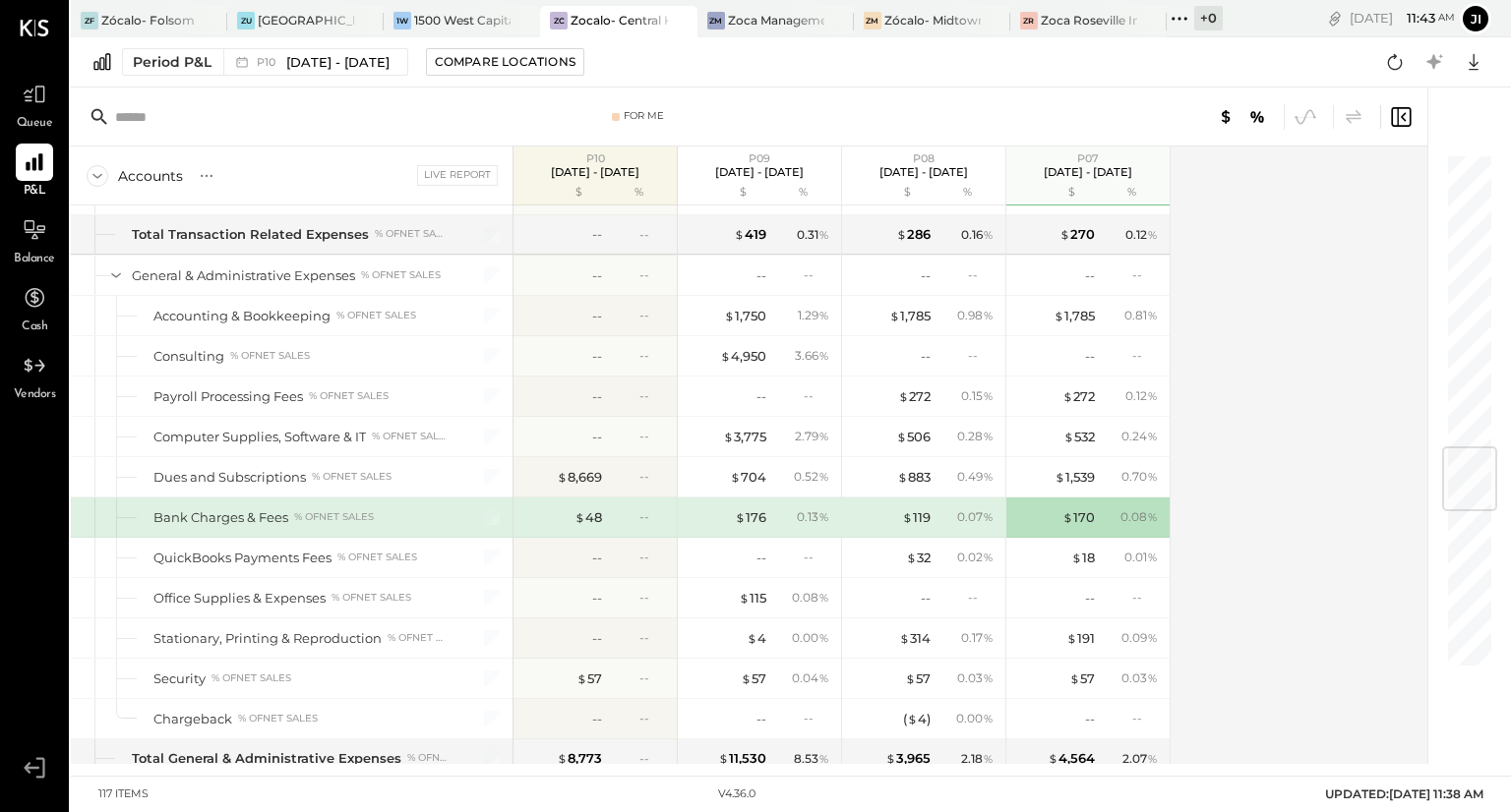
click at [1304, 275] on div "Accounts S % GL Live Report P10 [DATE] - [DATE] $ % P09 [DATE] - [DATE] $ % P08…" at bounding box center [751, 455] width 1360 height 618
click at [1303, 311] on div "Accounts S % GL Live Report P10 [DATE] - [DATE] $ % P09 [DATE] - [DATE] $ % P08…" at bounding box center [751, 455] width 1360 height 618
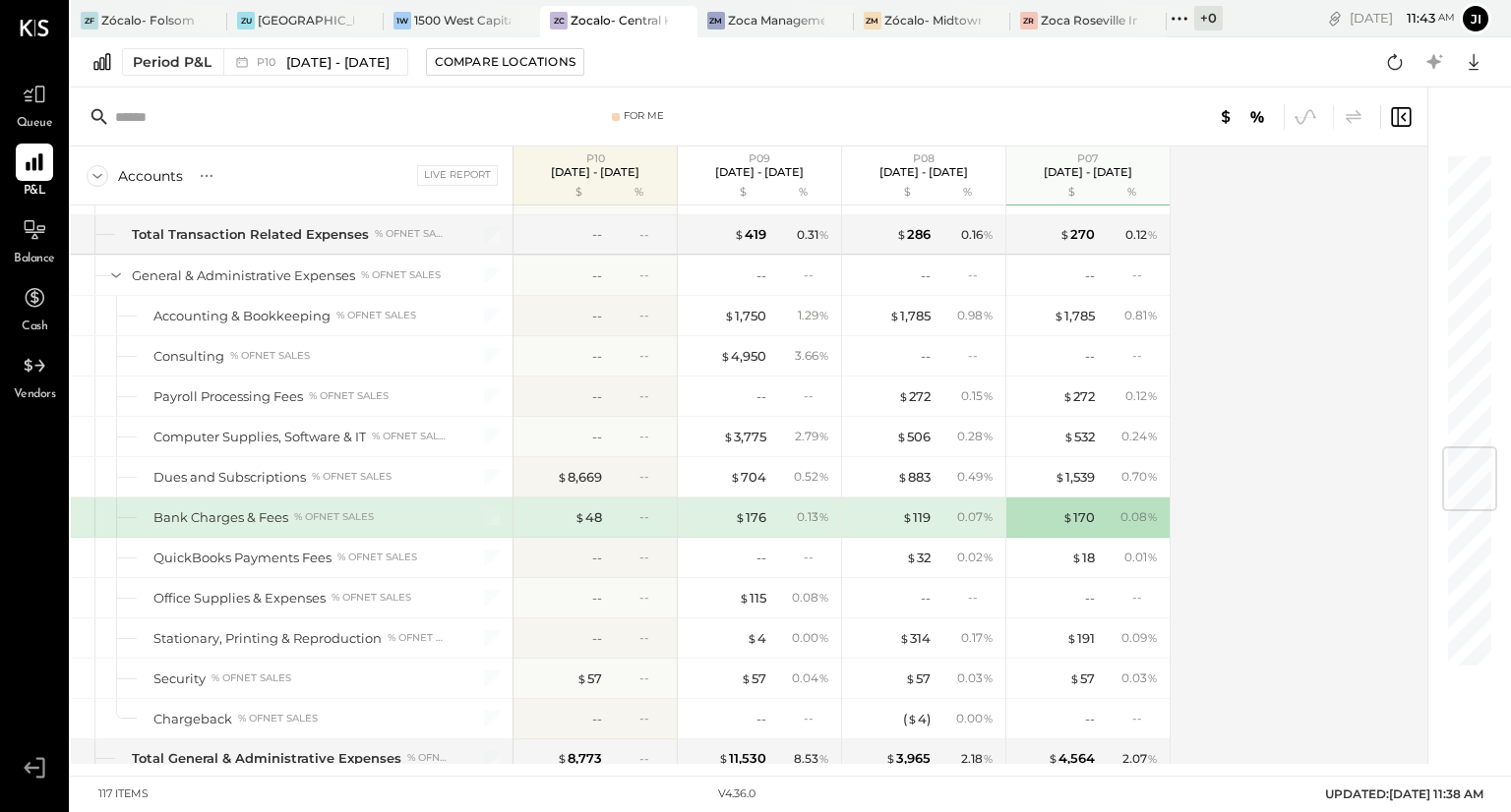
click at [1303, 311] on div "Accounts S % GL Live Report P10 [DATE] - [DATE] $ % P09 [DATE] - [DATE] $ % P08…" at bounding box center [751, 455] width 1360 height 618
click at [752, 347] on div "$ 4,950" at bounding box center [743, 356] width 46 height 19
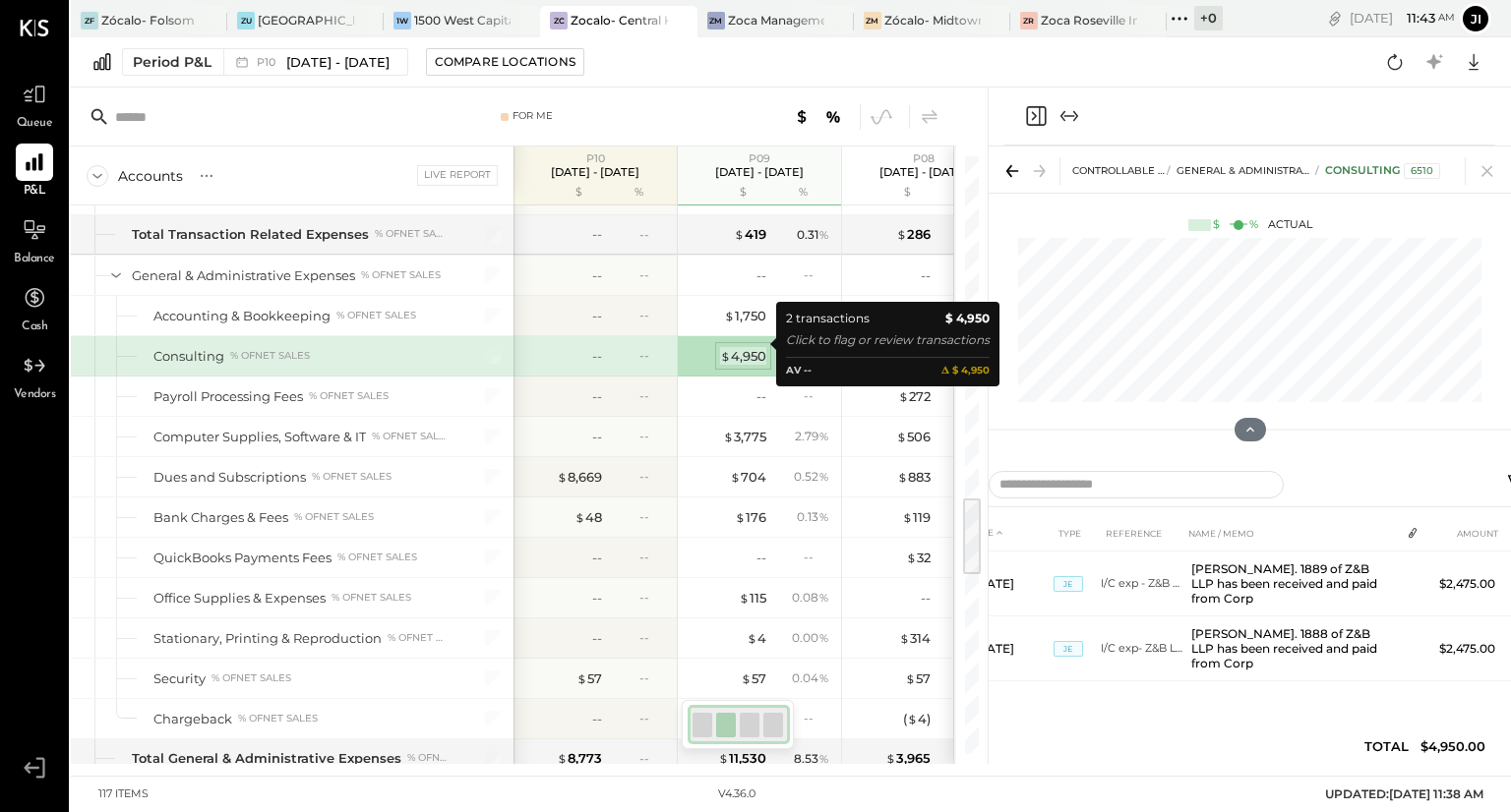
click at [737, 347] on div "$ 4,950" at bounding box center [743, 356] width 46 height 19
click at [740, 347] on div "$ 4,950" at bounding box center [743, 356] width 46 height 19
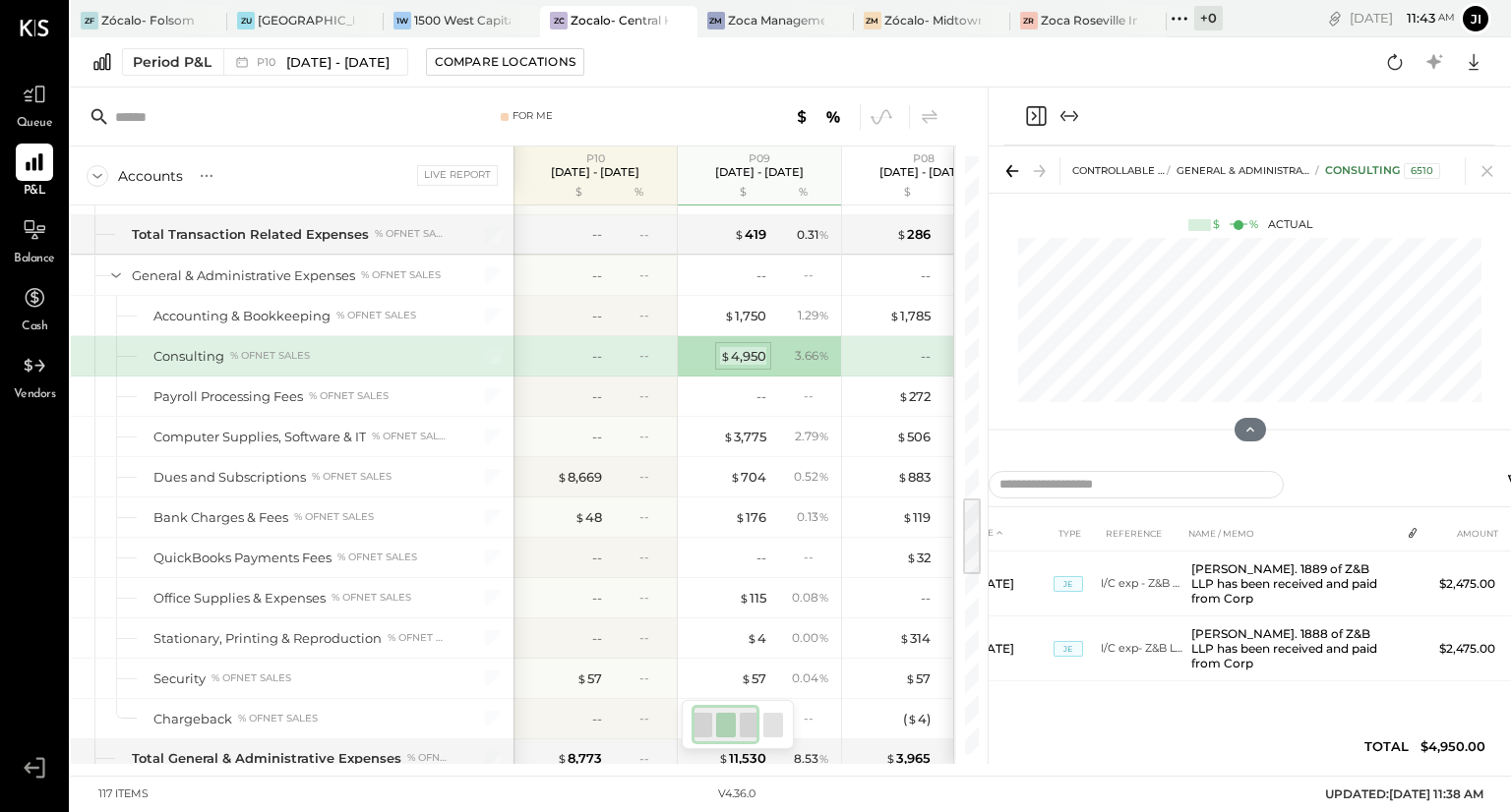
scroll to position [0, 25]
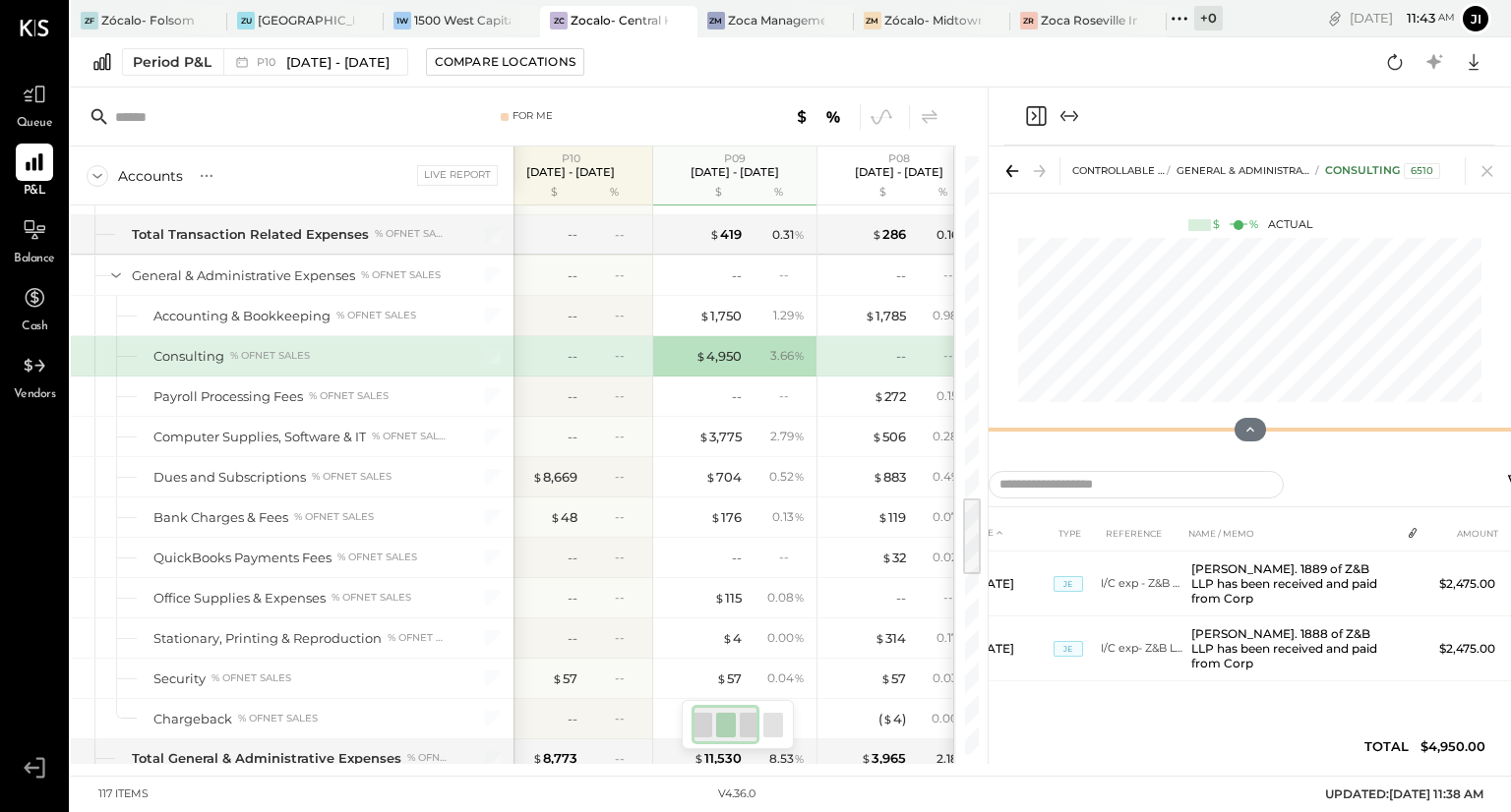
click at [1118, 412] on div at bounding box center [1249, 430] width 523 height 40
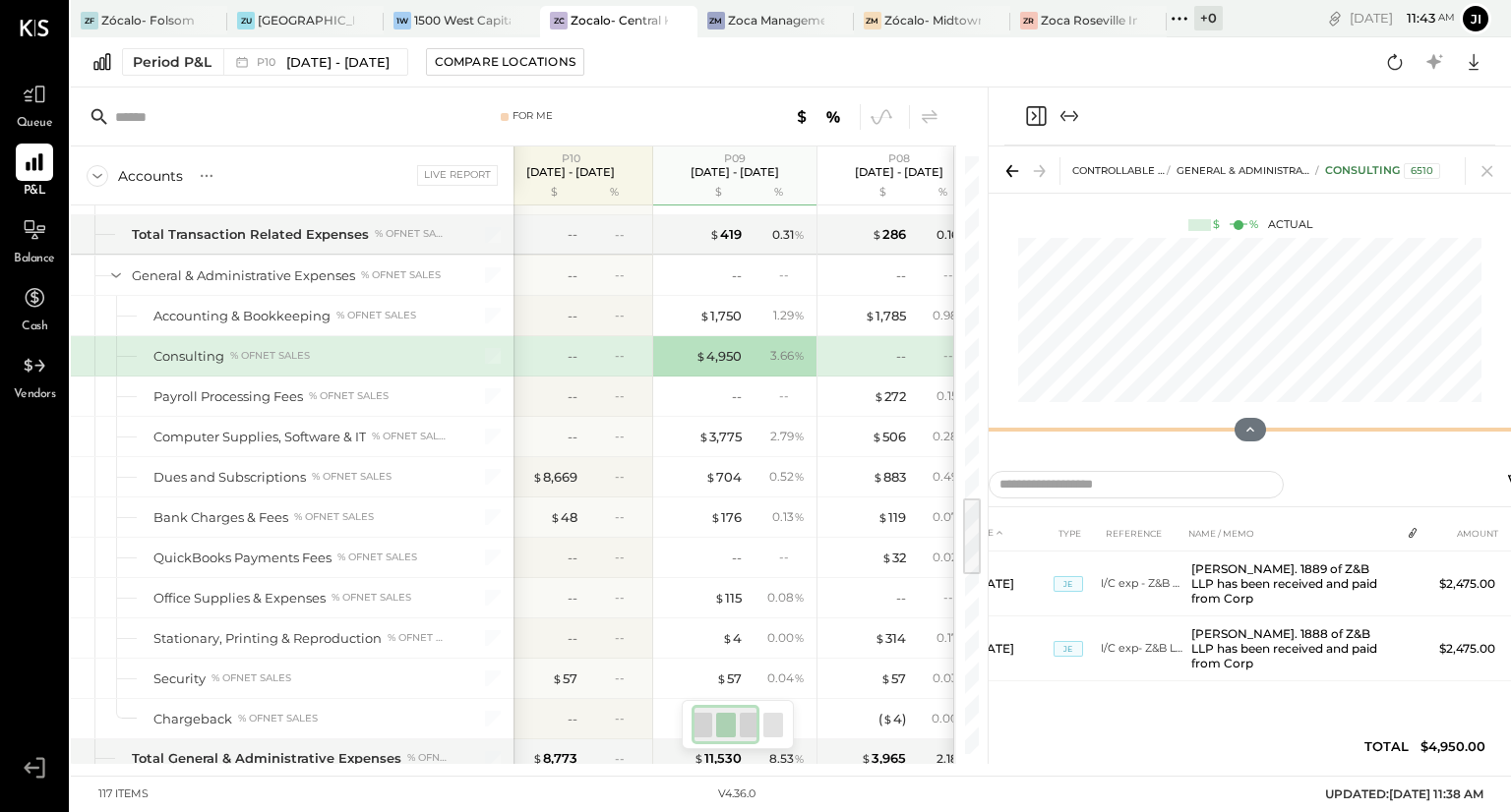
click at [1118, 412] on div at bounding box center [1249, 430] width 523 height 40
click at [1008, 198] on div "CONTROLLABLE EXPENSES General & Administrative Expenses Consulting 6510 $ % Act…" at bounding box center [1249, 293] width 523 height 293
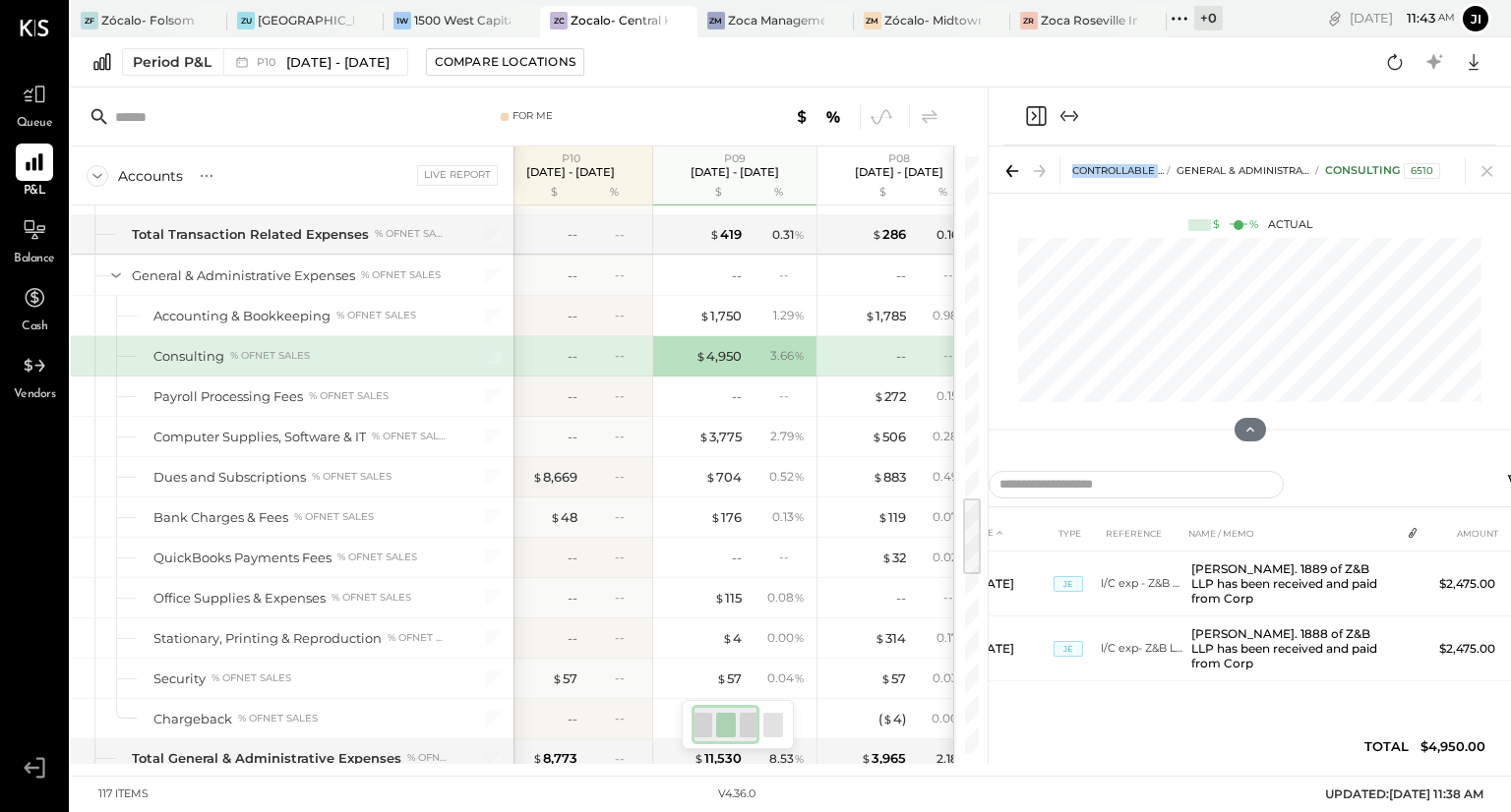
click at [1008, 198] on div "CONTROLLABLE EXPENSES General & Administrative Expenses Consulting 6510 $ % Act…" at bounding box center [1249, 293] width 523 height 293
click at [1007, 198] on div "CONTROLLABLE EXPENSES General & Administrative Expenses Consulting 6510 $ % Act…" at bounding box center [1249, 293] width 523 height 293
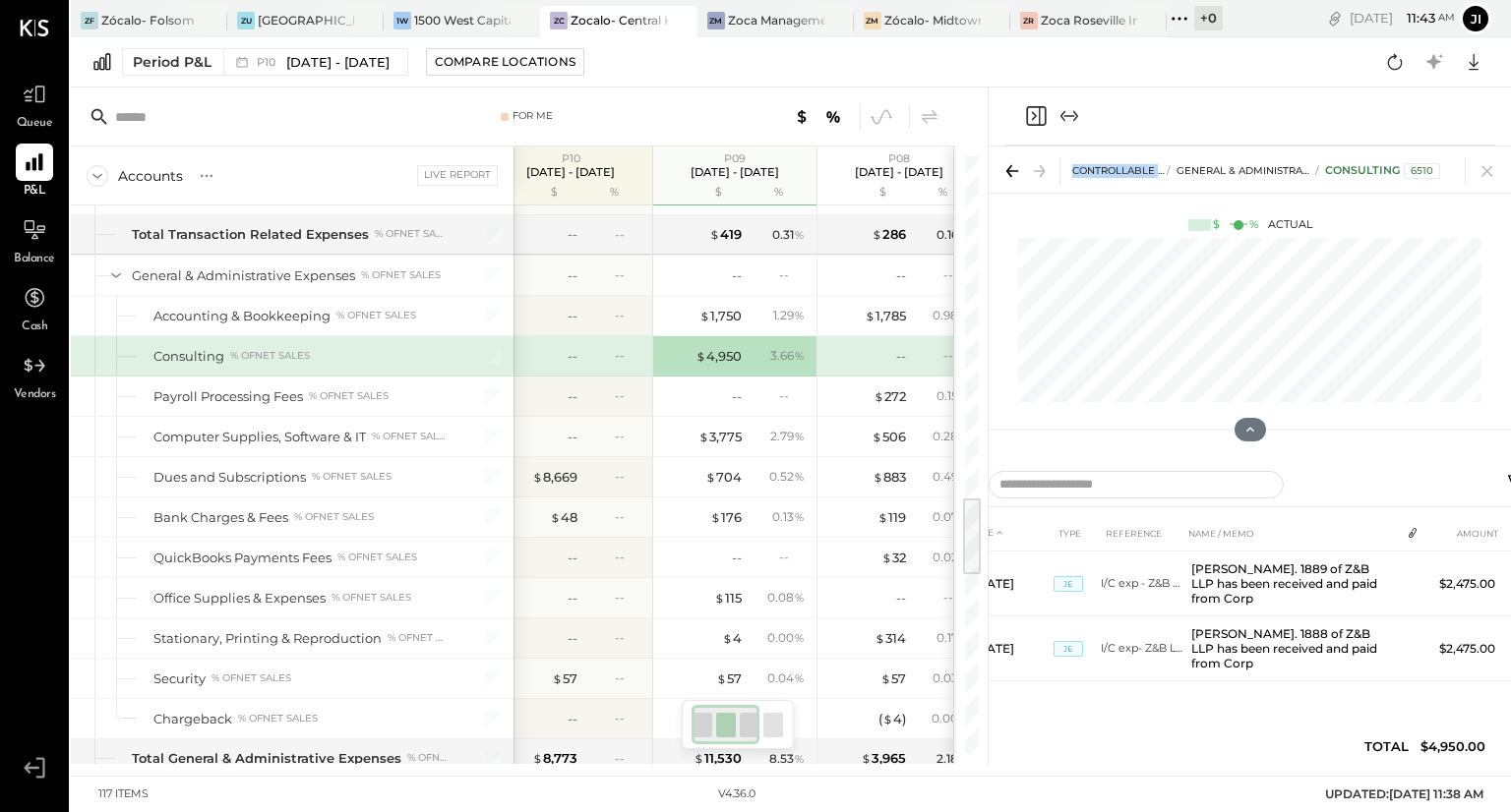
click at [1007, 198] on div "CONTROLLABLE EXPENSES General & Administrative Expenses Consulting 6510 $ % Act…" at bounding box center [1249, 293] width 523 height 293
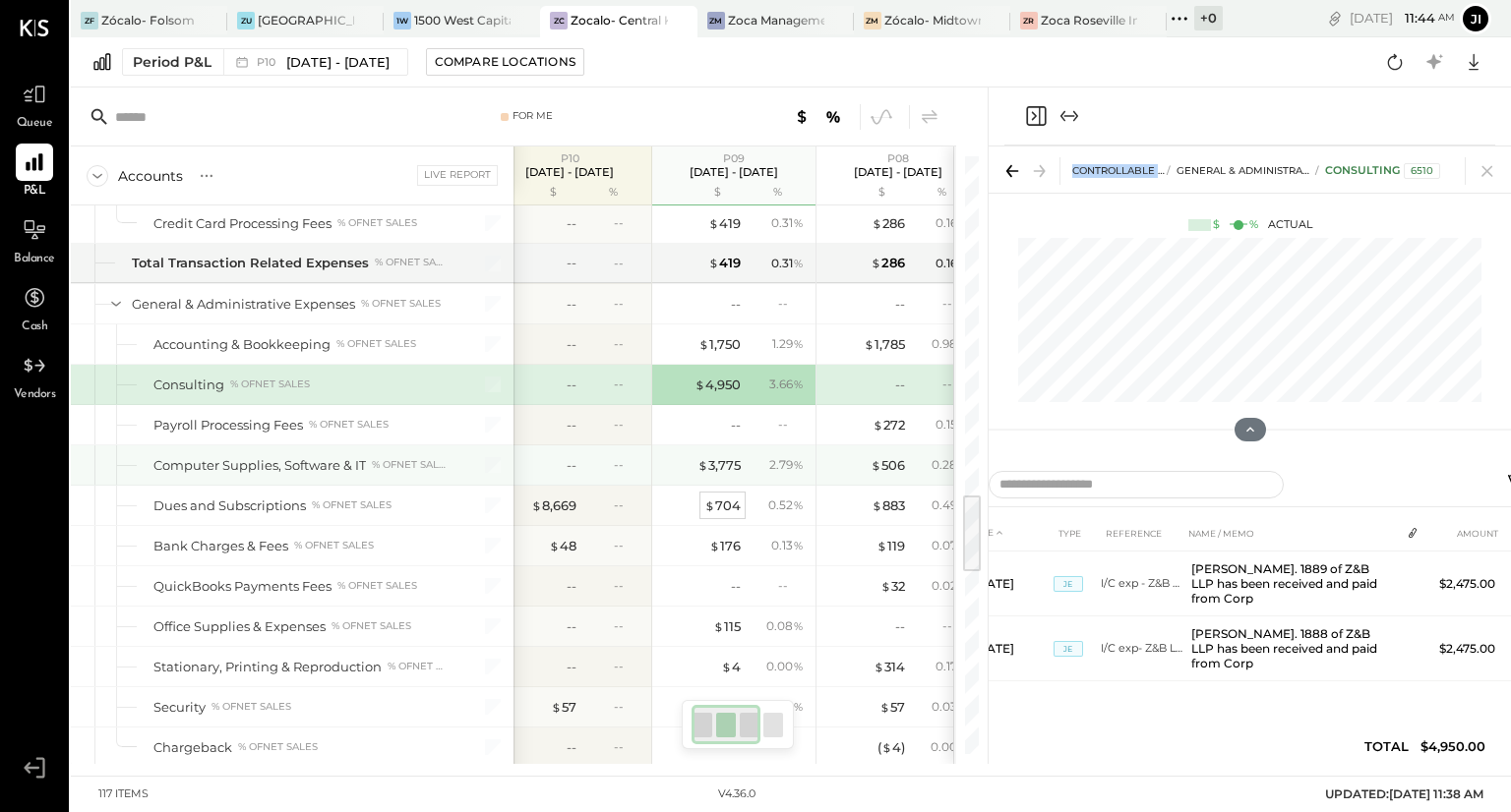
scroll to position [2493, 0]
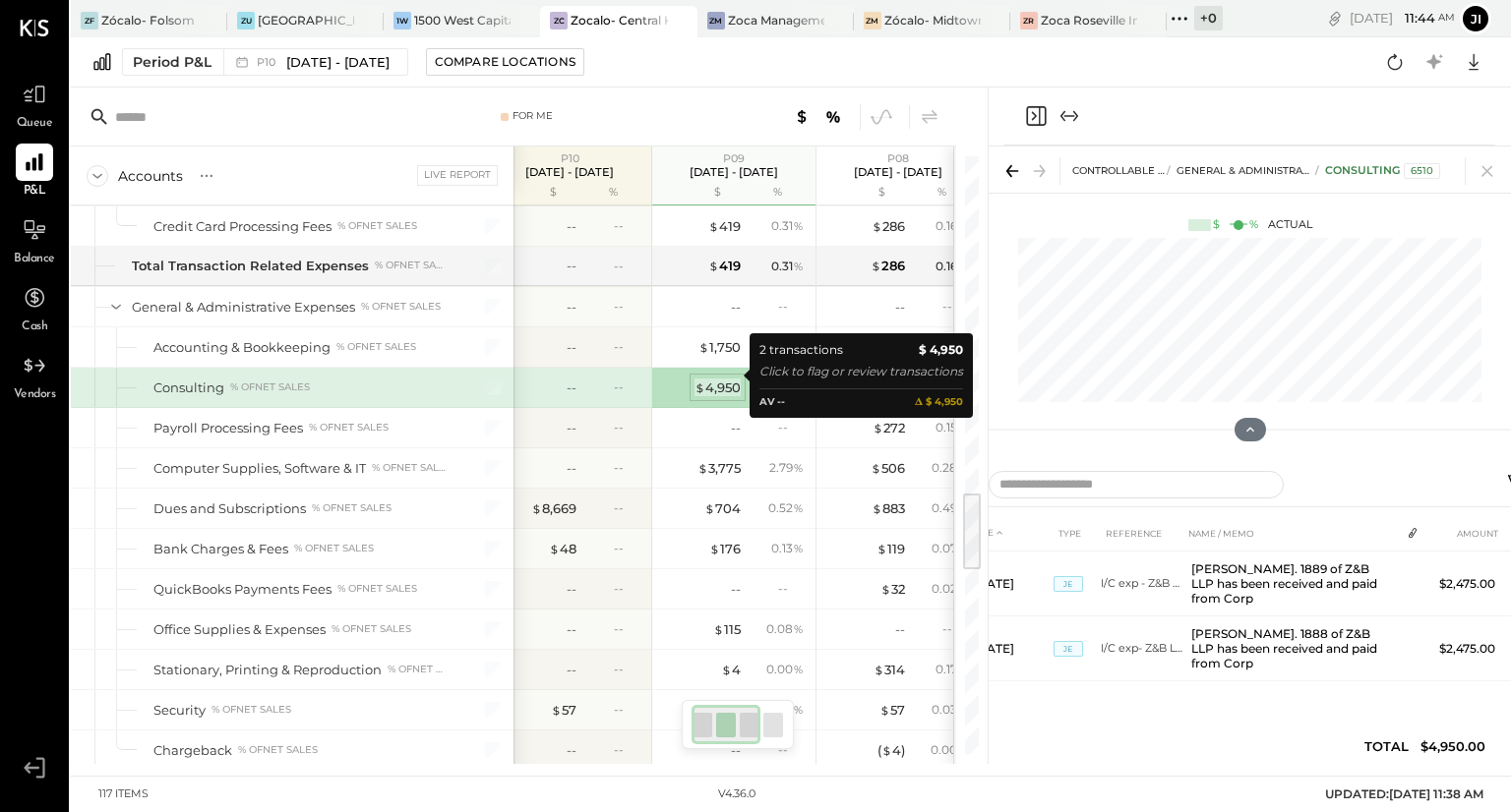
click at [720, 378] on div "$ 4,950" at bounding box center [718, 387] width 46 height 19
click at [728, 379] on div "$ 4,950" at bounding box center [718, 387] width 46 height 19
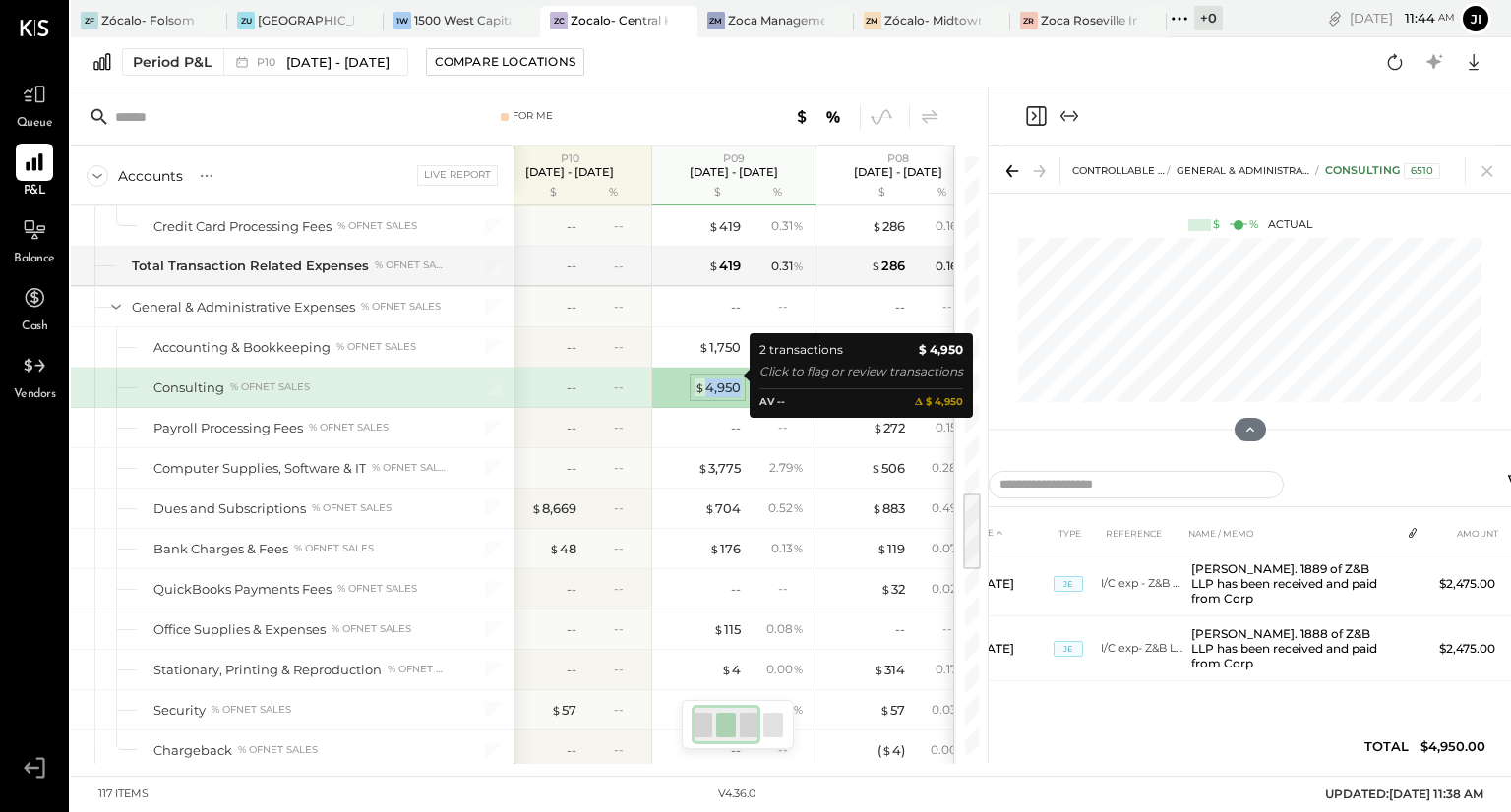
click at [728, 379] on div "$ 4,950" at bounding box center [718, 387] width 46 height 19
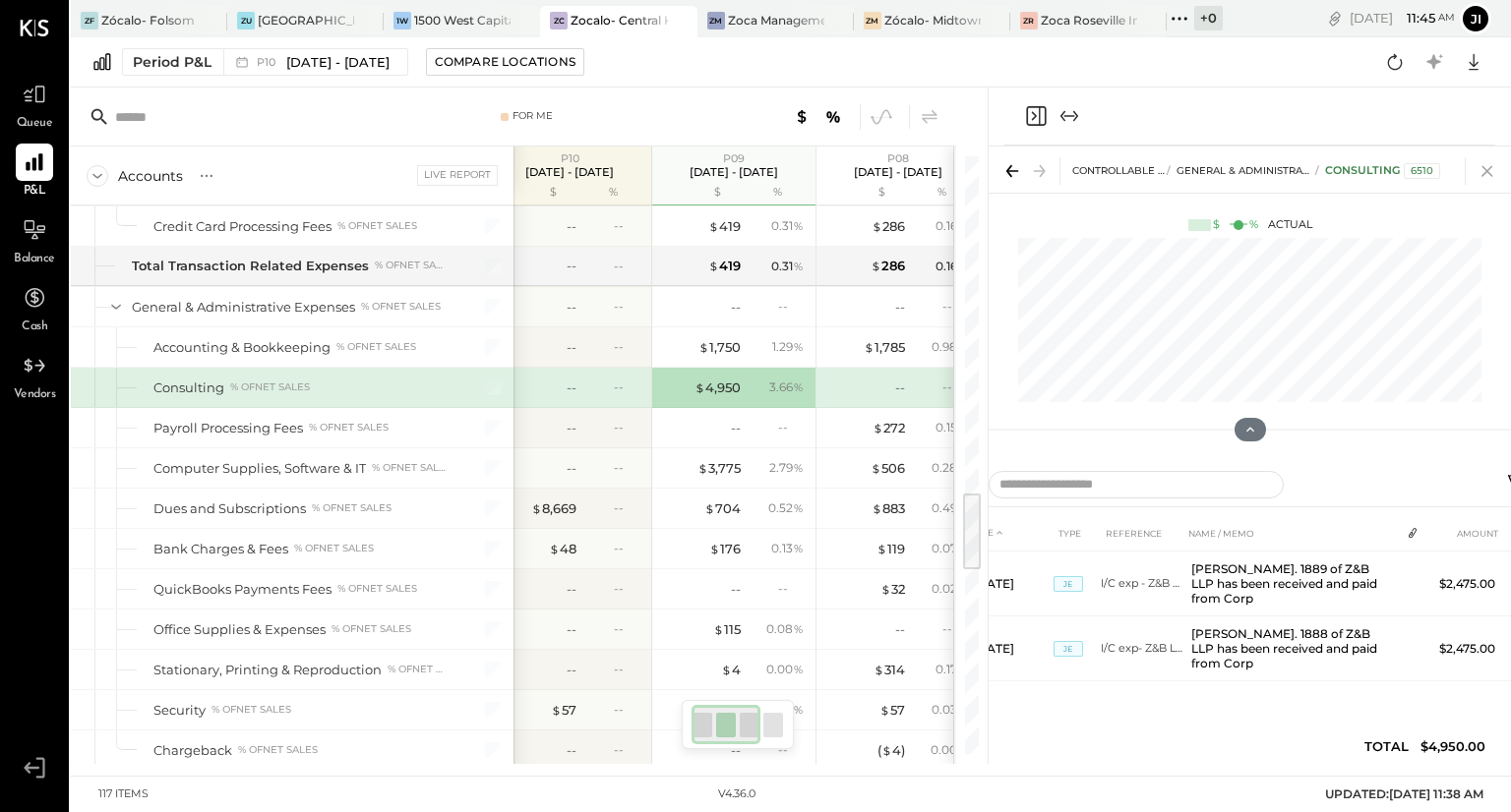
click at [1483, 167] on icon at bounding box center [1486, 171] width 11 height 11
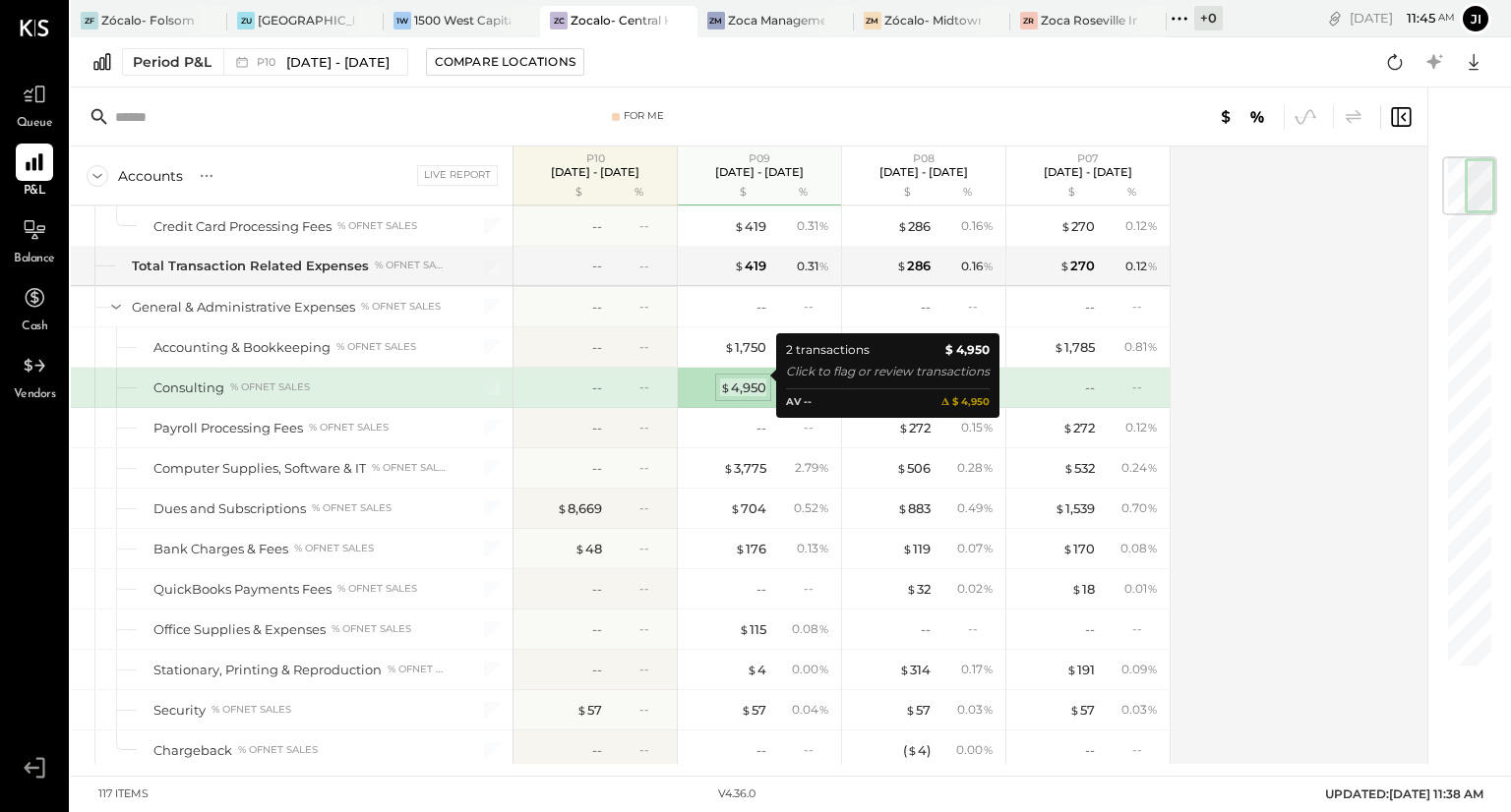
click at [738, 378] on div "$ 4,950" at bounding box center [743, 387] width 46 height 19
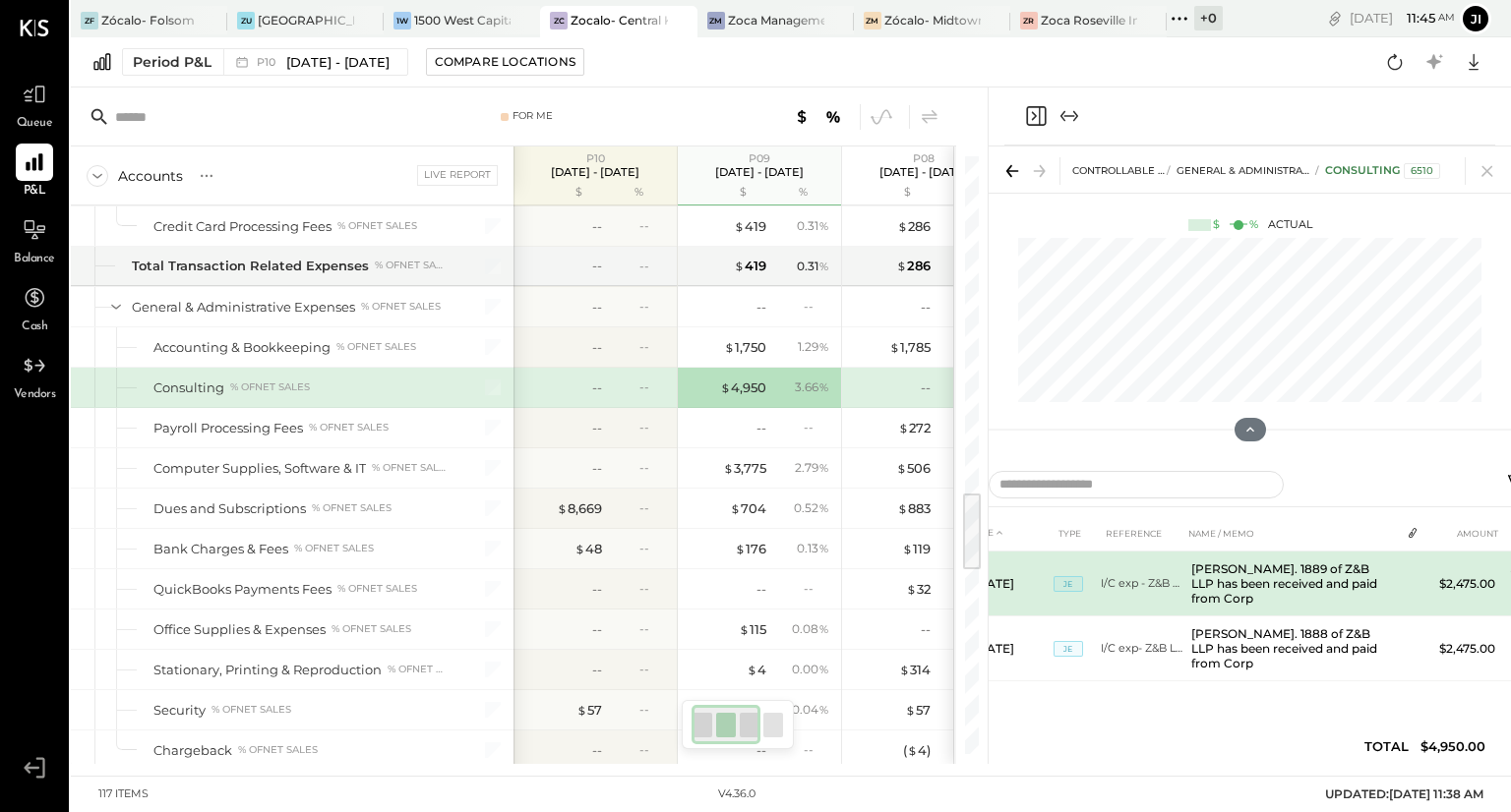
click at [1136, 581] on td "I/C exp - Z&B Bill" at bounding box center [1142, 583] width 83 height 65
click at [1455, 575] on td "$2,475.00" at bounding box center [1465, 583] width 76 height 65
click at [1452, 580] on td "$2,475.00" at bounding box center [1465, 583] width 76 height 65
click at [1450, 573] on td "$2,475.00" at bounding box center [1465, 583] width 76 height 65
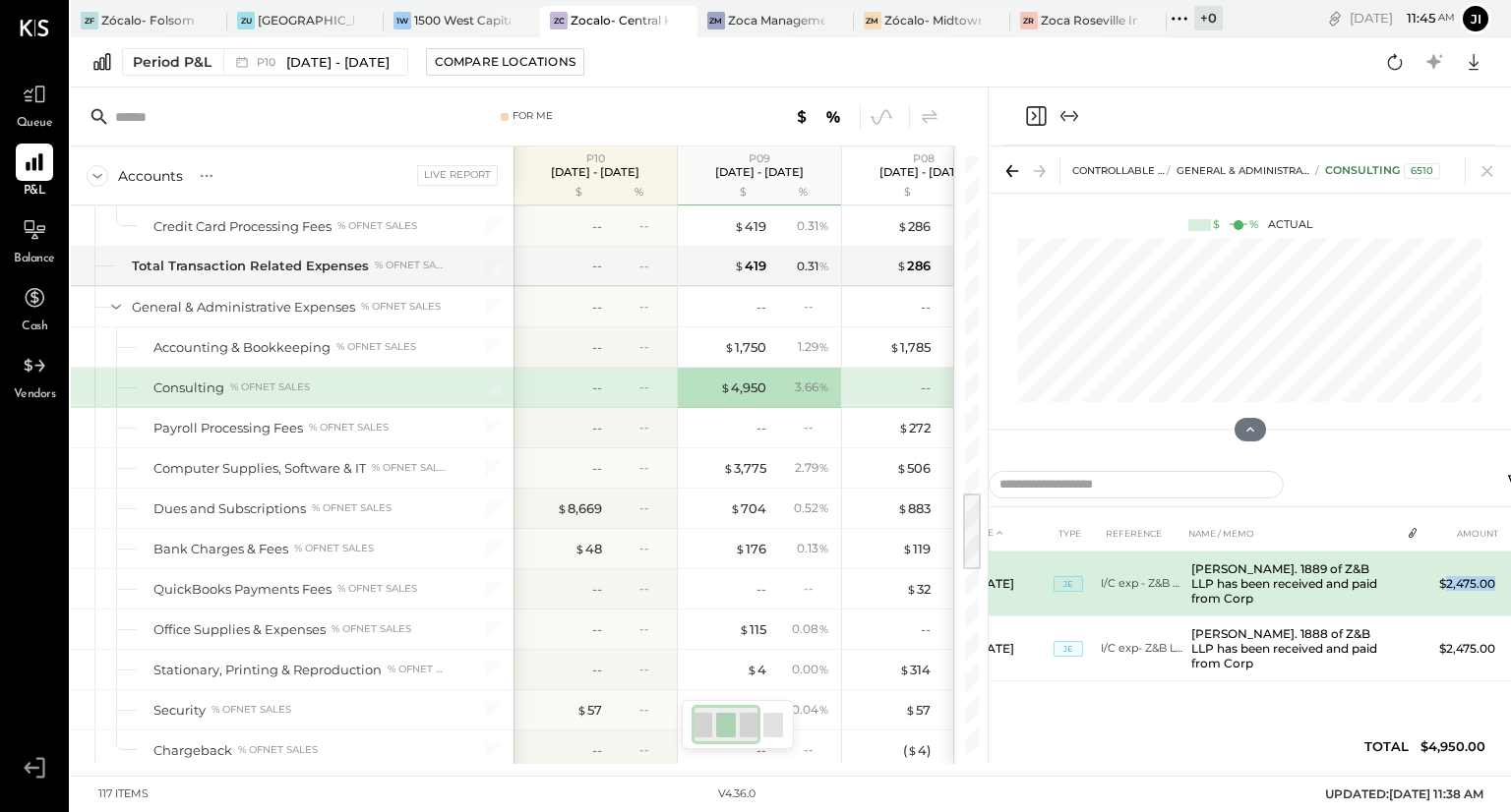
click at [1450, 573] on td "$2,475.00" at bounding box center [1465, 583] width 76 height 65
click at [1385, 575] on td "[PERSON_NAME]. 1889 of Z&B LLP has been received and paid from Corp" at bounding box center [1291, 583] width 216 height 65
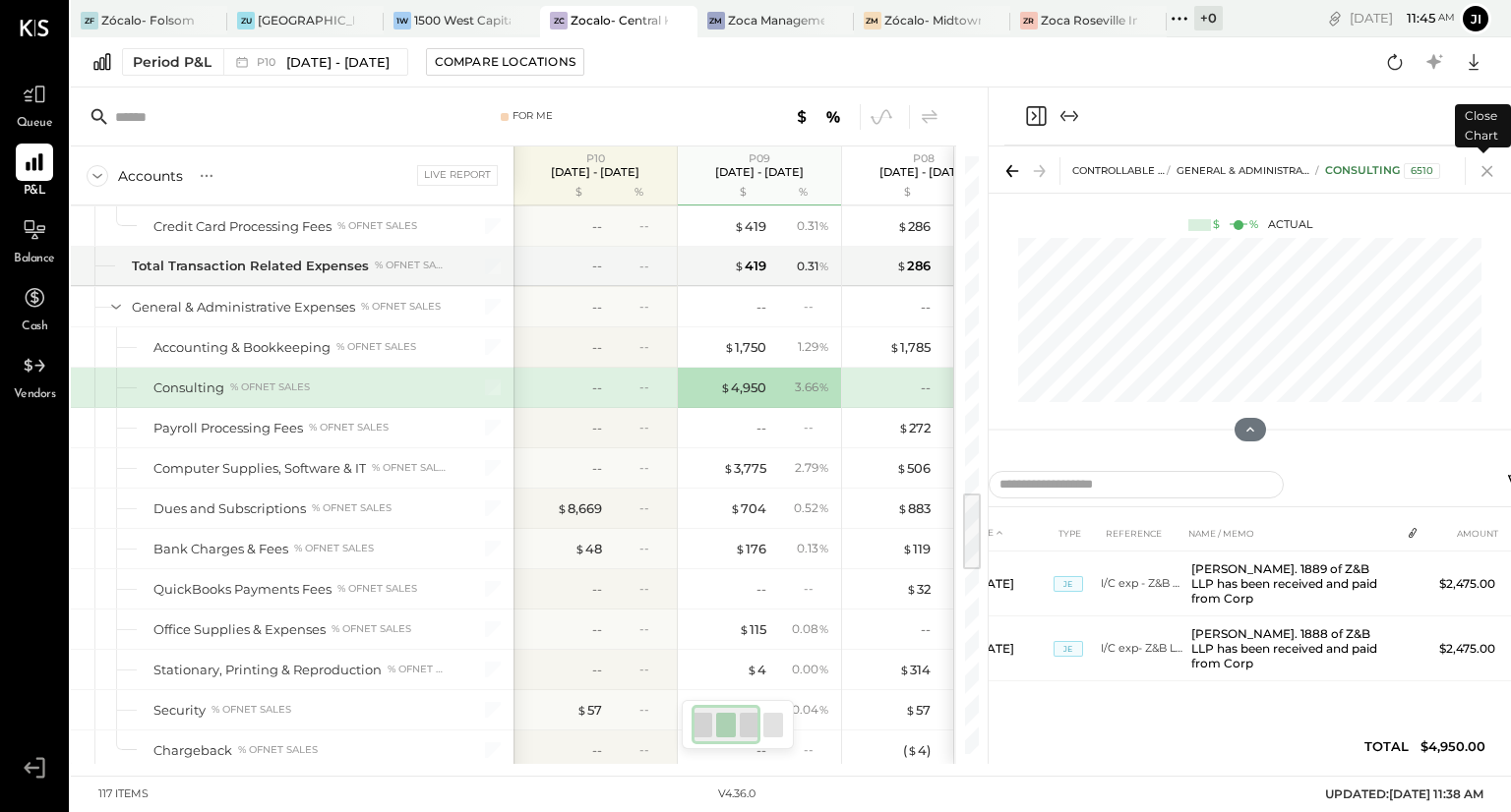
click at [1493, 170] on icon at bounding box center [1487, 171] width 28 height 28
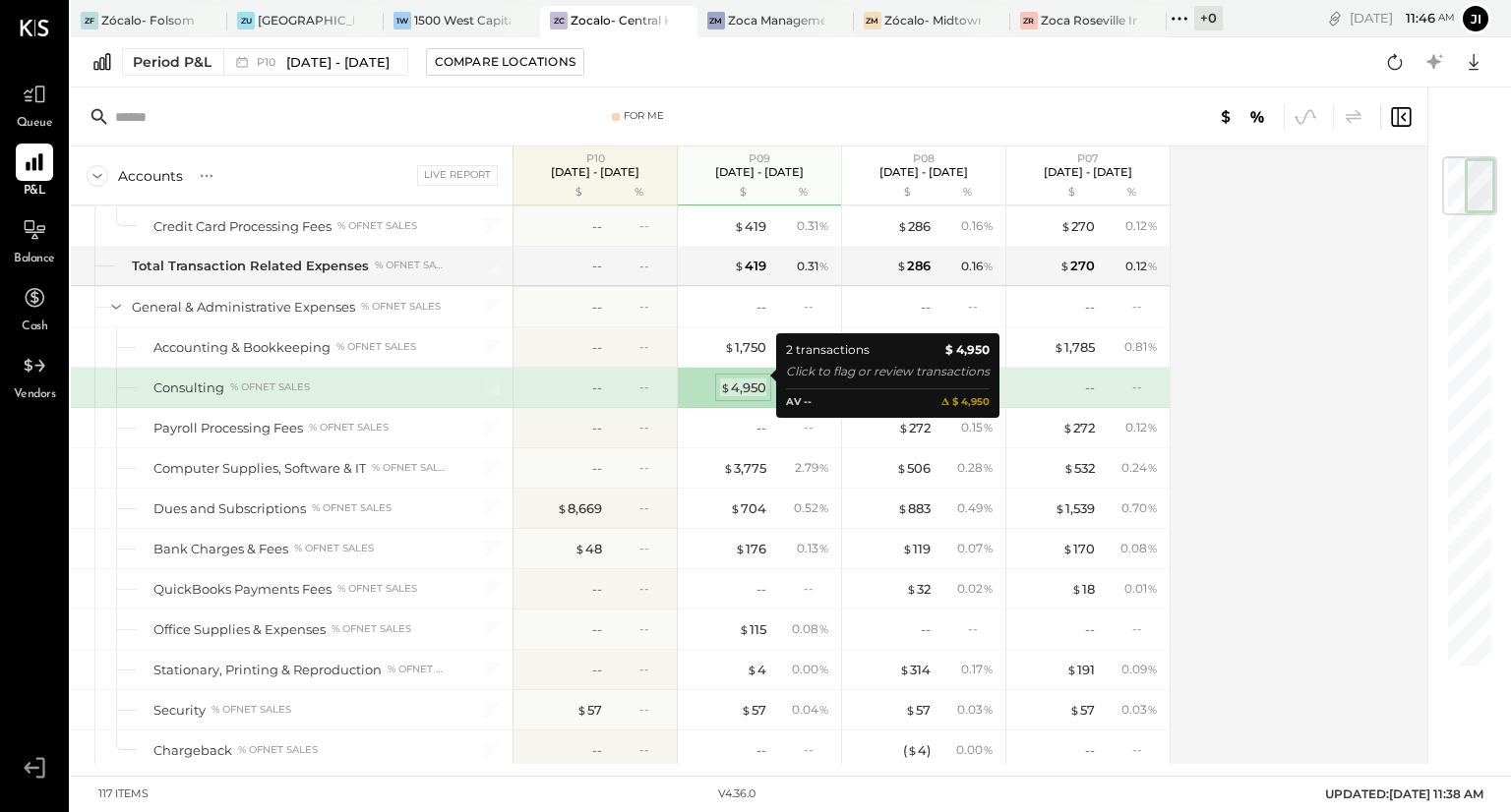
click at [745, 378] on div "$ 4,950" at bounding box center [743, 387] width 46 height 19
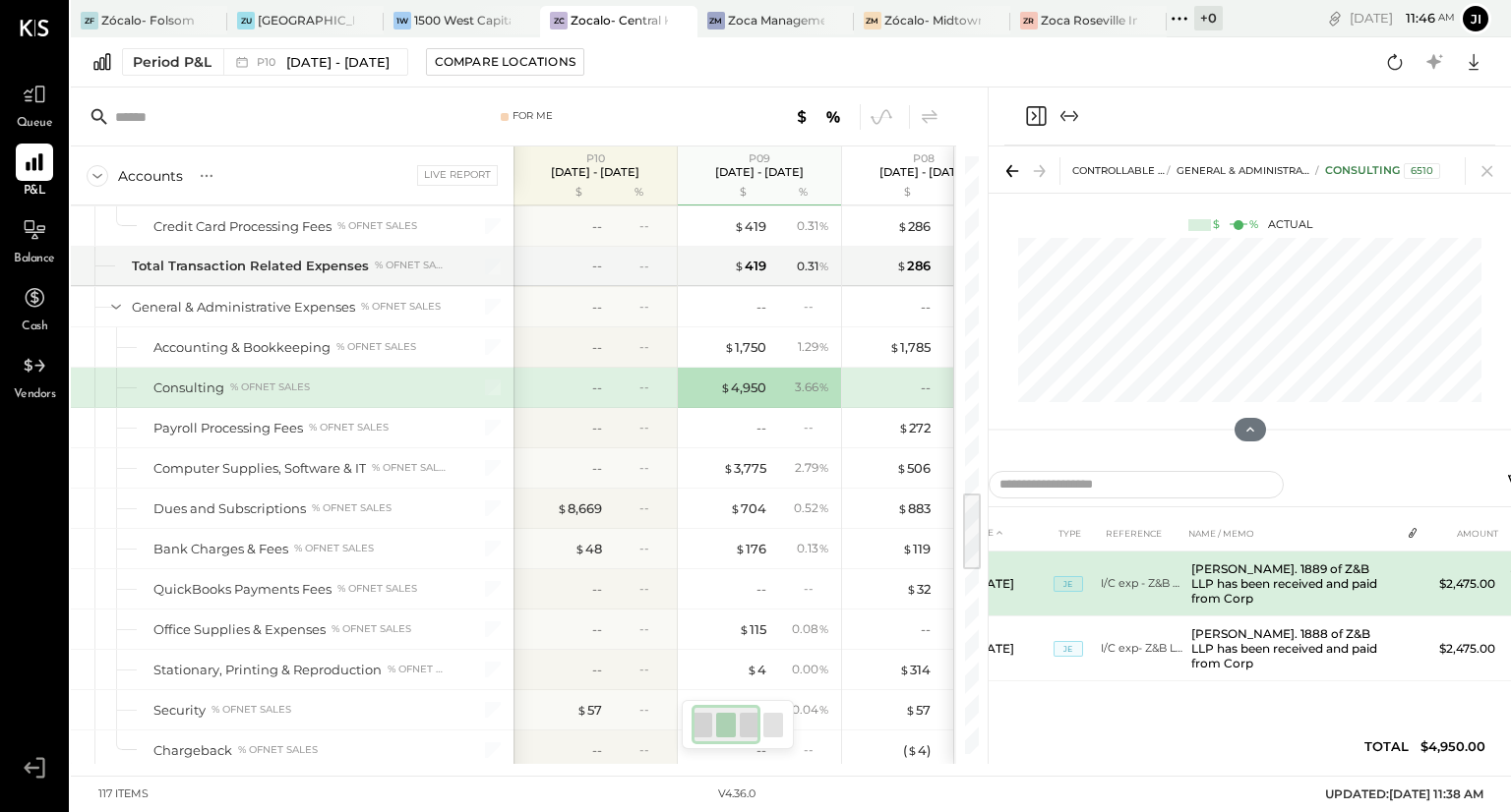
click at [1452, 583] on td "$2,475.00" at bounding box center [1465, 583] width 76 height 65
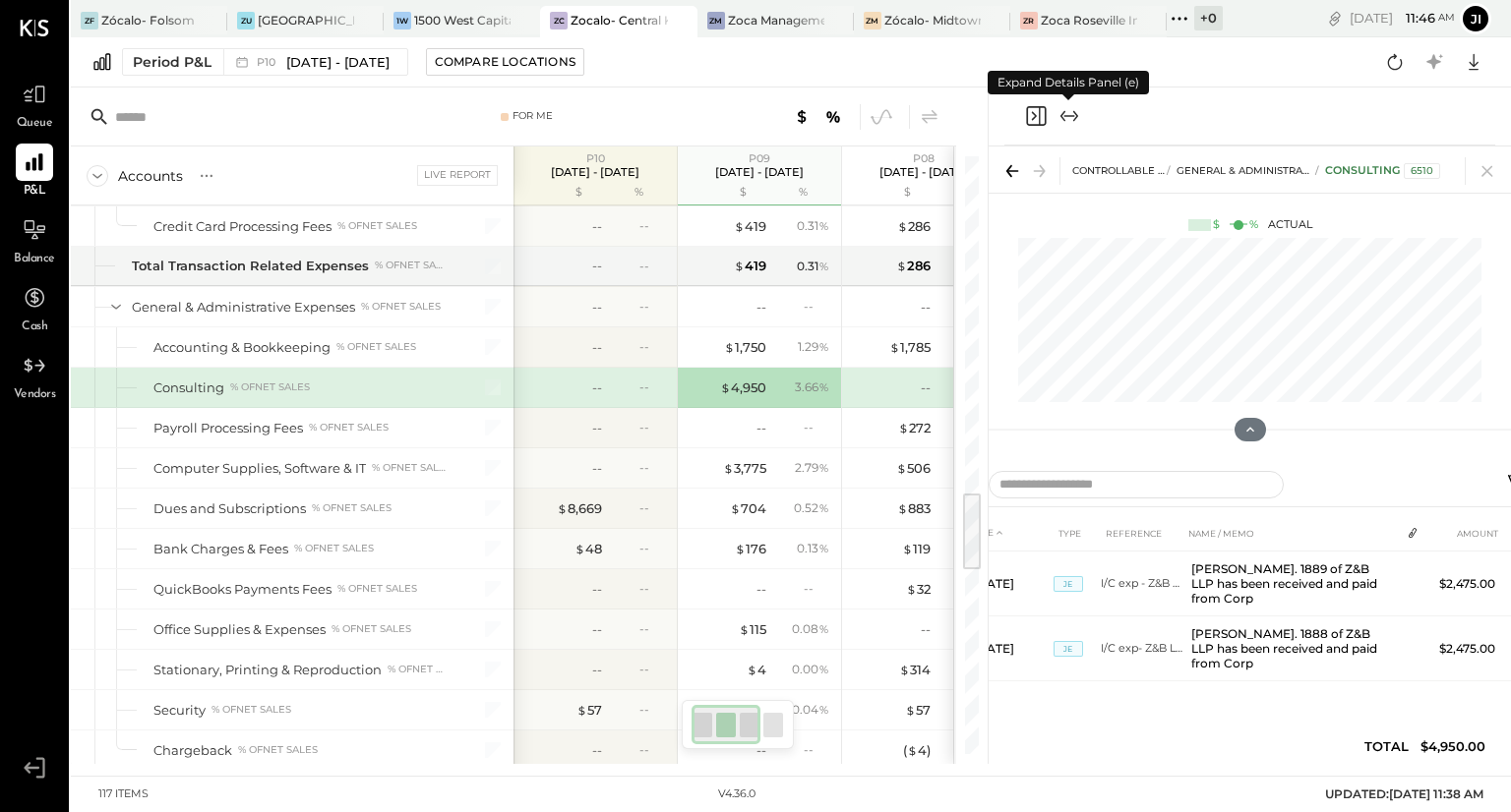
click at [1070, 110] on icon "Expand panel (e)" at bounding box center [1069, 116] width 24 height 24
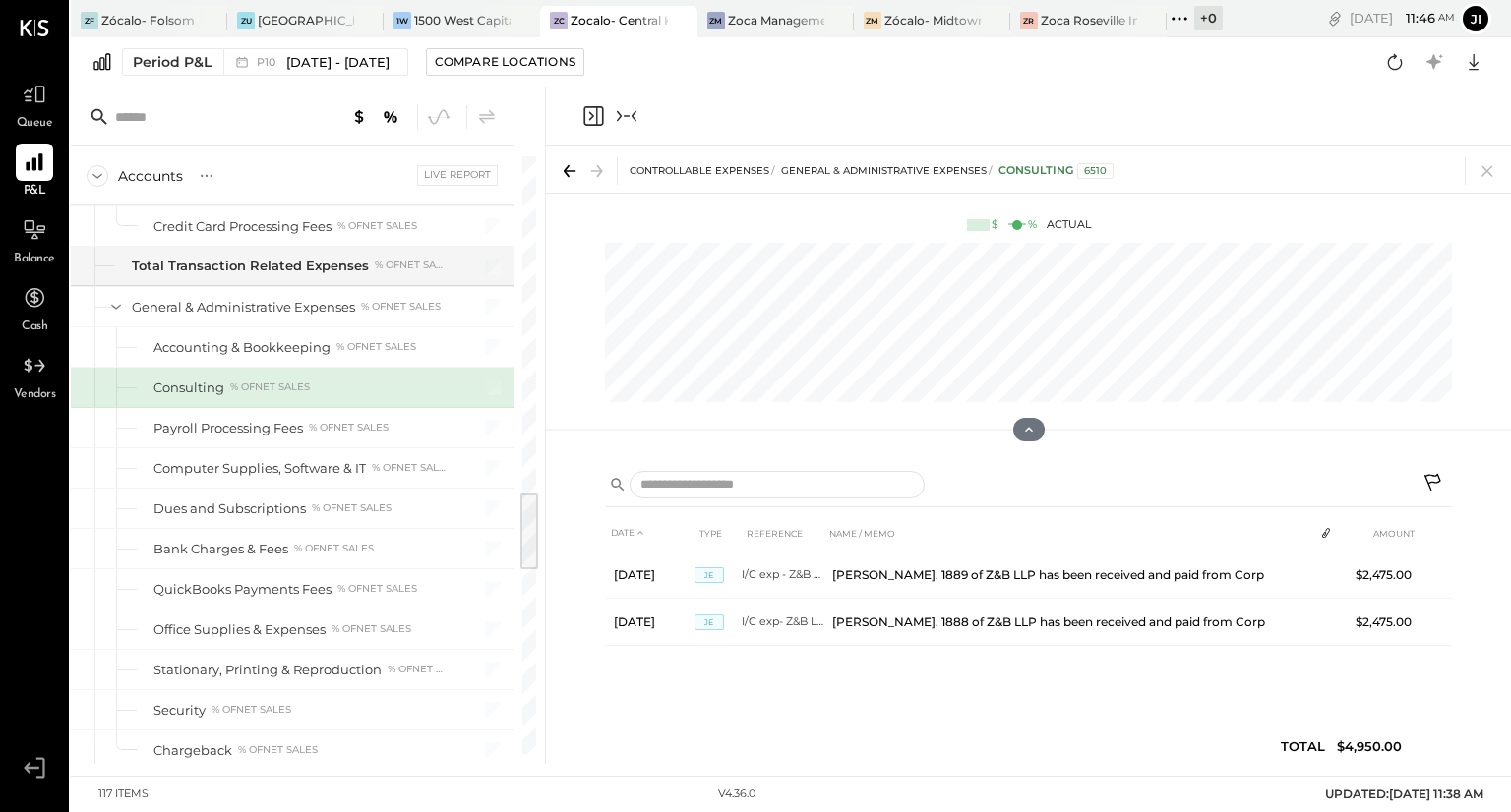
click at [1432, 479] on icon at bounding box center [1434, 485] width 24 height 24
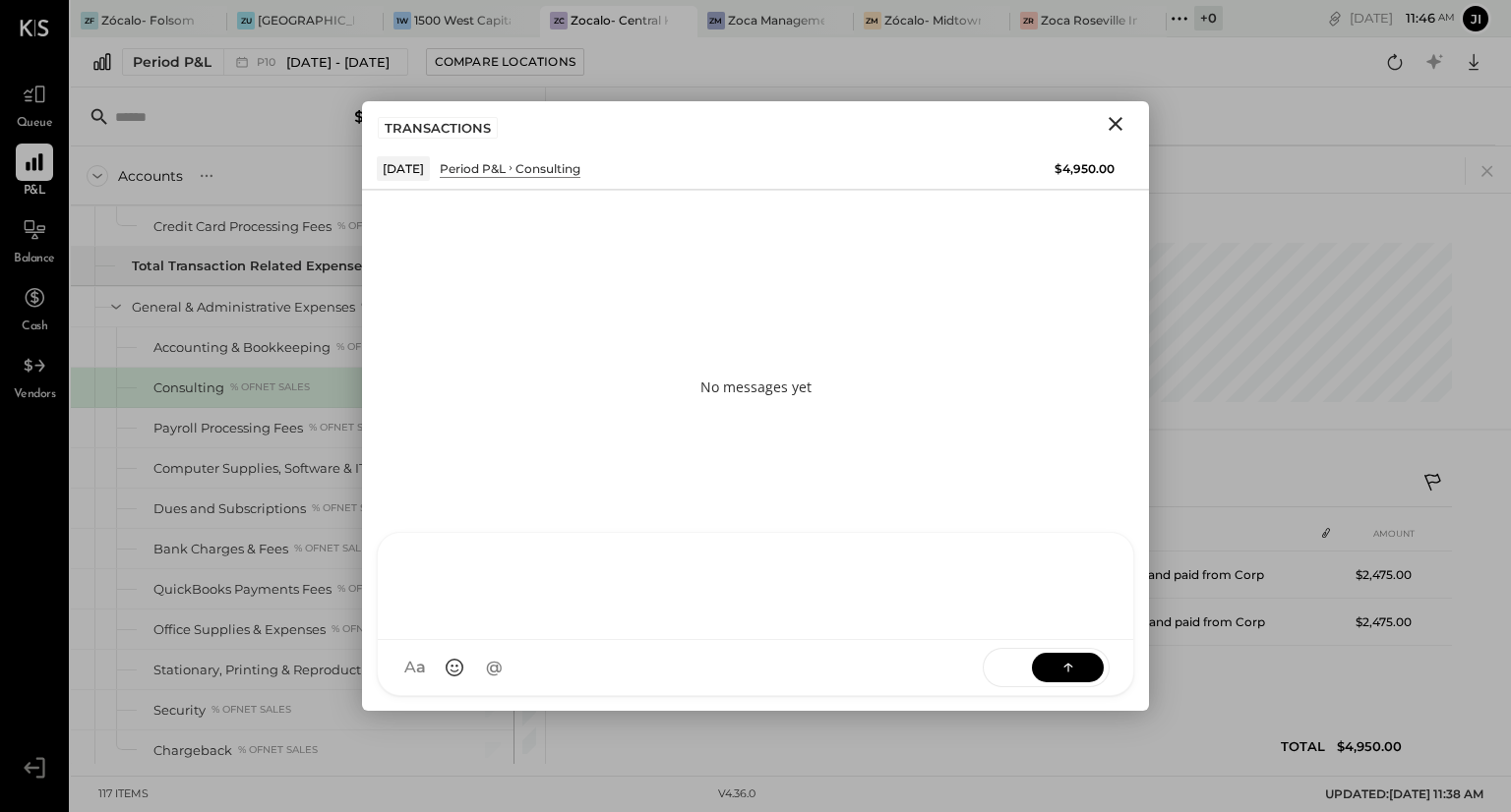
click at [527, 640] on div at bounding box center [756, 587] width 756 height 107
click at [1073, 666] on icon at bounding box center [1068, 667] width 20 height 20
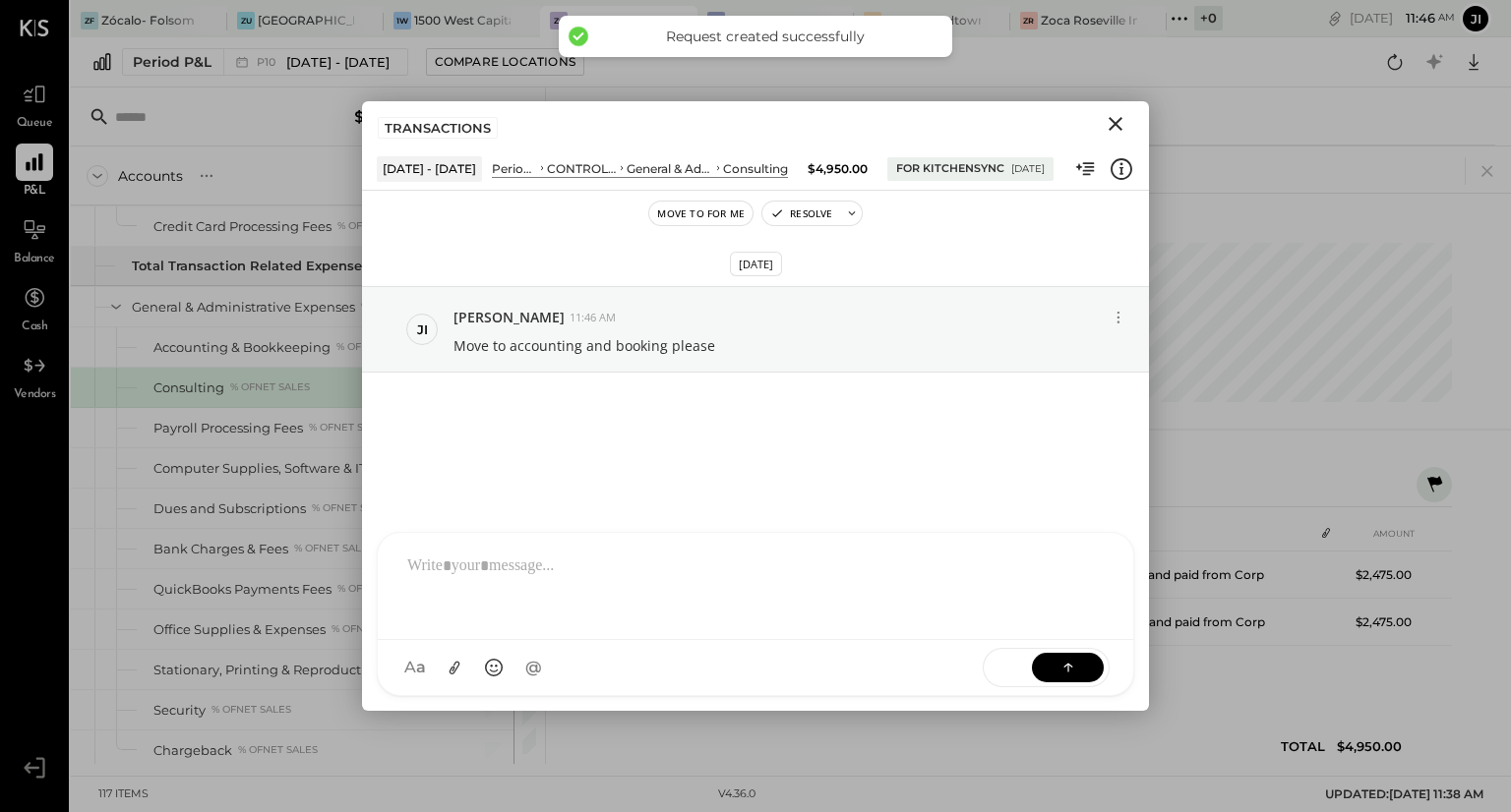
click at [1116, 121] on icon "Close" at bounding box center [1116, 124] width 24 height 24
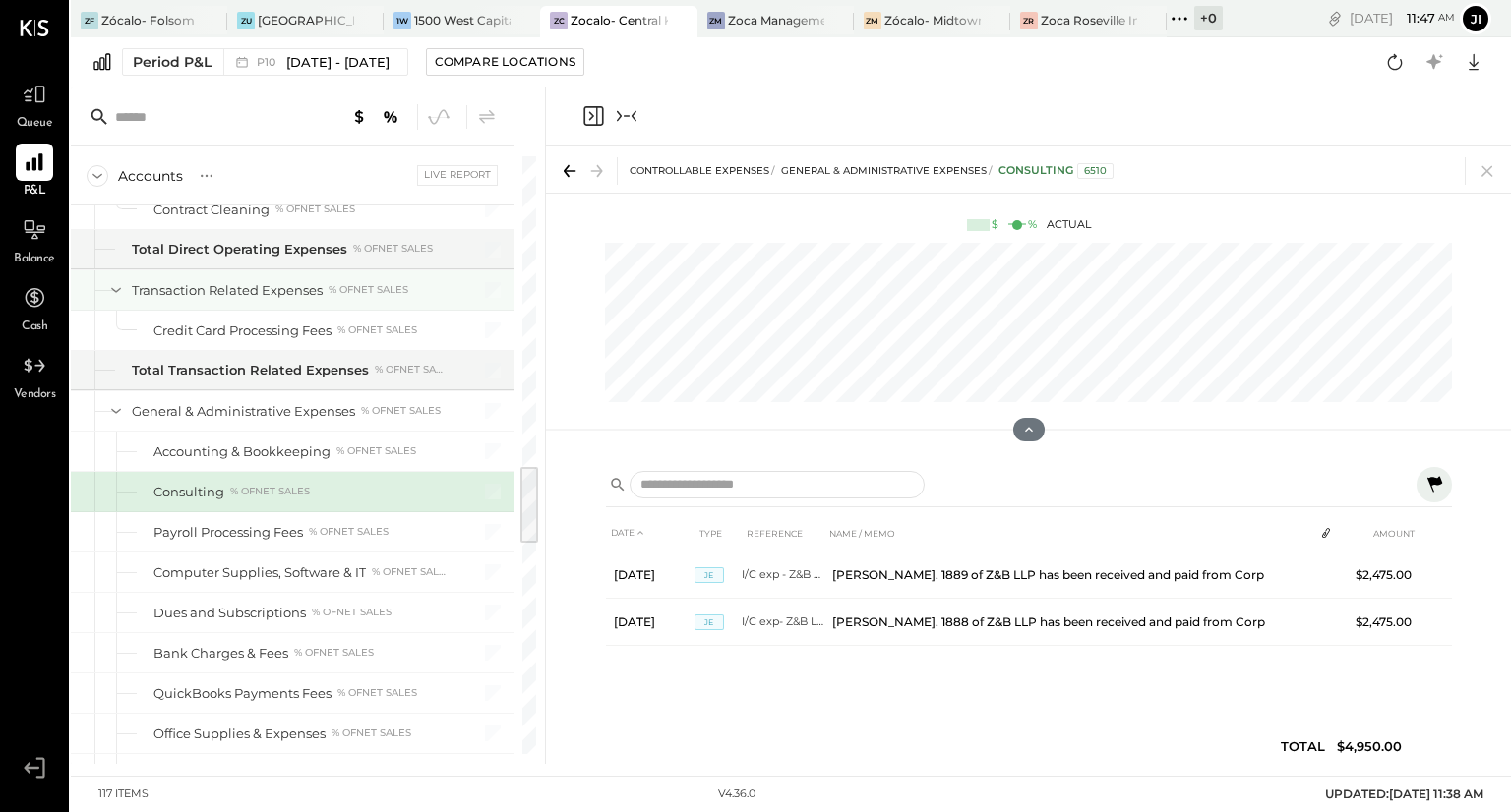
scroll to position [2245, 0]
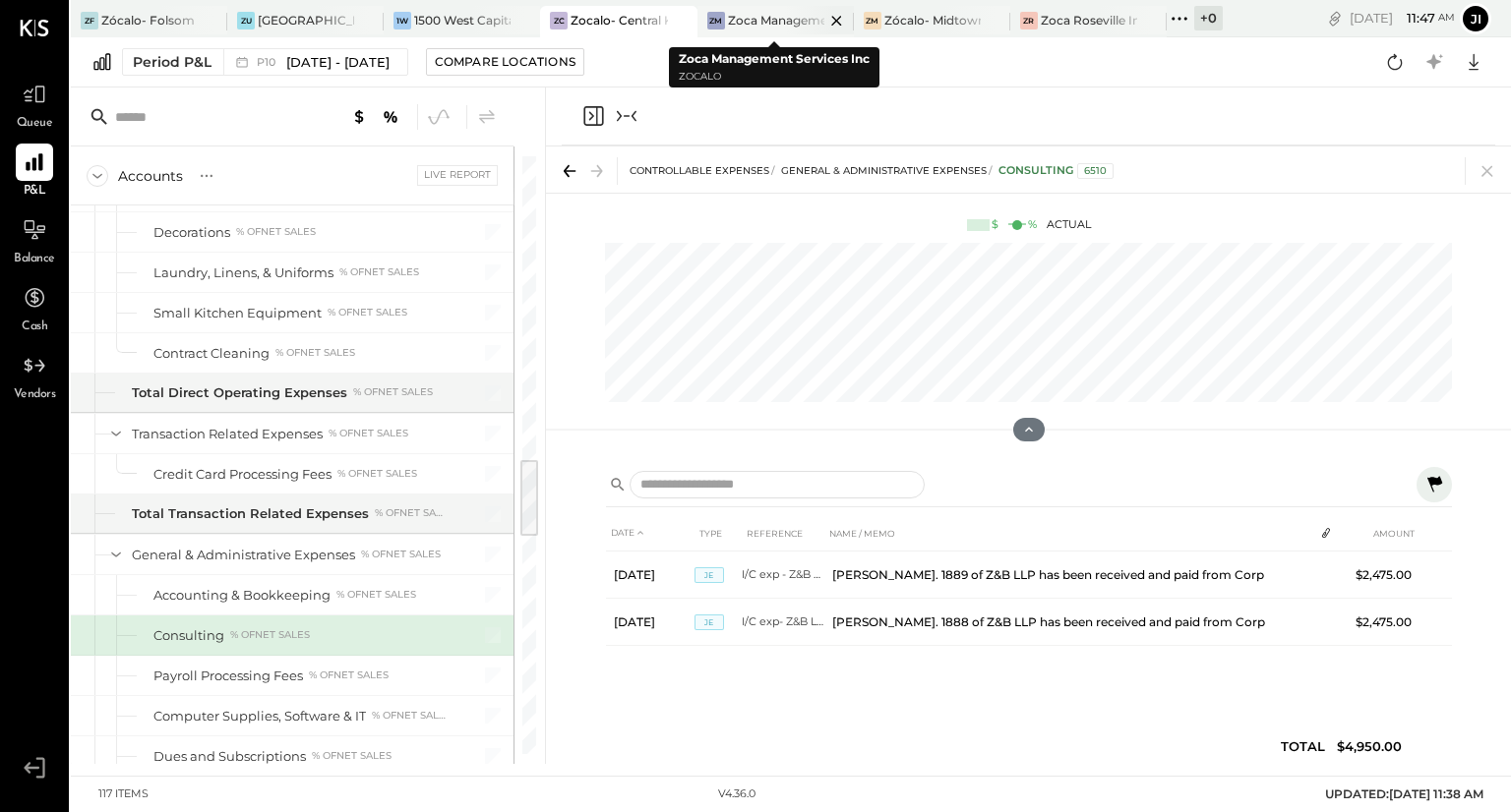
click at [732, 24] on div "Zoca Management Services Inc" at bounding box center [775, 20] width 97 height 17
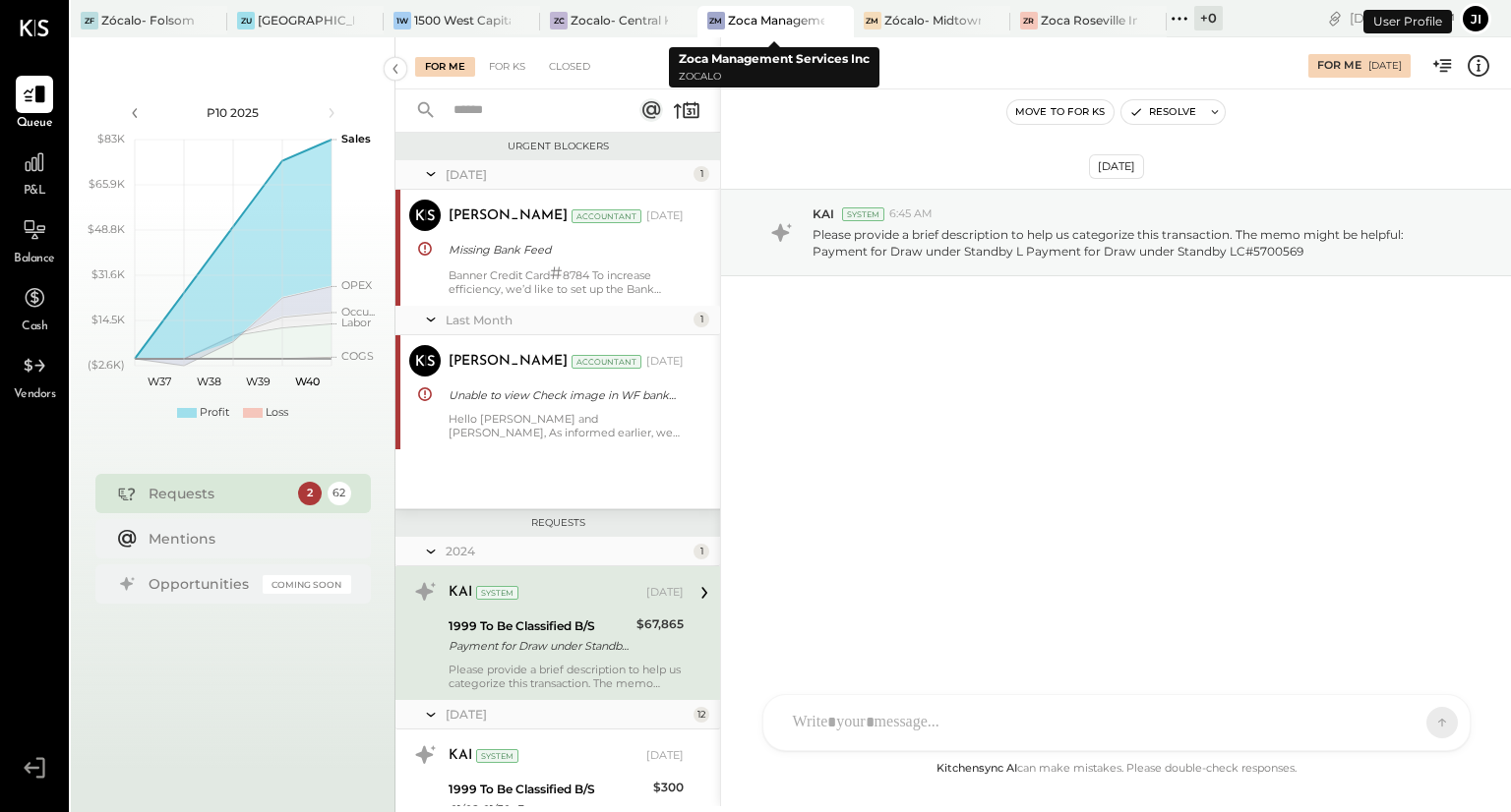
scroll to position [160, 0]
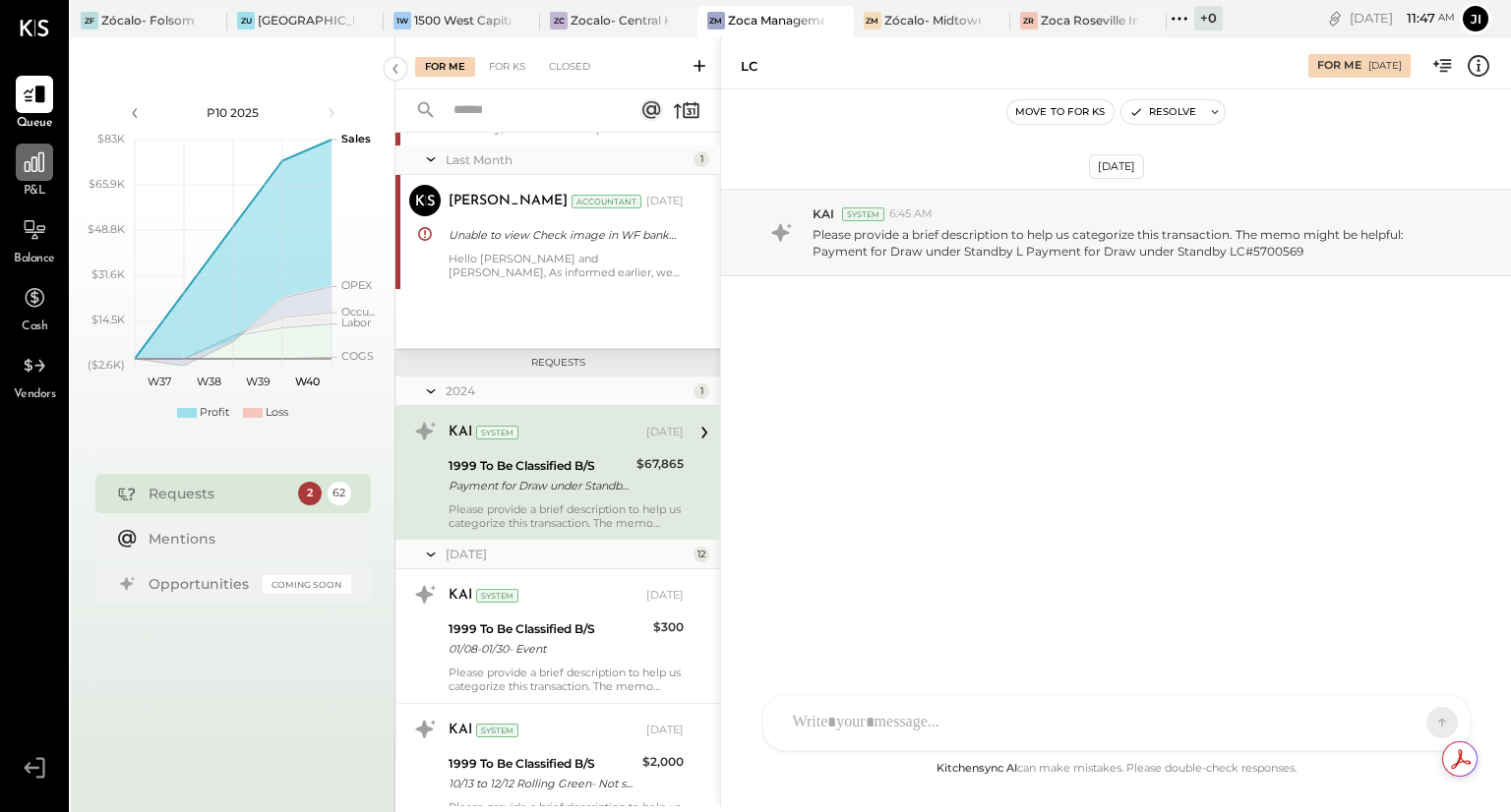
click at [35, 149] on icon at bounding box center [35, 162] width 26 height 26
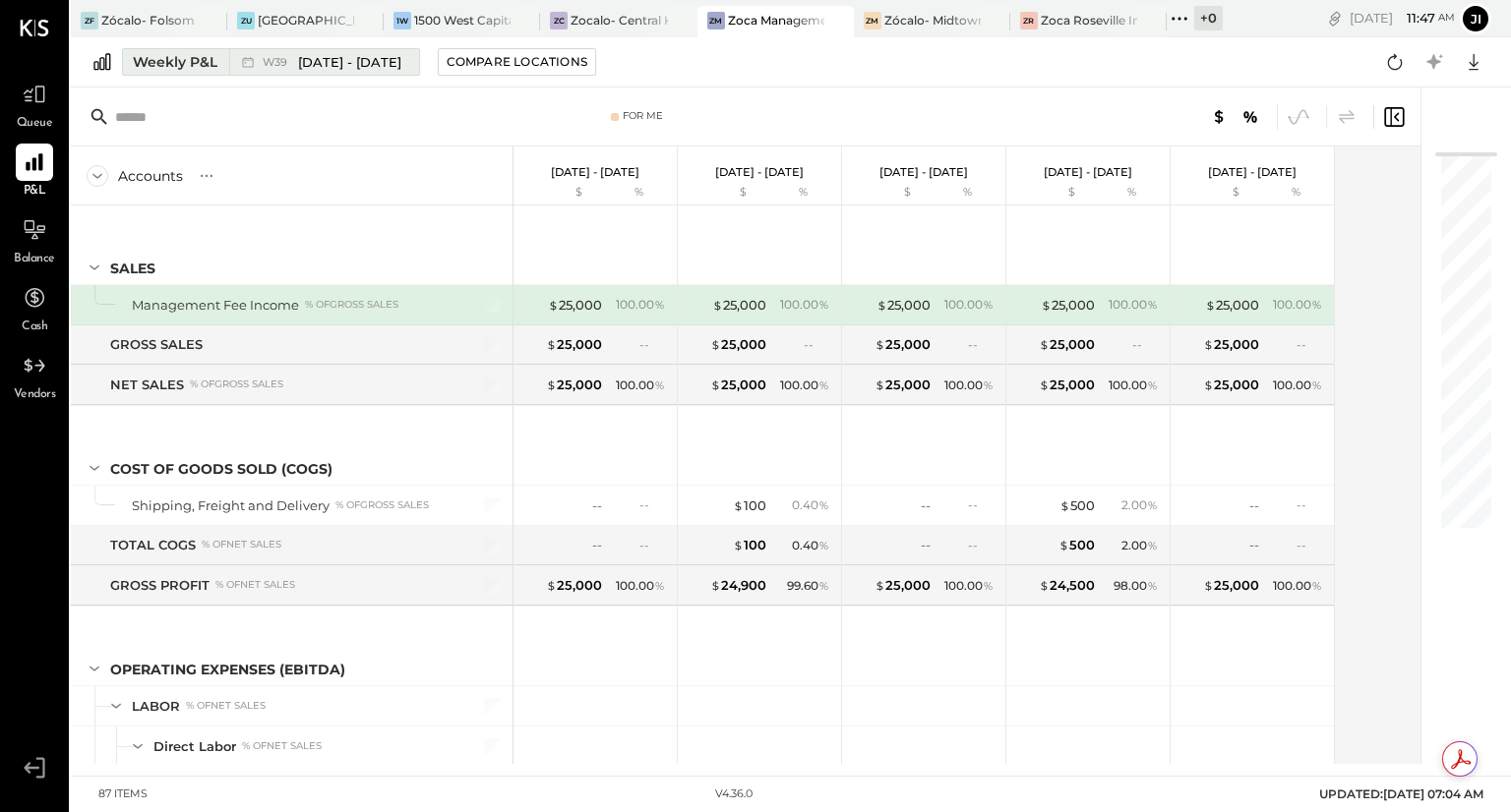
click at [299, 66] on span "[DATE] - [DATE]" at bounding box center [349, 62] width 104 height 19
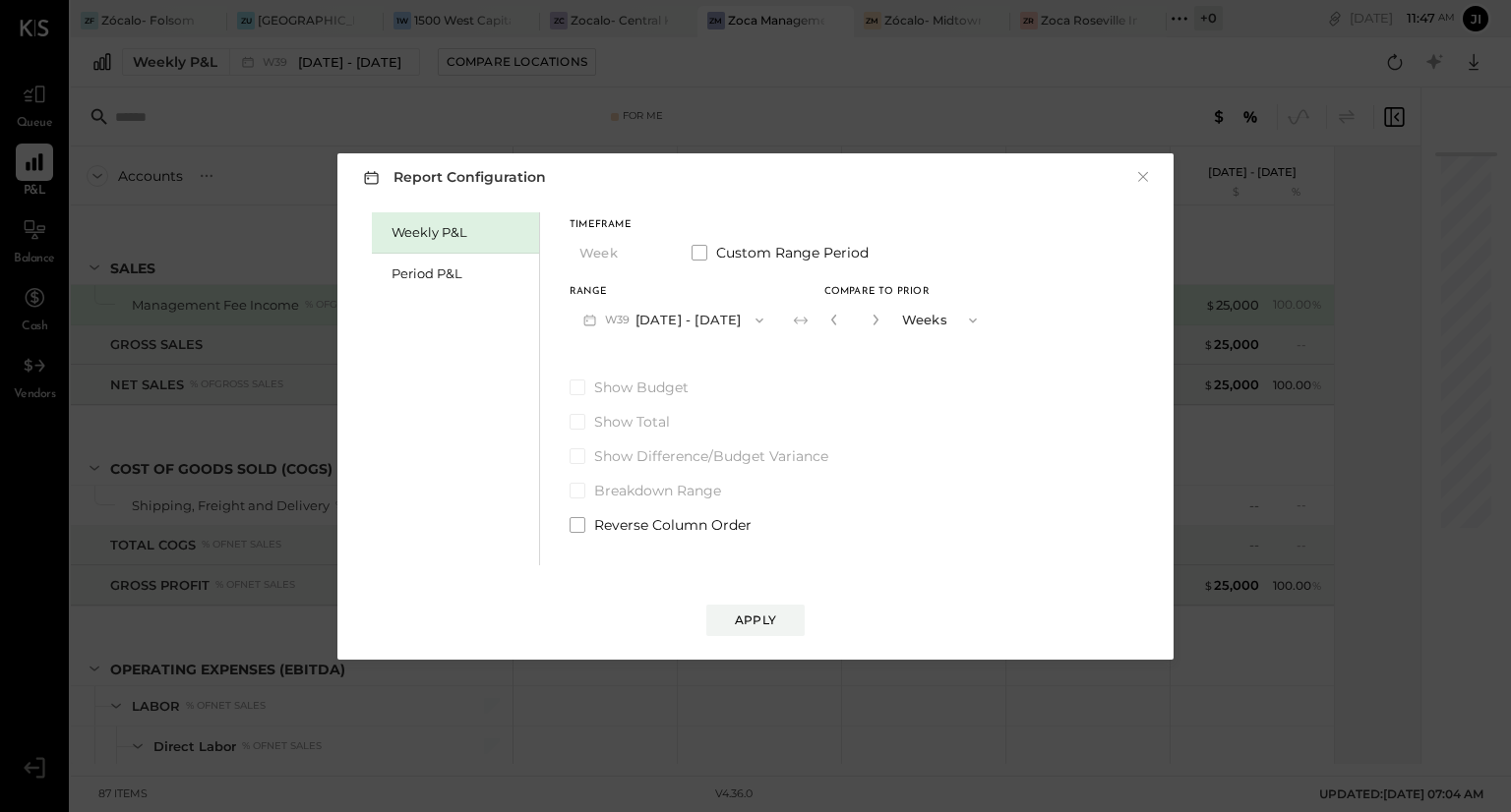
click at [627, 325] on span "W39" at bounding box center [620, 320] width 31 height 16
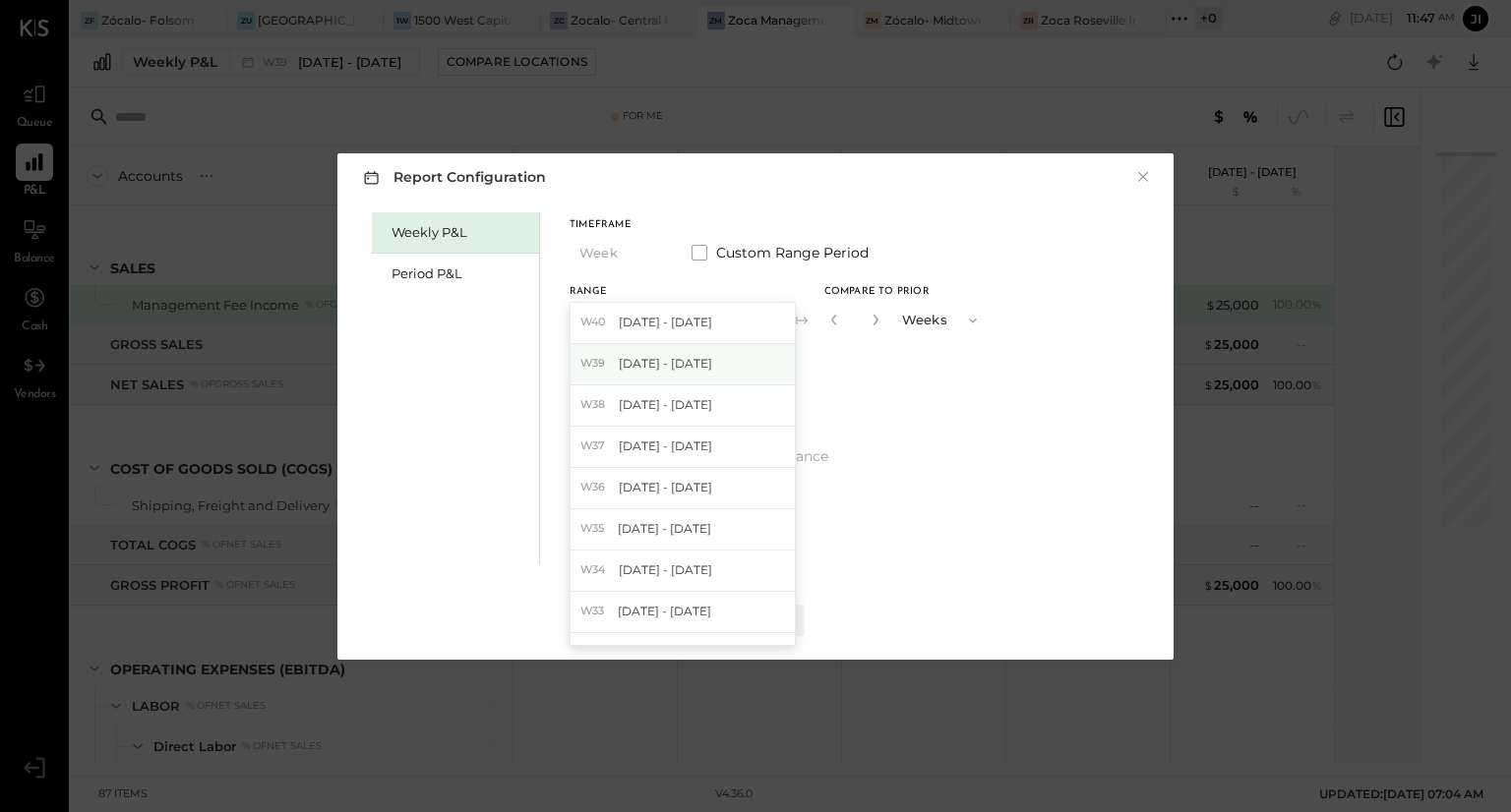
click at [630, 358] on span "[DATE] - [DATE]" at bounding box center [666, 363] width 94 height 17
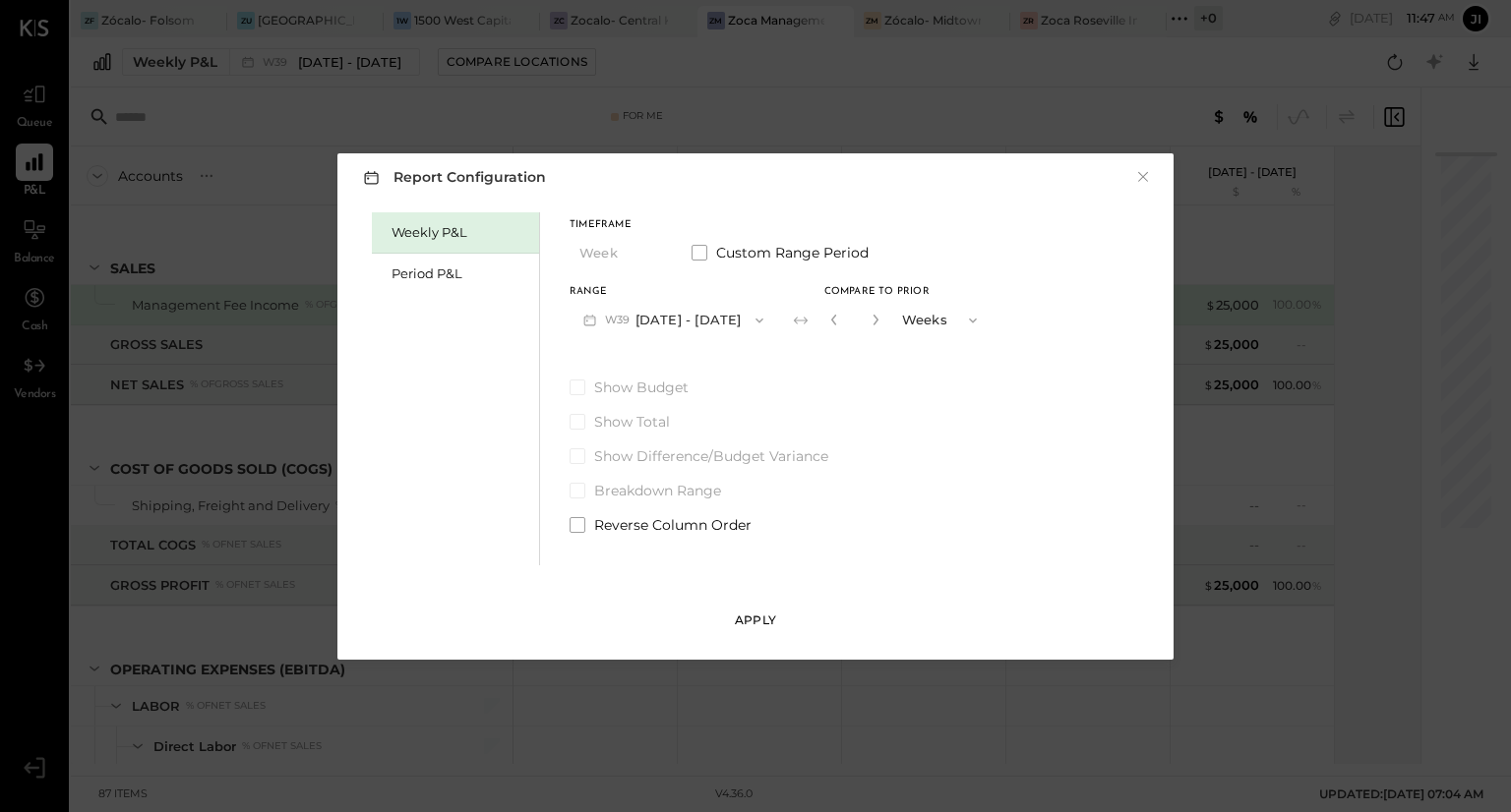
click at [775, 618] on button "Apply" at bounding box center [756, 621] width 99 height 32
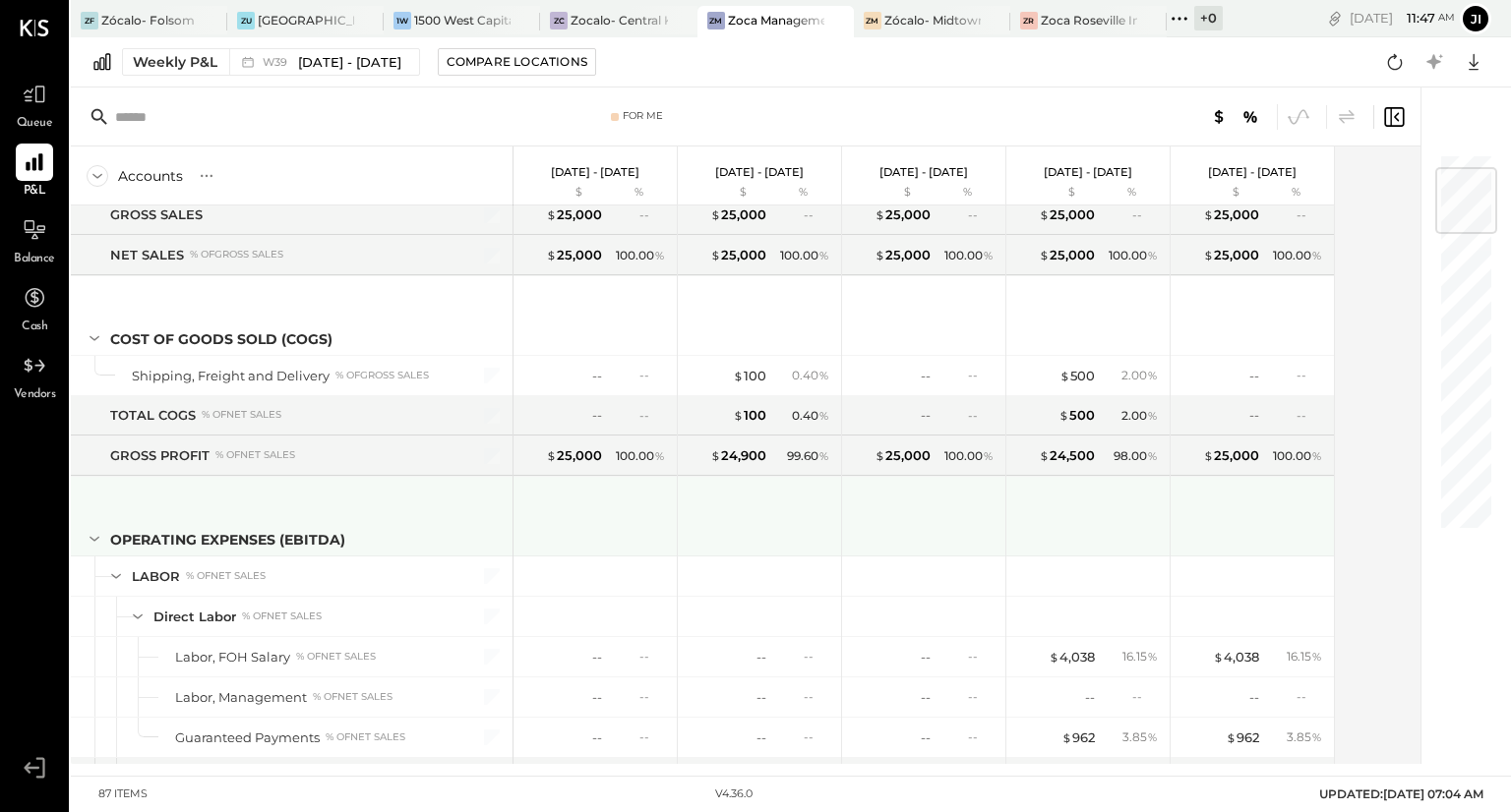
scroll to position [126, 0]
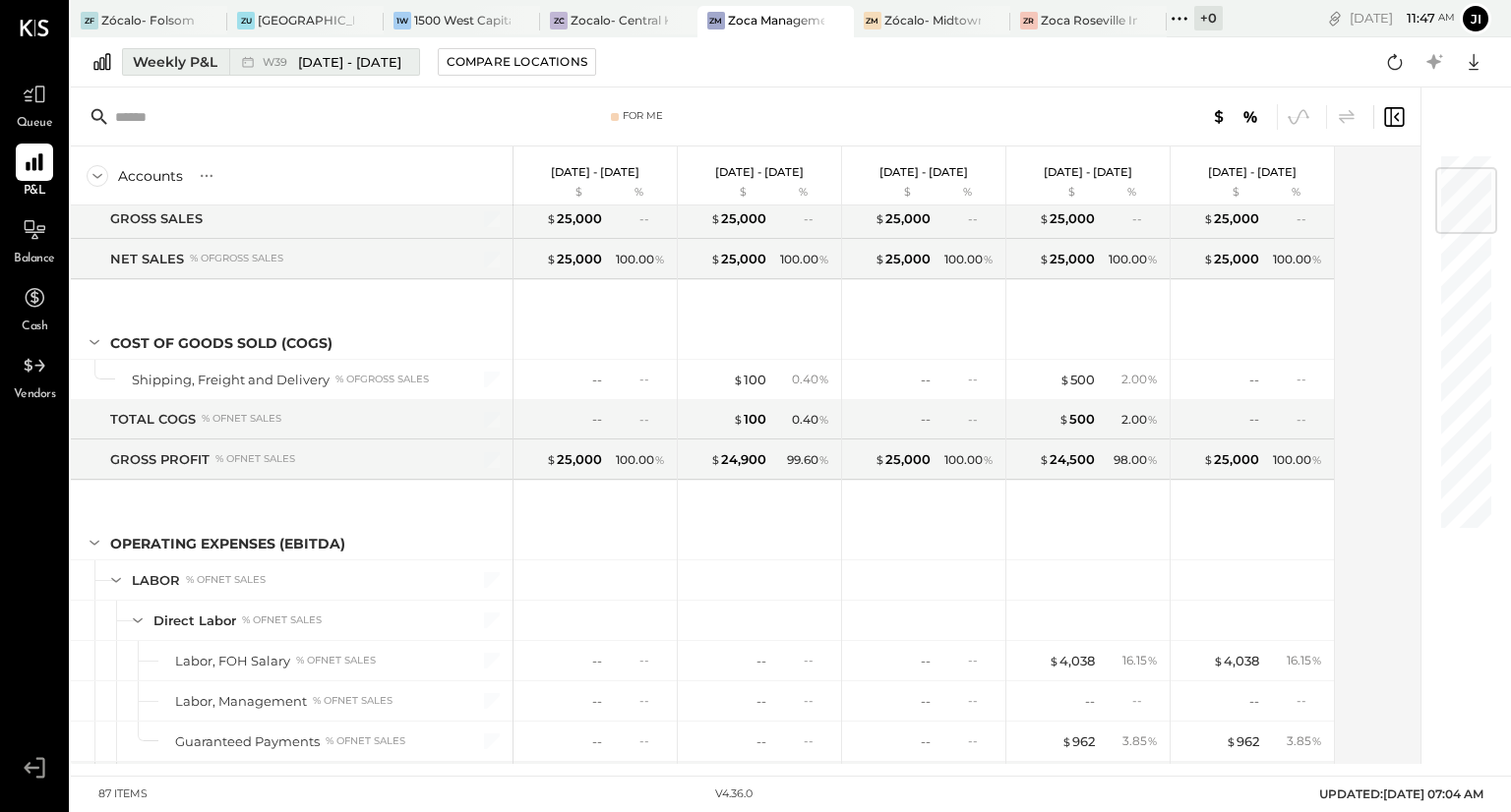
click at [185, 67] on div "Weekly P&L" at bounding box center [174, 62] width 85 height 20
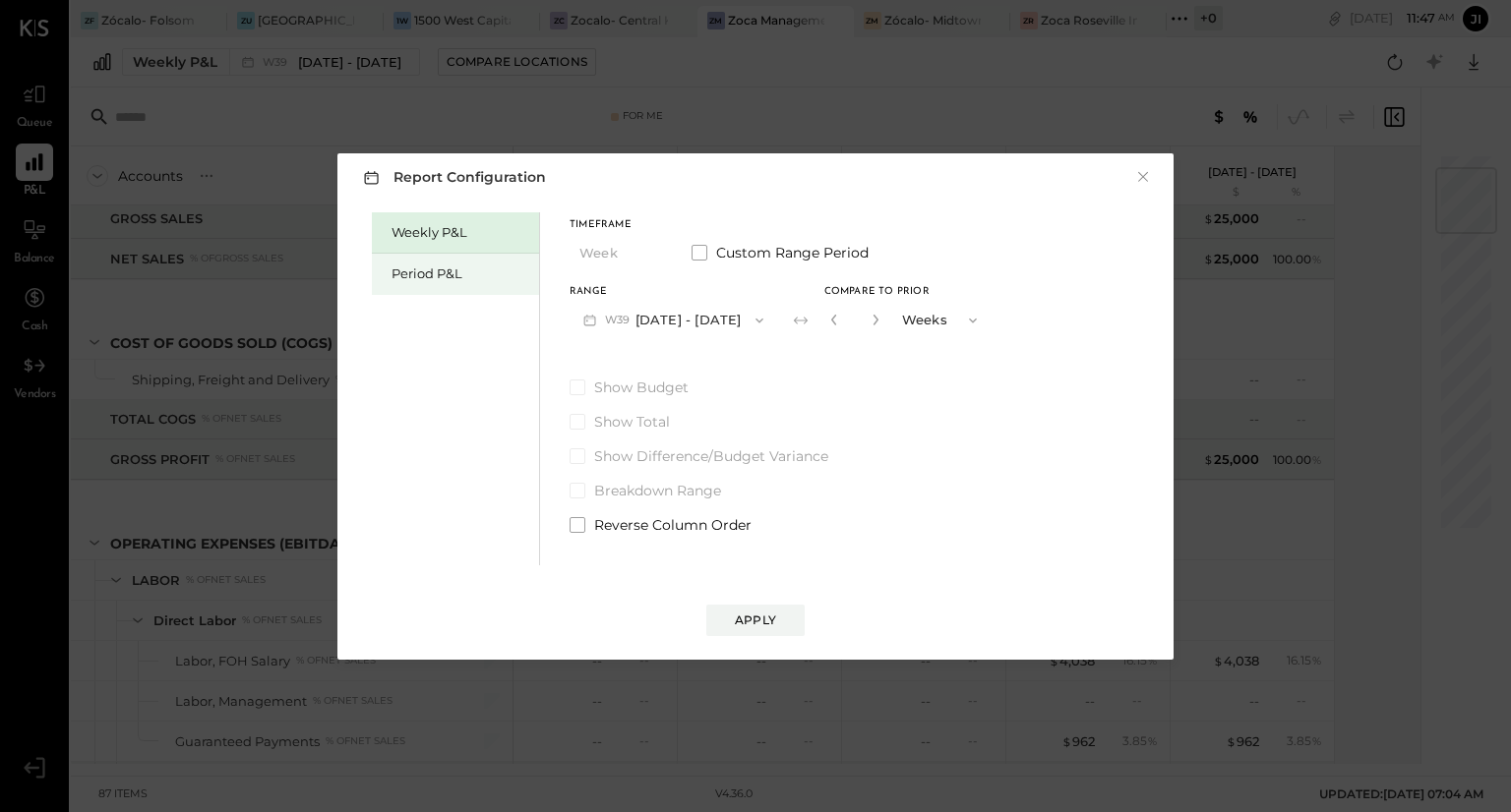
click at [441, 285] on div "Period P&L" at bounding box center [456, 275] width 167 height 42
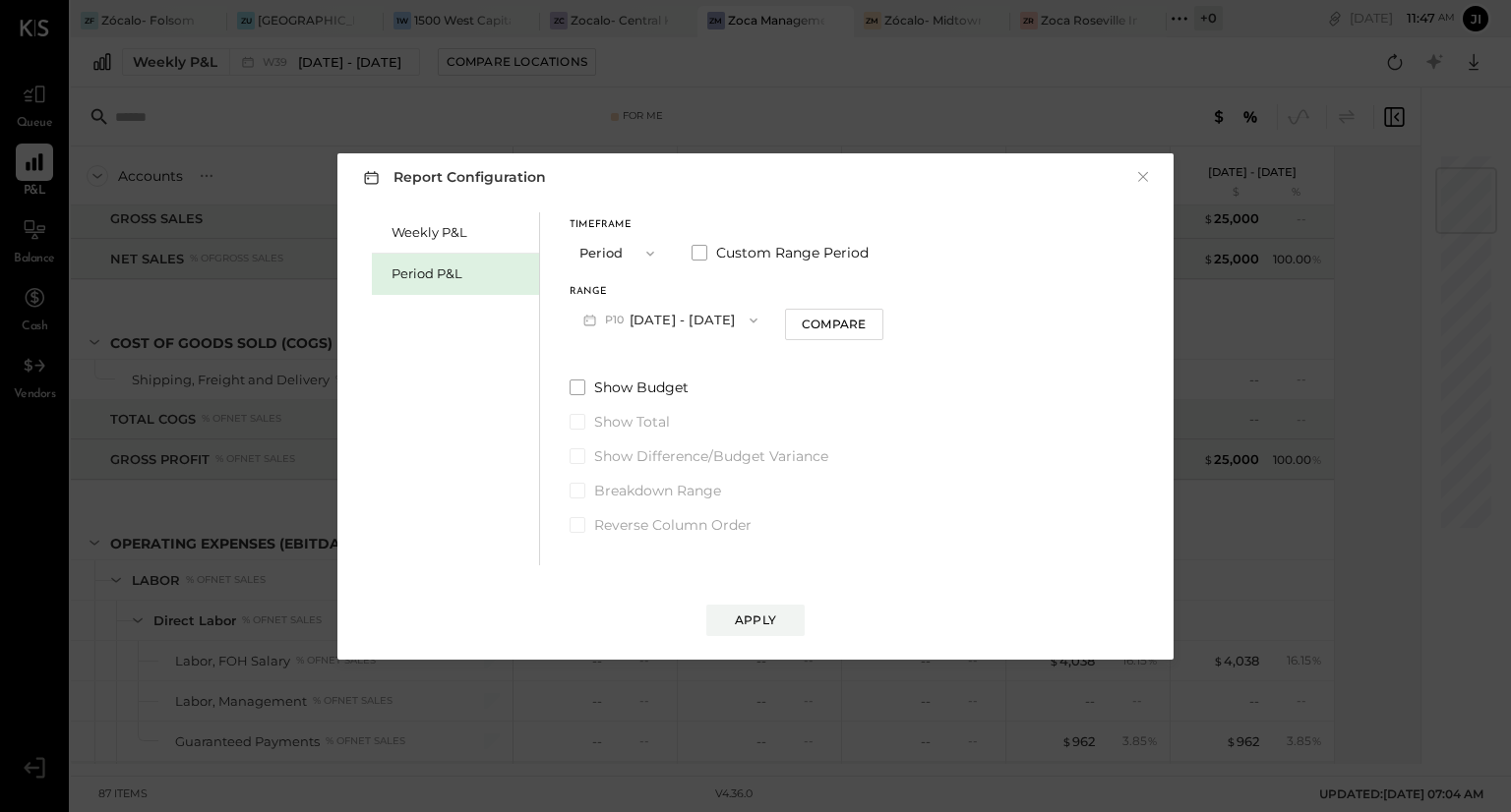
click at [752, 327] on button "P10 [DATE] - [DATE]" at bounding box center [670, 319] width 202 height 37
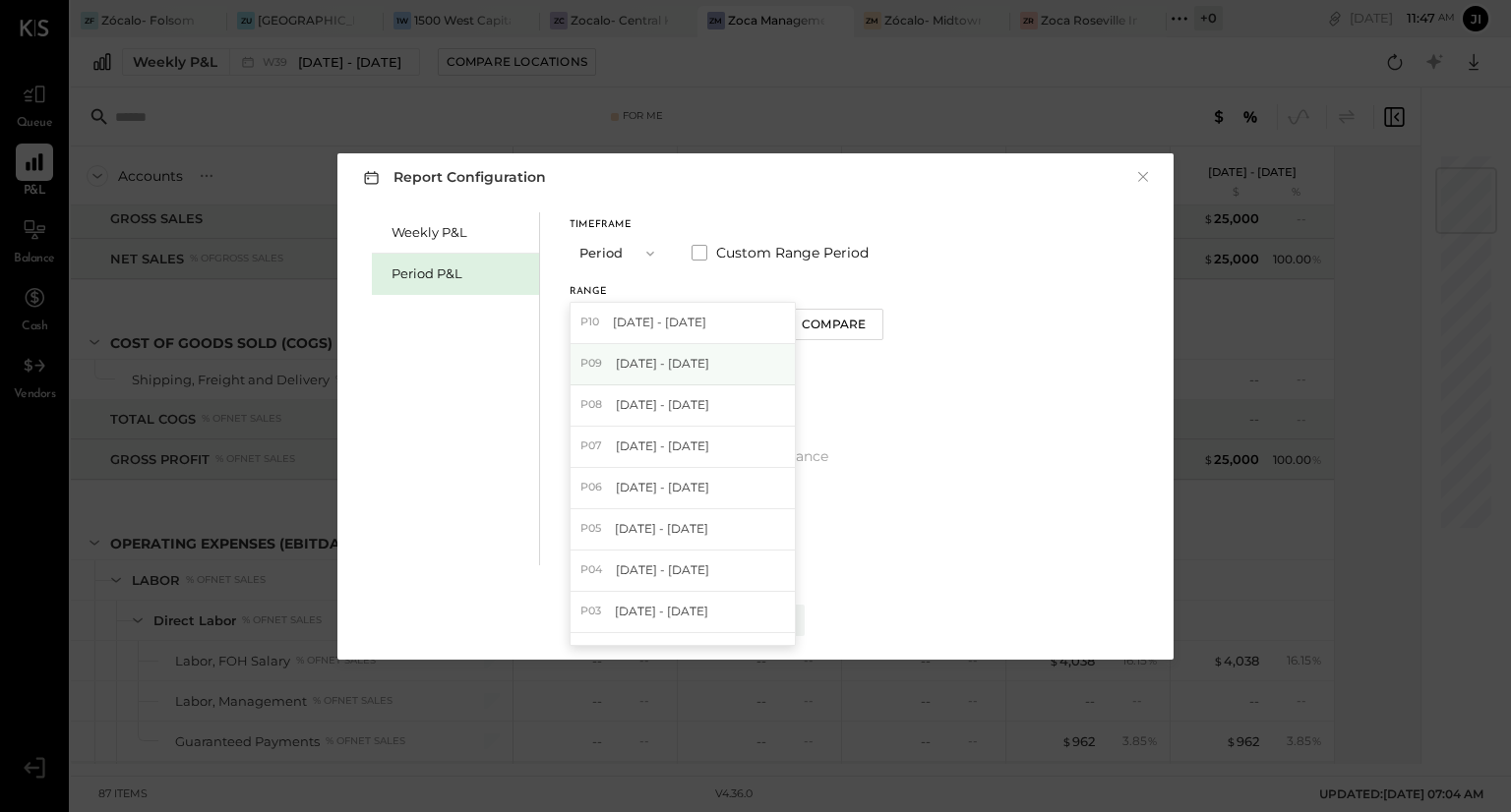
click at [740, 371] on div "P09 [DATE] - [DATE]" at bounding box center [682, 365] width 224 height 42
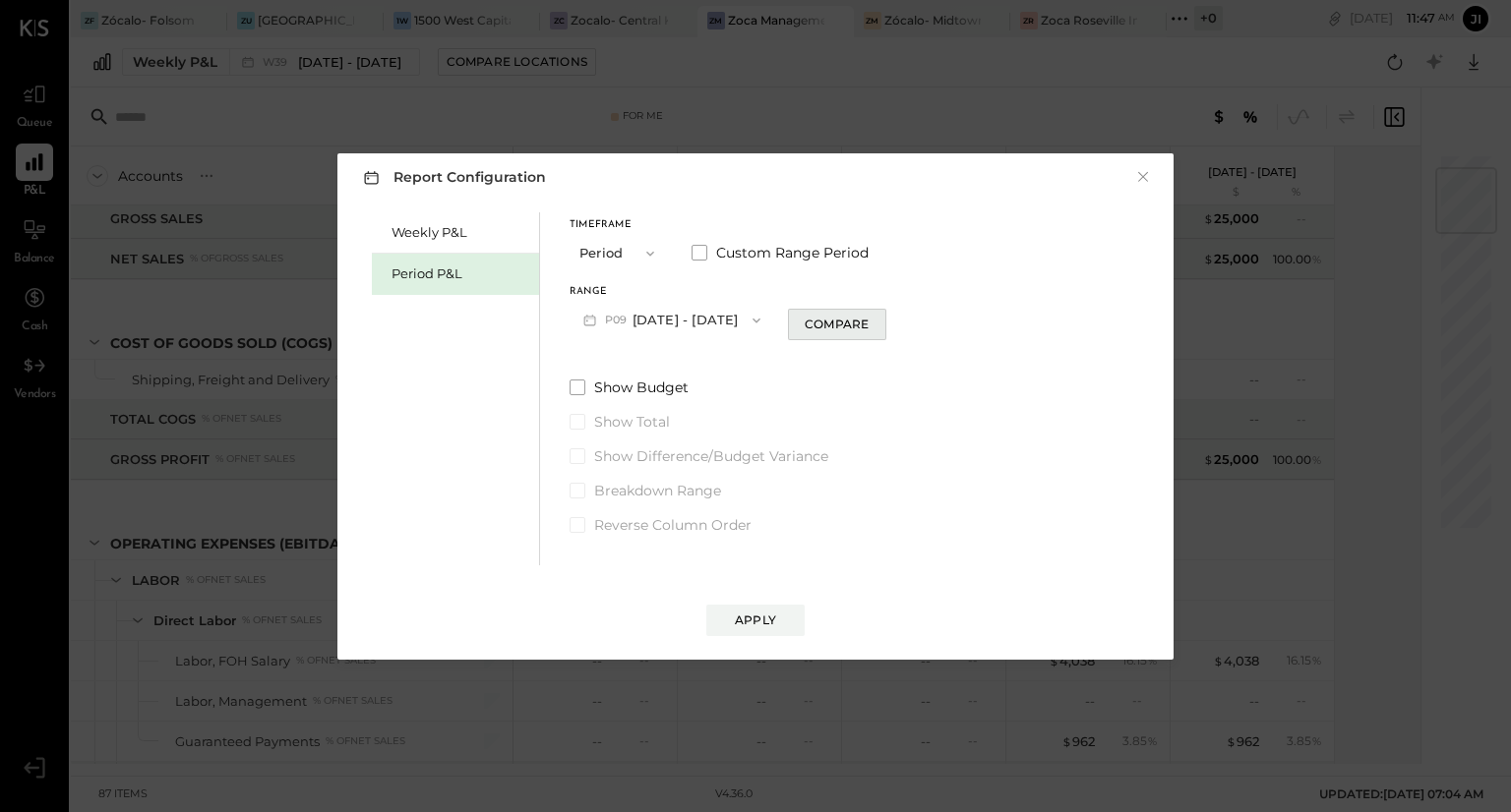
click at [852, 329] on div "Compare" at bounding box center [836, 323] width 64 height 17
click at [879, 320] on icon "button" at bounding box center [873, 319] width 12 height 12
type input "*"
click at [759, 612] on div "Apply" at bounding box center [756, 620] width 42 height 17
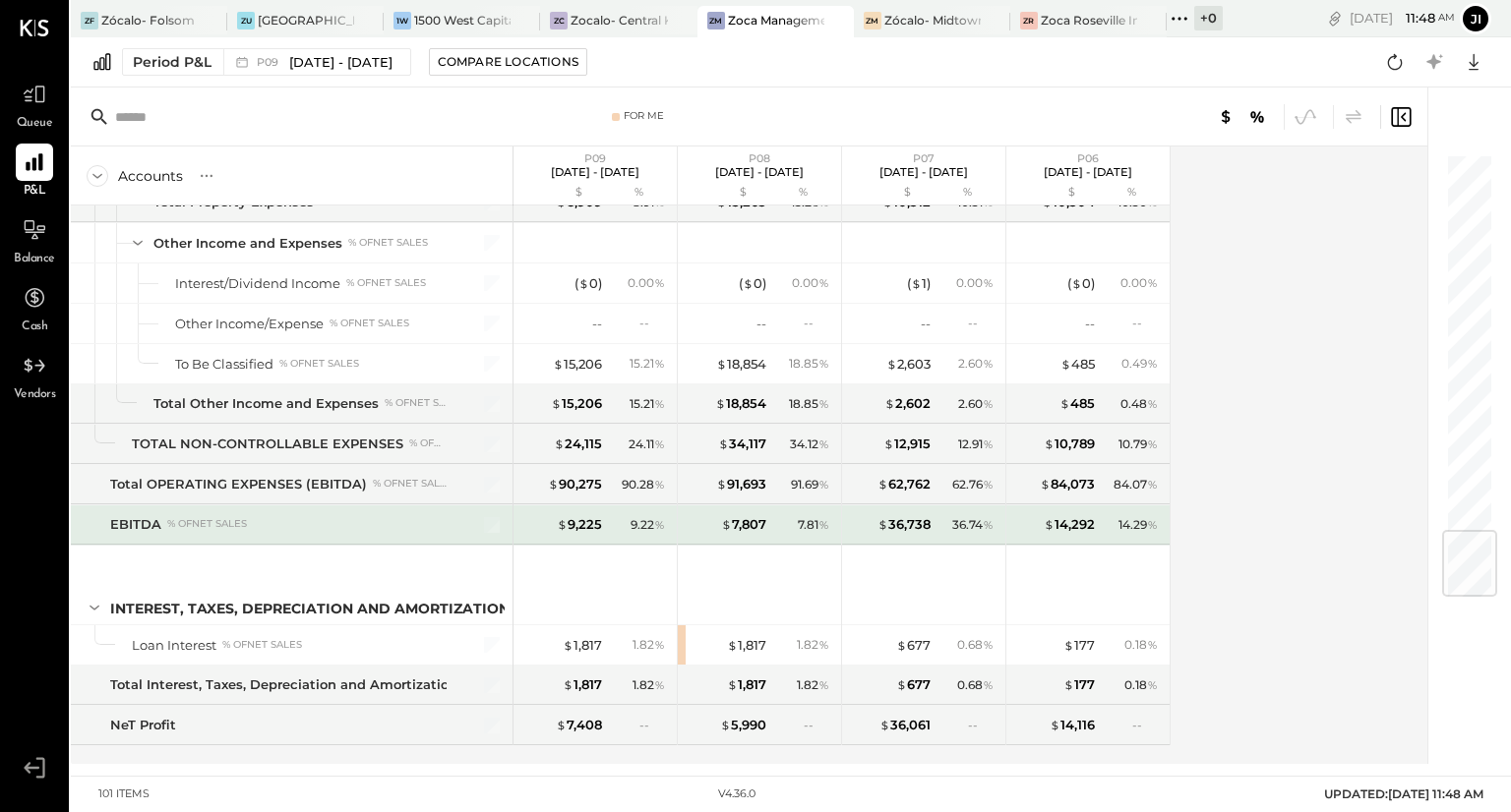
scroll to position [3178, 0]
